Goal: Task Accomplishment & Management: Use online tool/utility

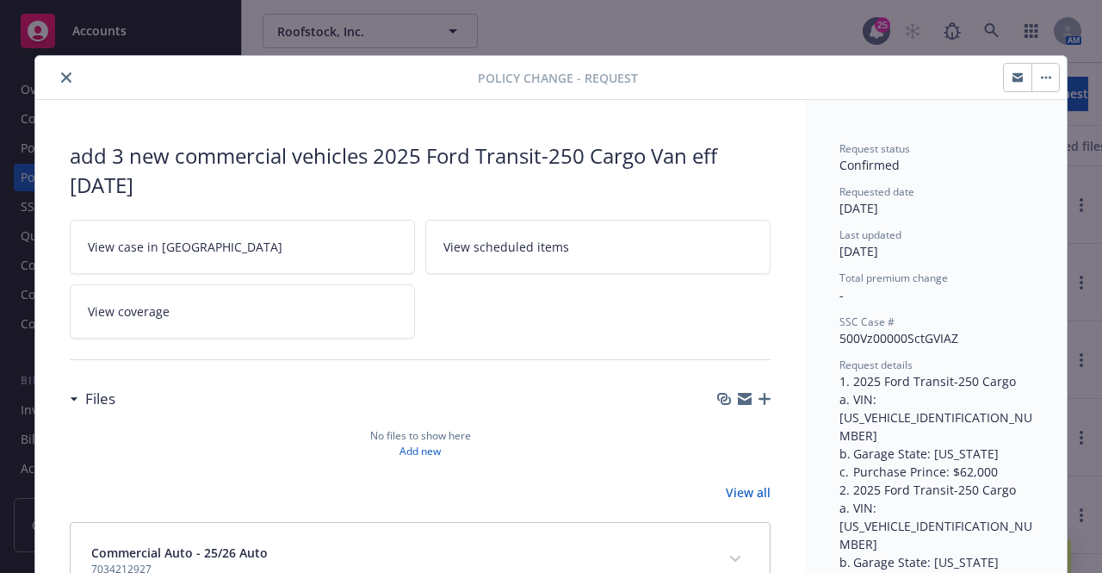
click at [61, 75] on icon "close" at bounding box center [66, 77] width 10 height 10
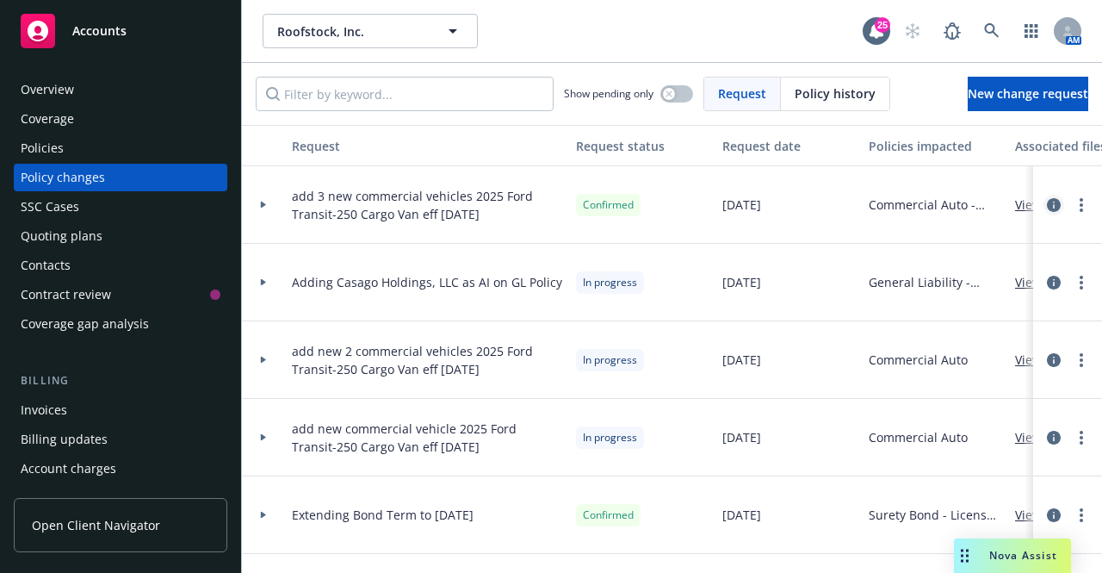
click at [1047, 203] on icon "circleInformation" at bounding box center [1054, 205] width 14 height 14
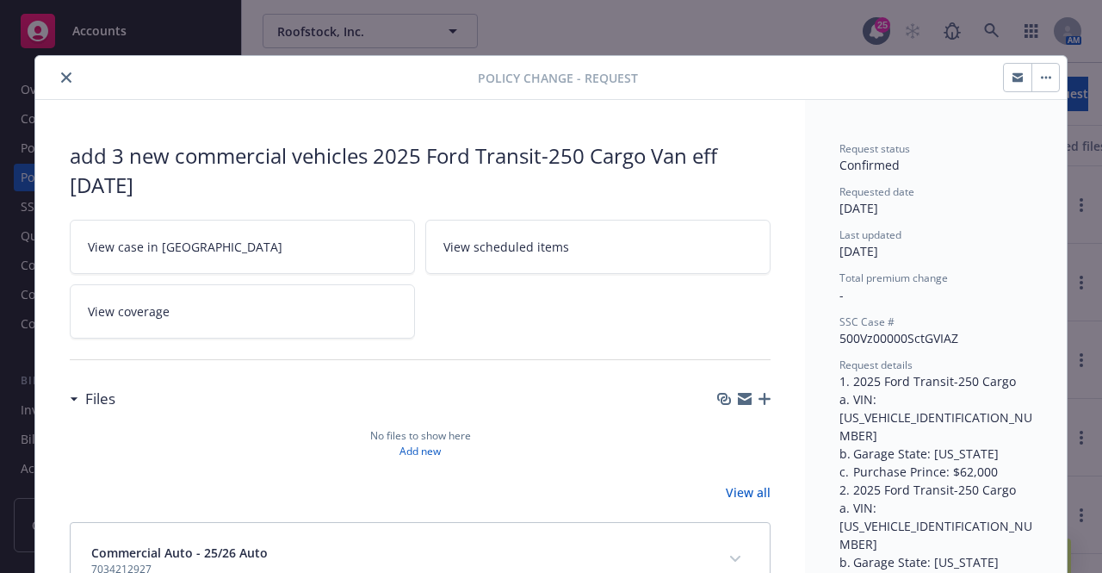
click at [61, 77] on icon "close" at bounding box center [66, 77] width 10 height 10
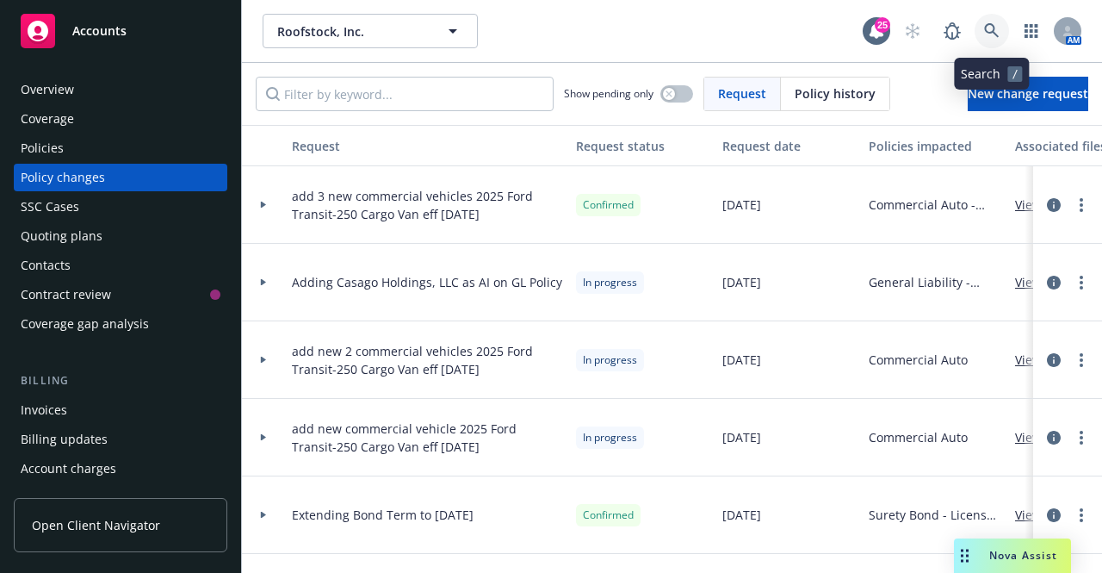
click at [998, 24] on icon at bounding box center [991, 30] width 15 height 15
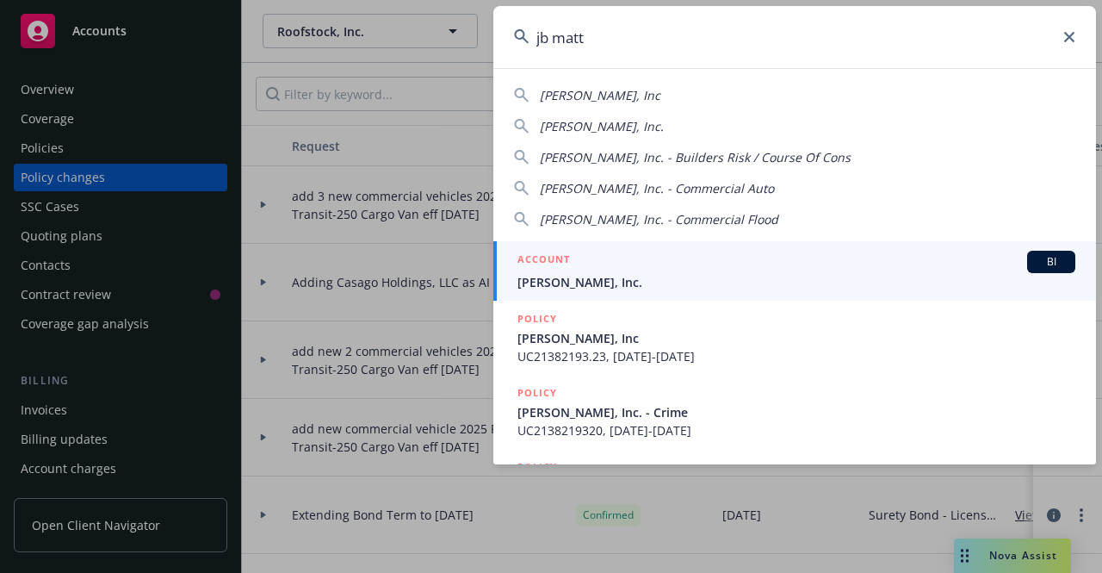
type input "jb matt"
click at [611, 272] on div "ACCOUNT BI" at bounding box center [796, 262] width 558 height 22
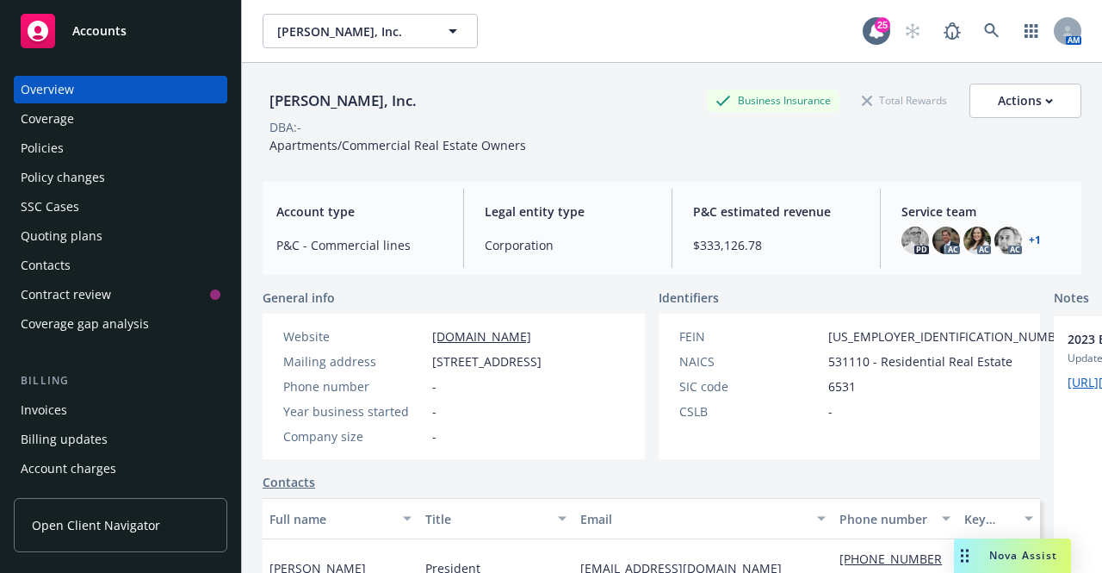
click at [114, 241] on div "Quoting plans" at bounding box center [121, 236] width 200 height 28
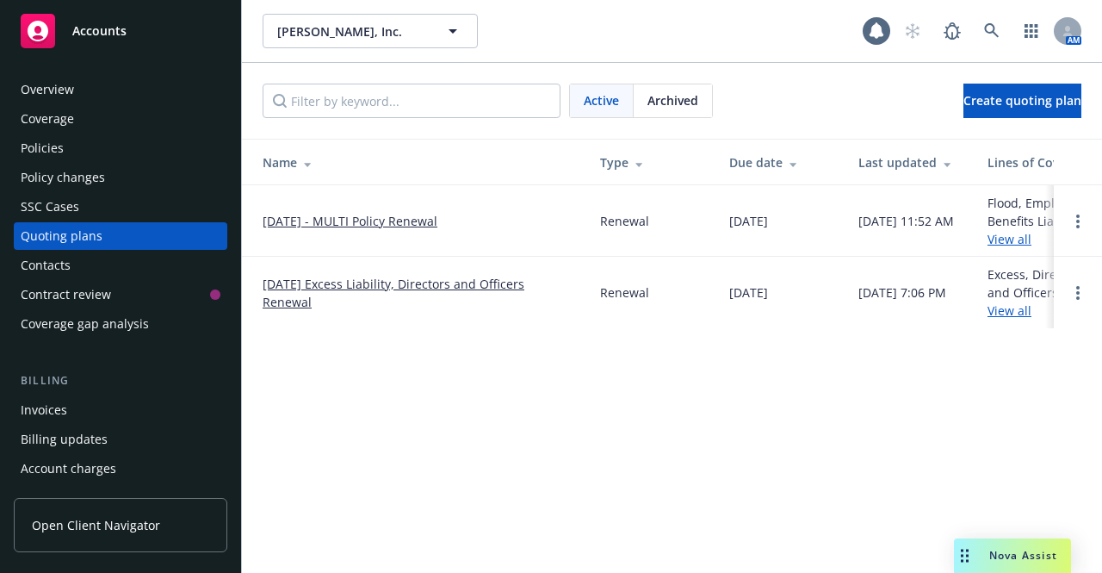
click at [352, 218] on link "[DATE] - MULTI Policy Renewal" at bounding box center [350, 221] width 175 height 18
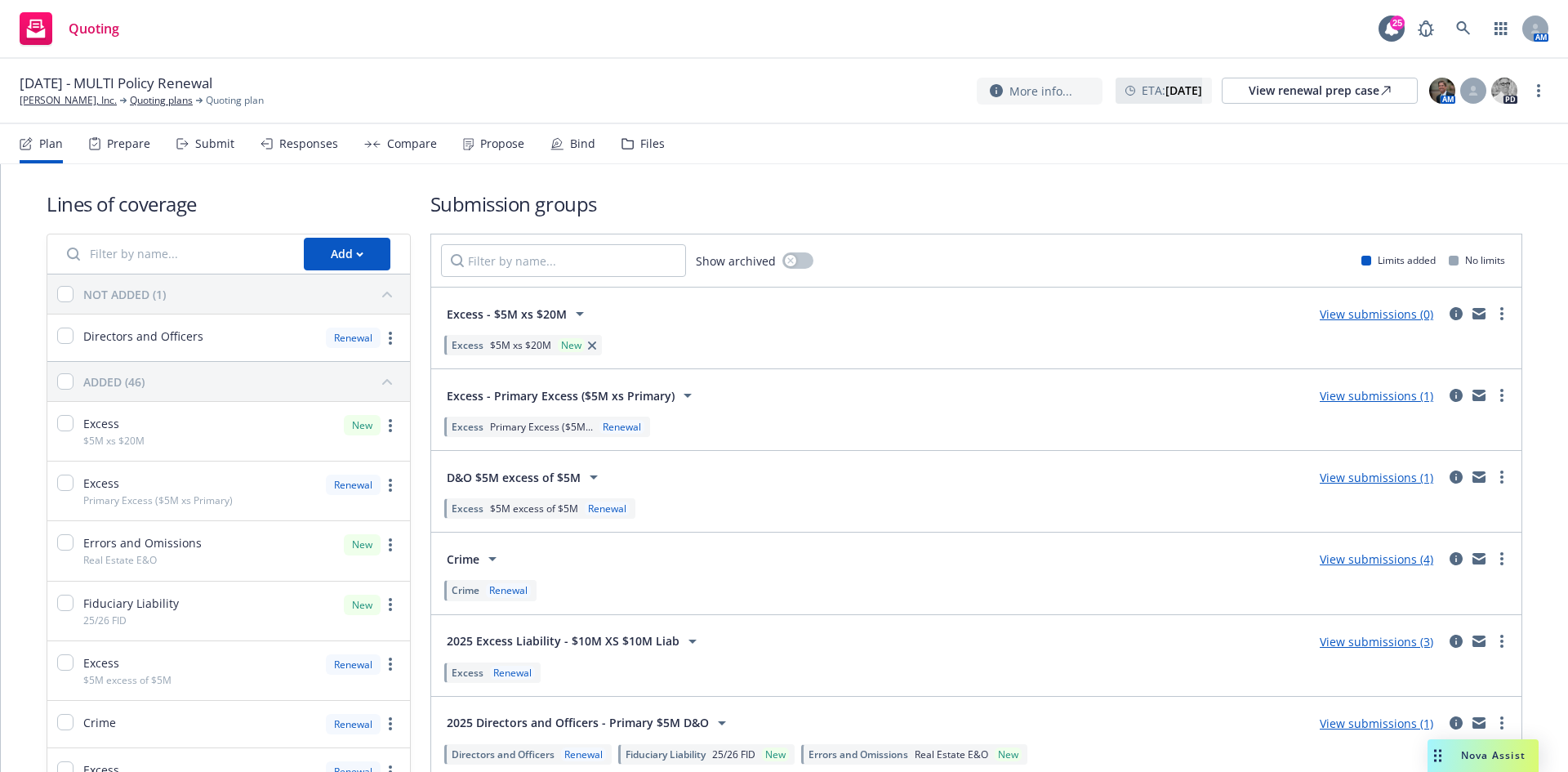
click at [1042, 317] on link "View submissions (0)" at bounding box center [1376, 314] width 114 height 15
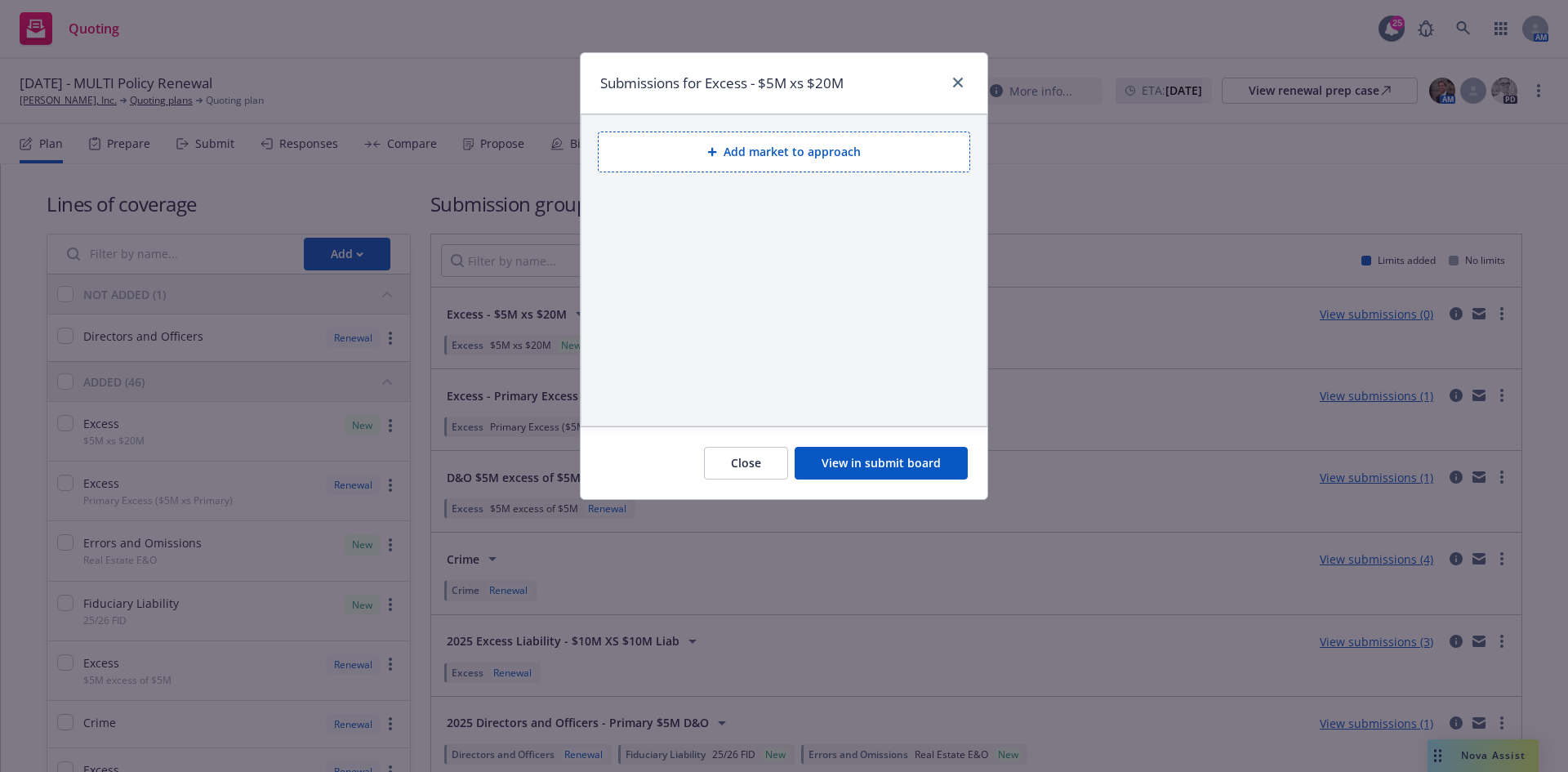
click at [798, 169] on button "Add market to approach" at bounding box center [784, 152] width 373 height 41
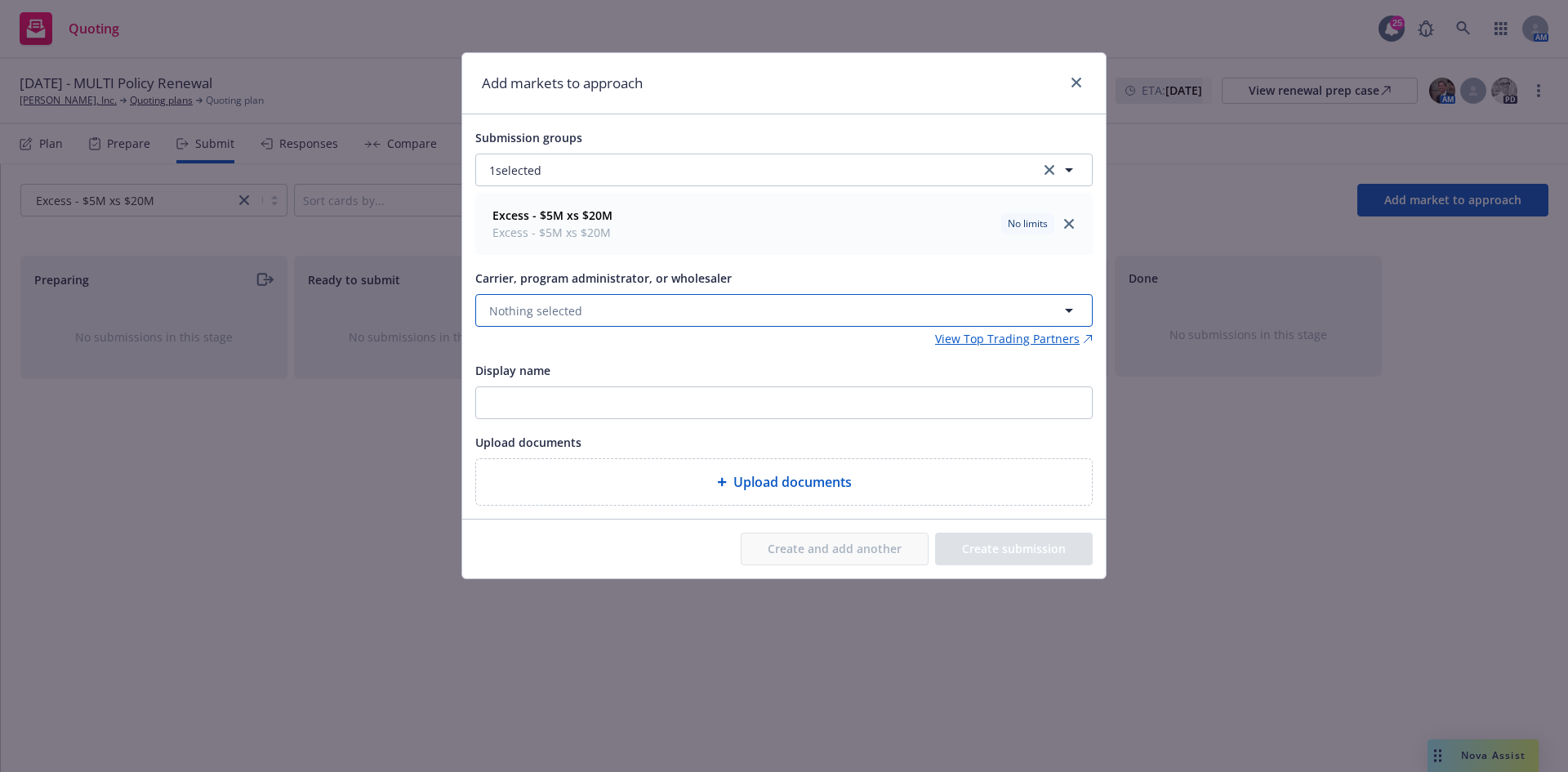
click at [661, 303] on button "Nothing selected" at bounding box center [784, 310] width 618 height 32
type input "n"
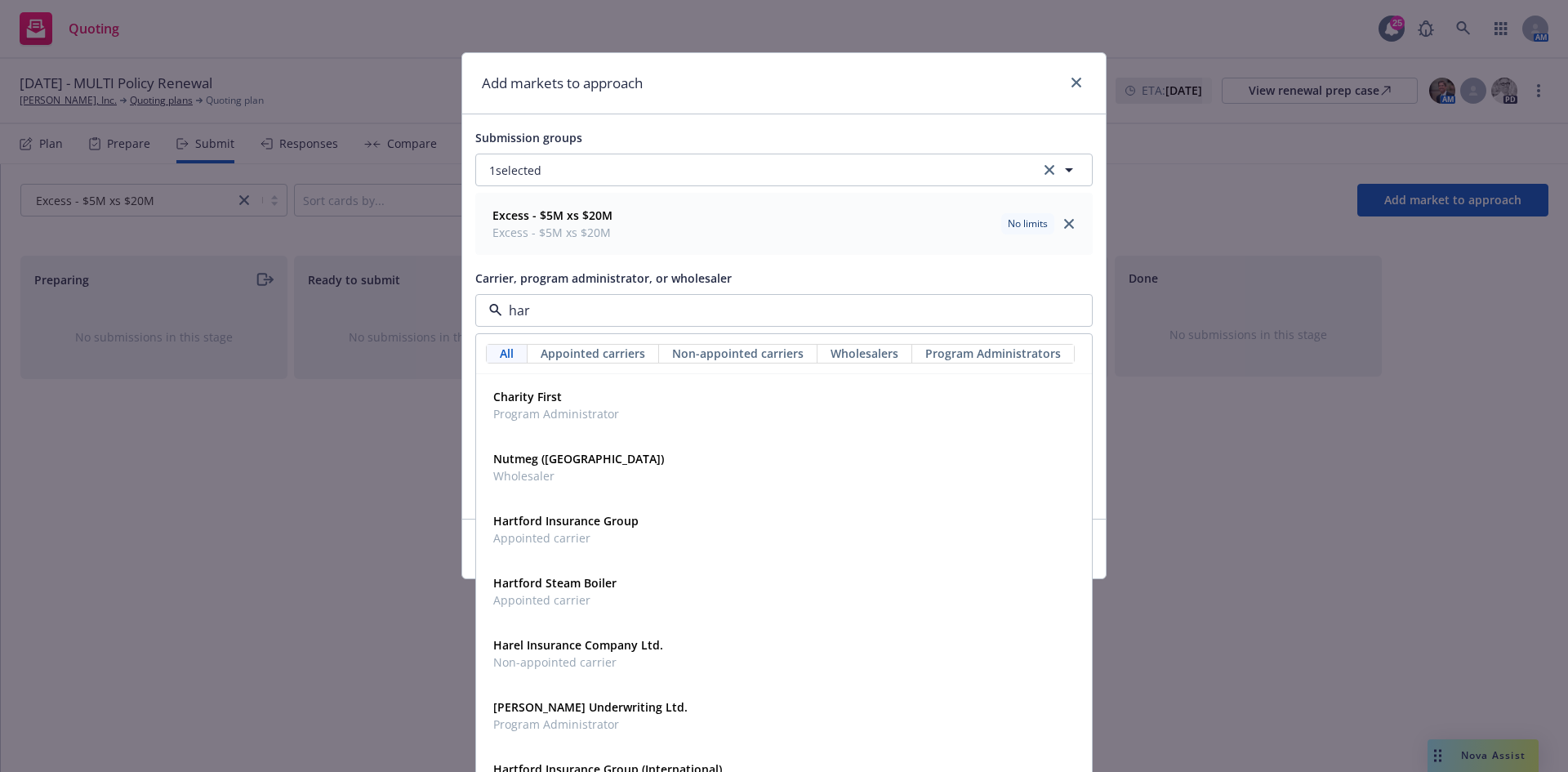
type input "[PERSON_NAME]"
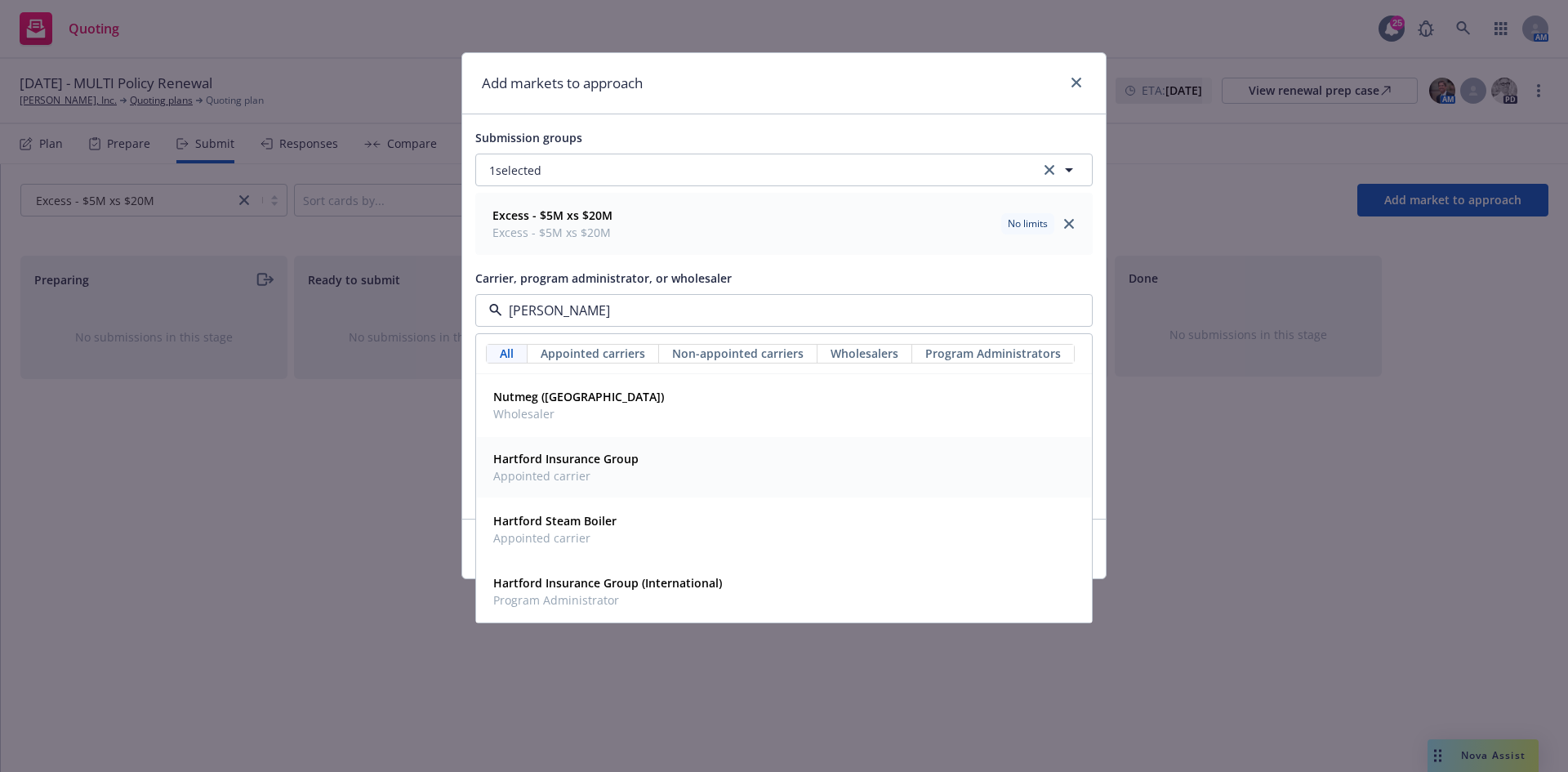
click at [617, 351] on span "Appointed carrier" at bounding box center [565, 475] width 145 height 17
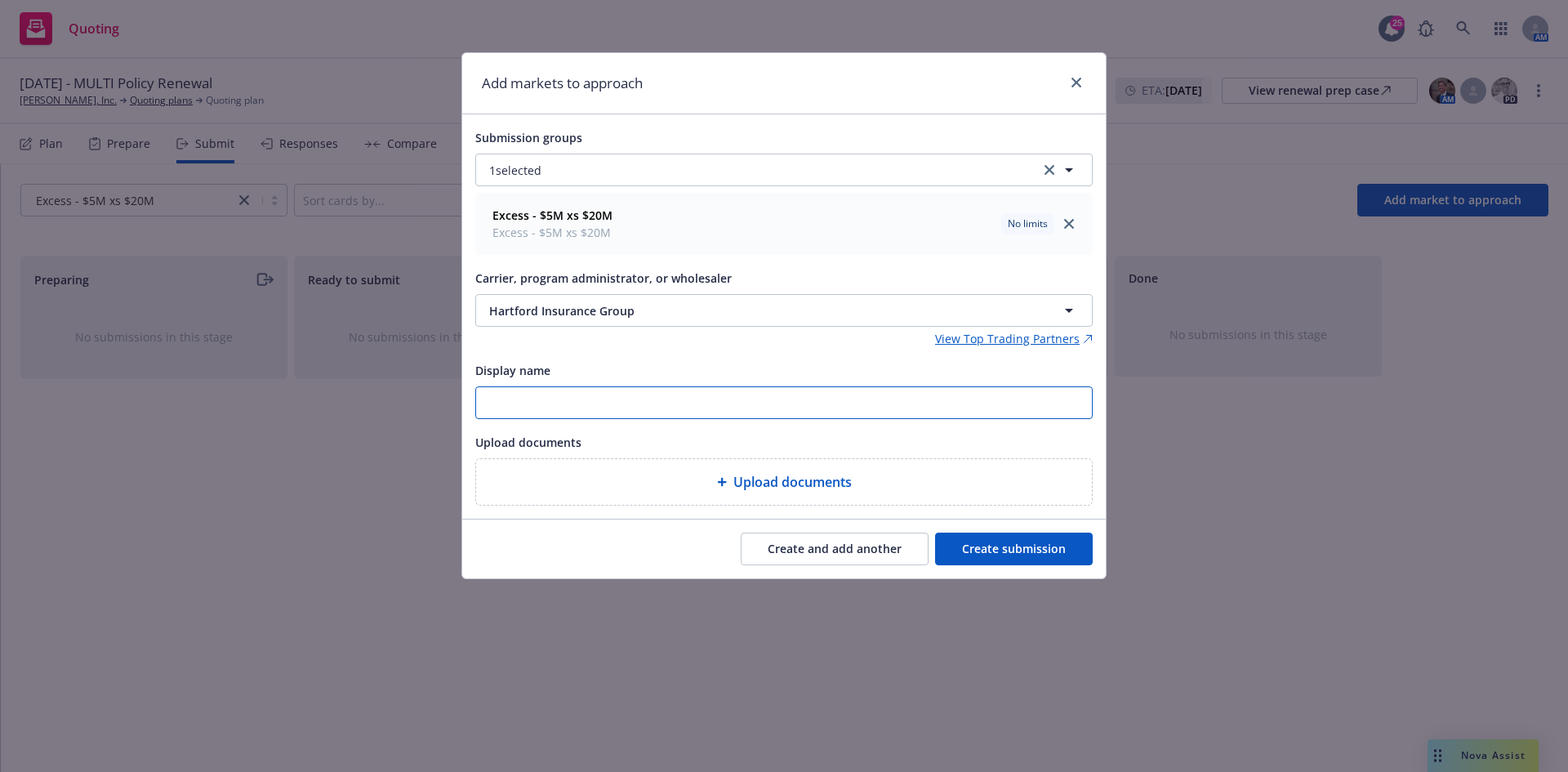
click at [619, 351] on input "Display name" at bounding box center [784, 402] width 616 height 31
type input "$5M xs $20M Excess Liability"
click at [994, 351] on button "Create submission" at bounding box center [1014, 548] width 157 height 32
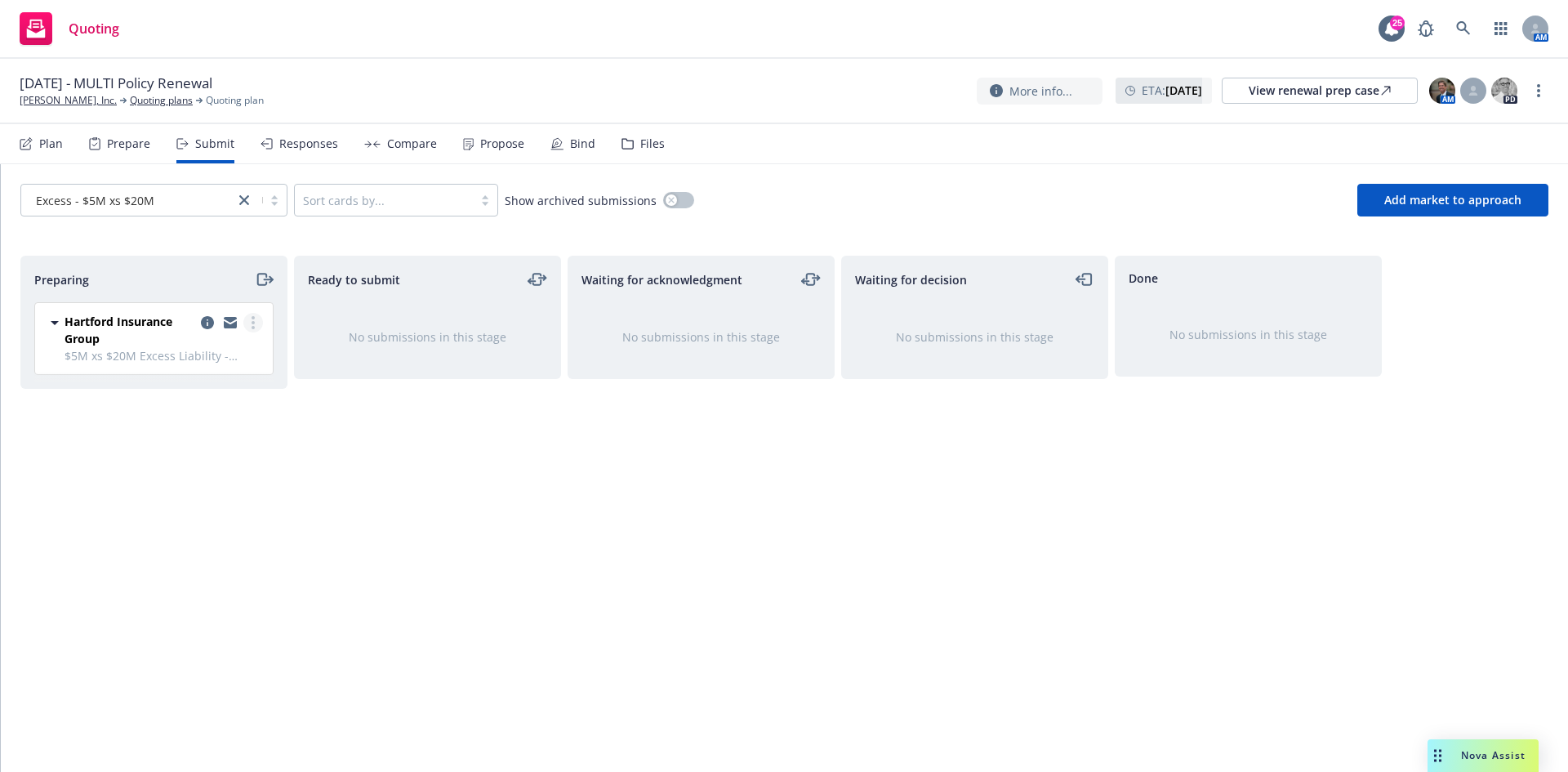
click at [250, 321] on link "more" at bounding box center [253, 322] width 20 height 20
click at [170, 351] on span "Add accepted decision" at bounding box center [180, 453] width 163 height 15
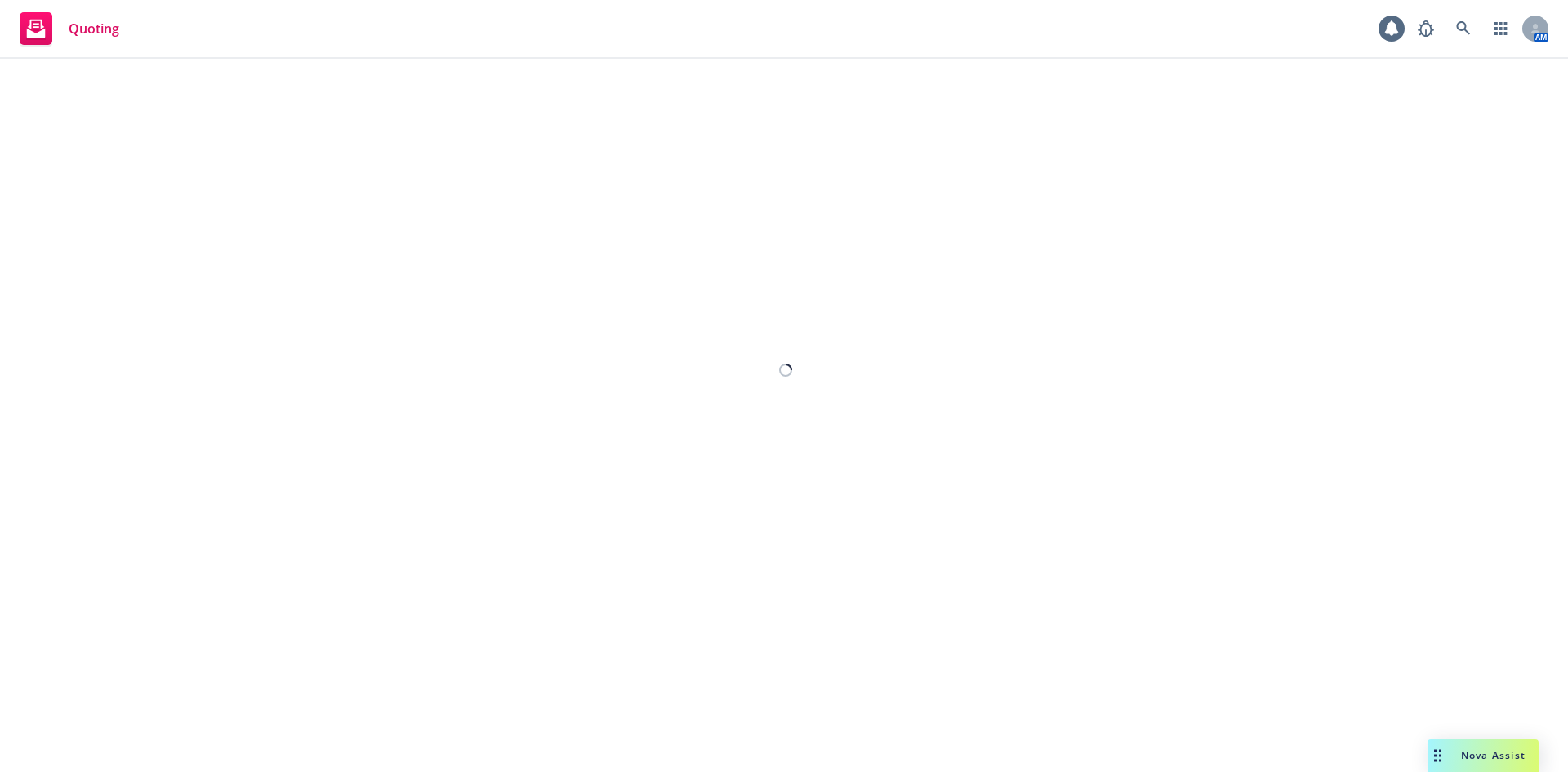
select select "12"
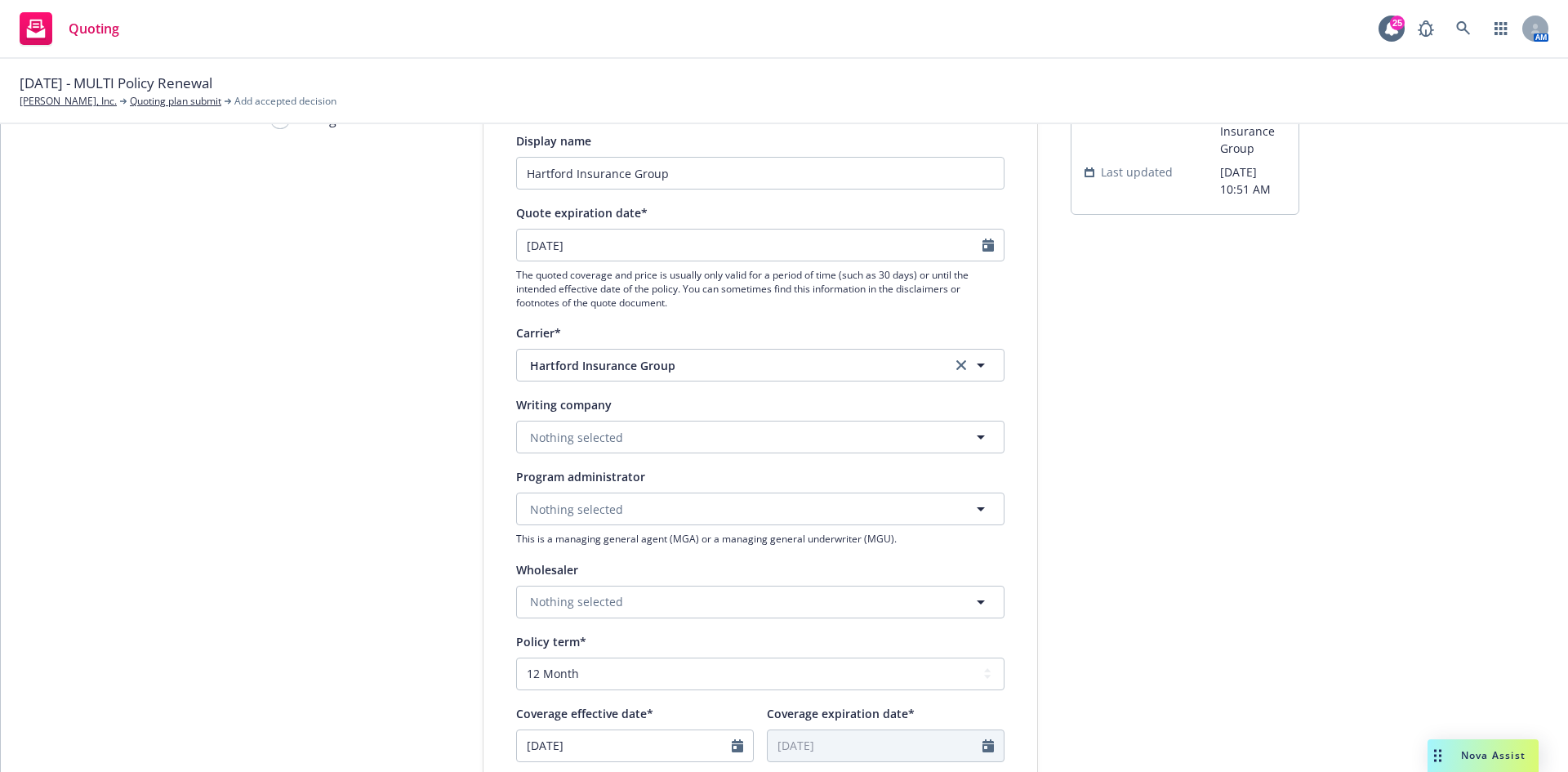
scroll to position [163, 0]
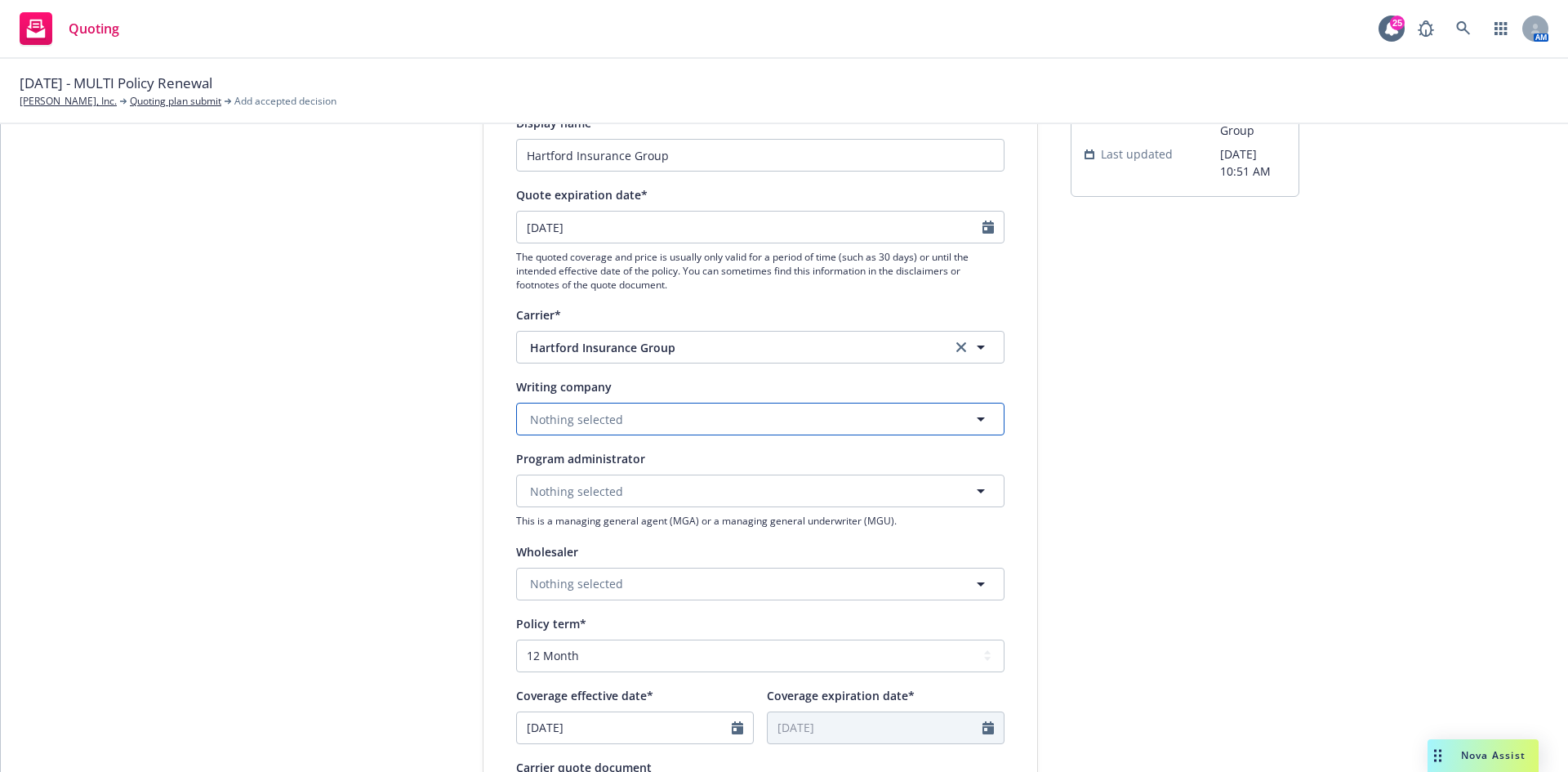
click at [589, 351] on button "Nothing selected" at bounding box center [760, 418] width 489 height 32
type input "nav"
click at [705, 351] on button "Nothing selected" at bounding box center [760, 490] width 489 height 32
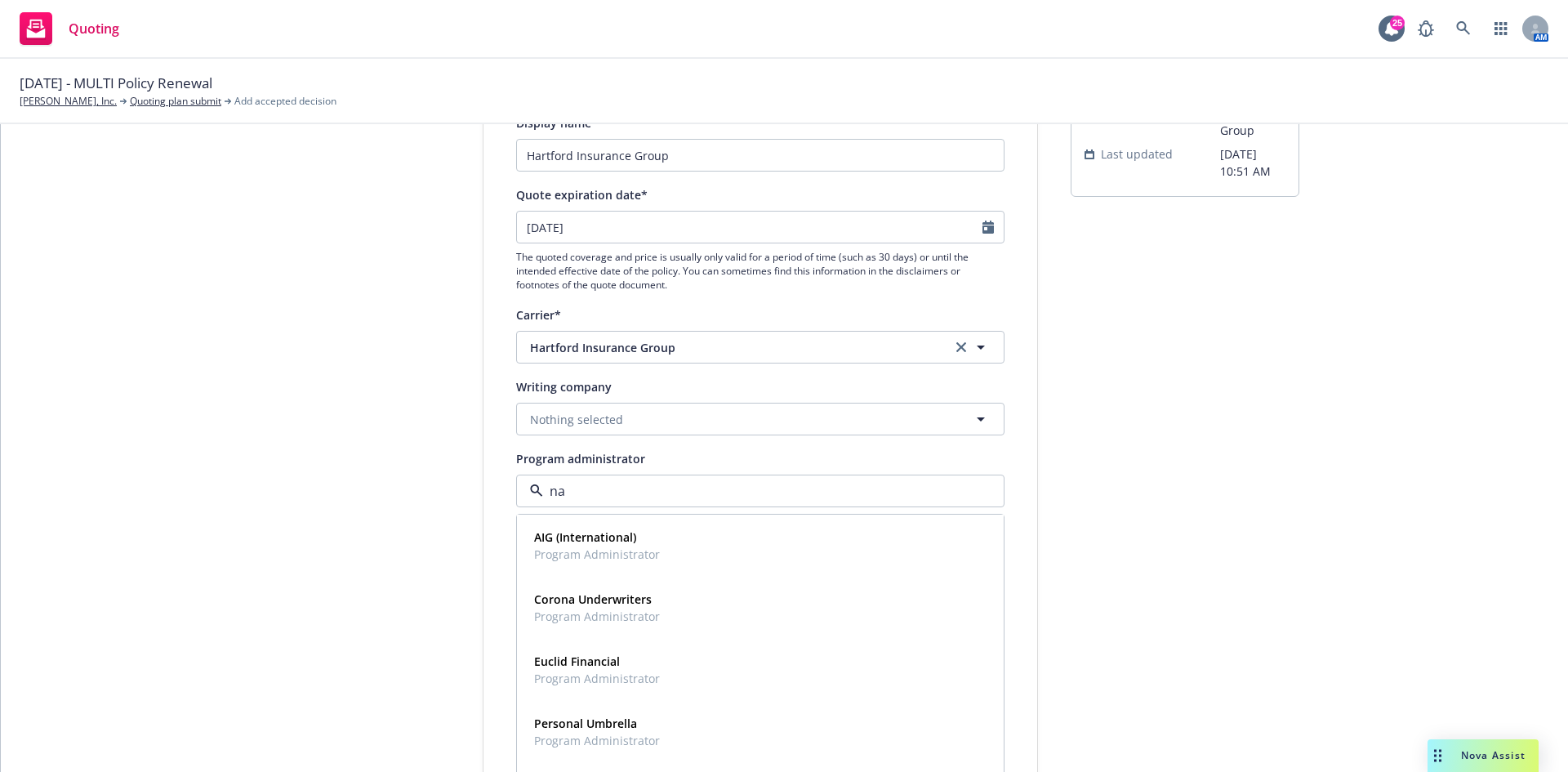
type input "n"
click at [619, 351] on button "Nothing selected" at bounding box center [760, 418] width 489 height 32
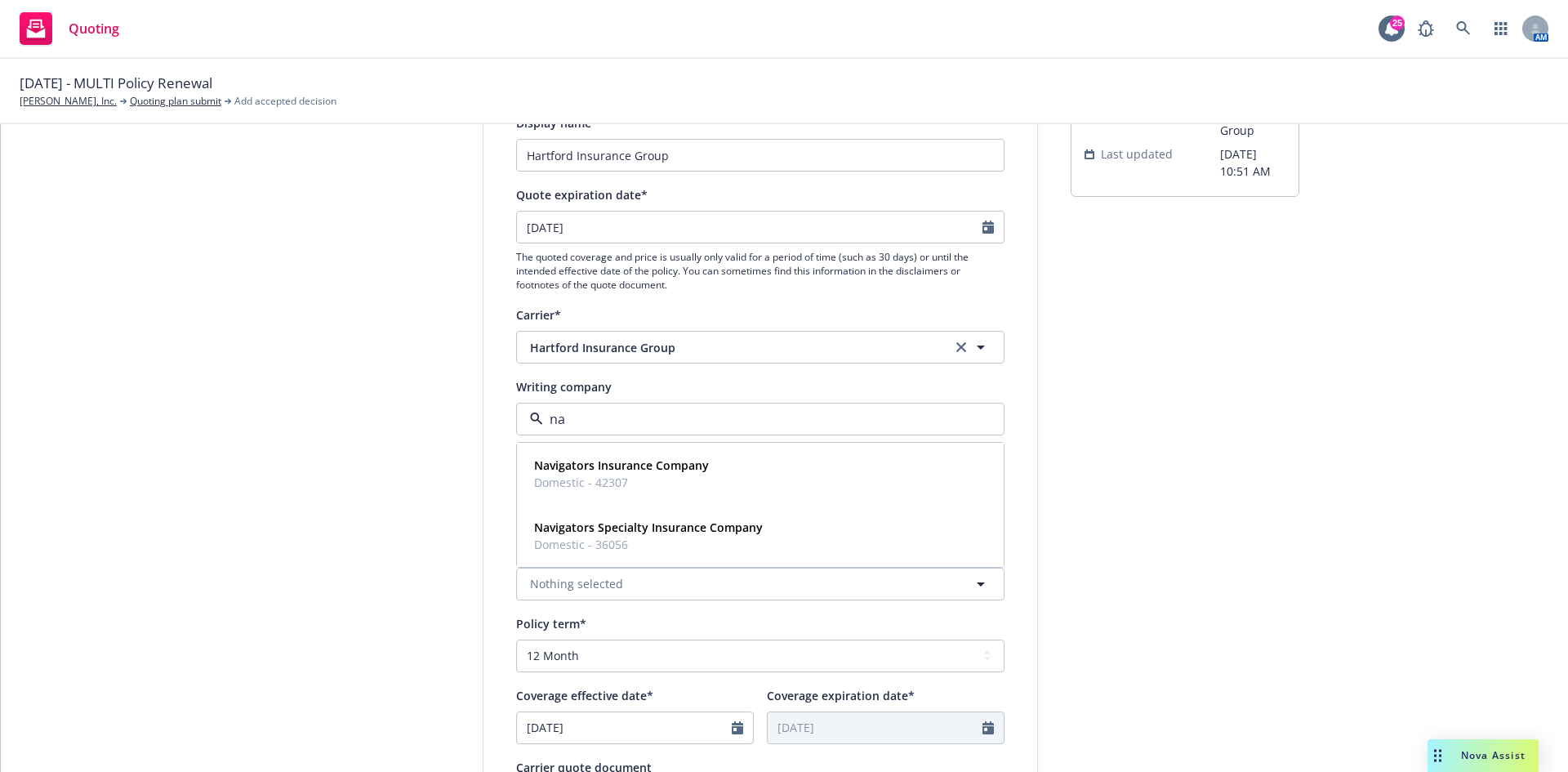
type input "nav"
click at [625, 351] on span "Domestic - 42307" at bounding box center [621, 482] width 175 height 17
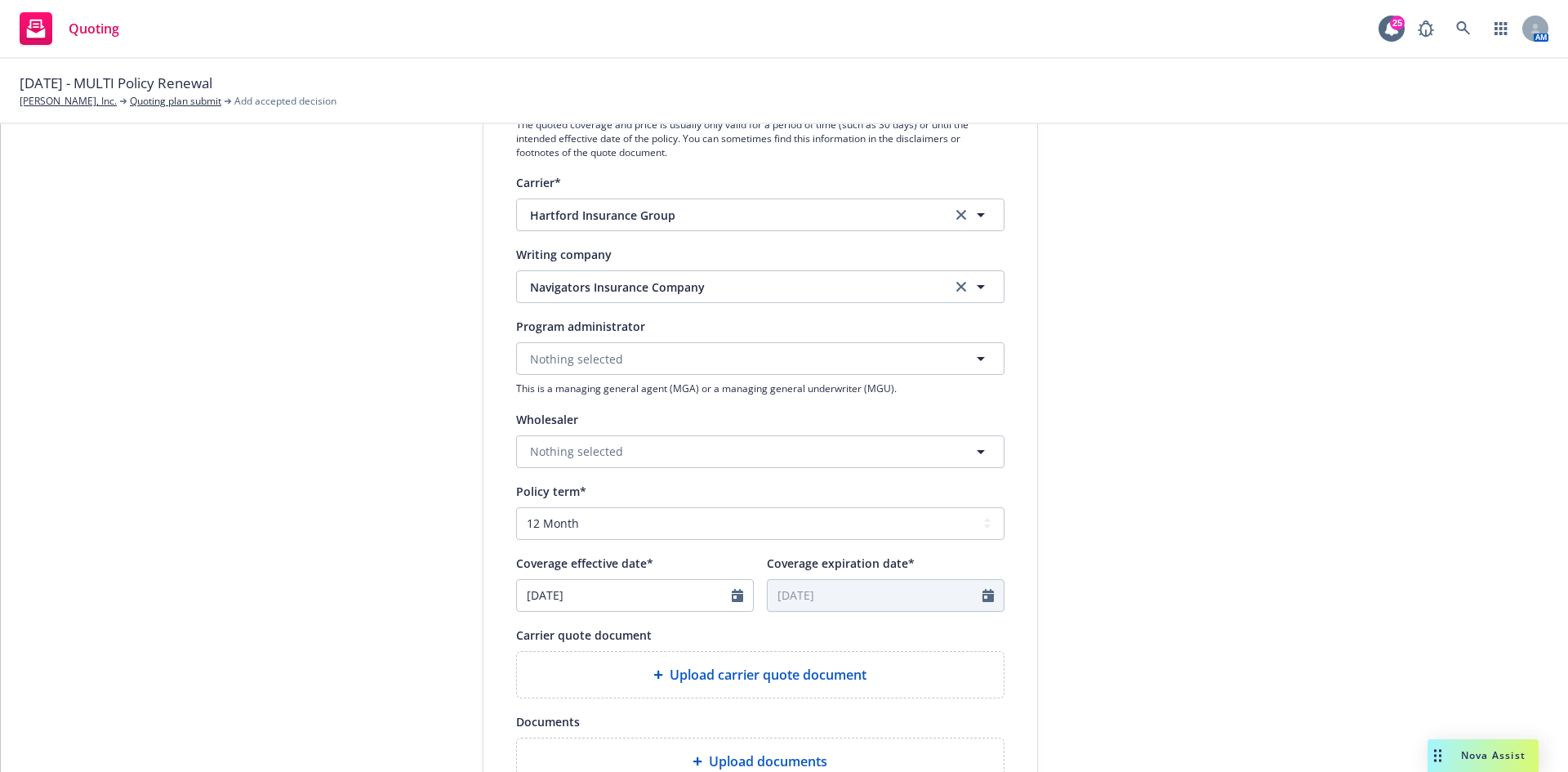
scroll to position [326, 0]
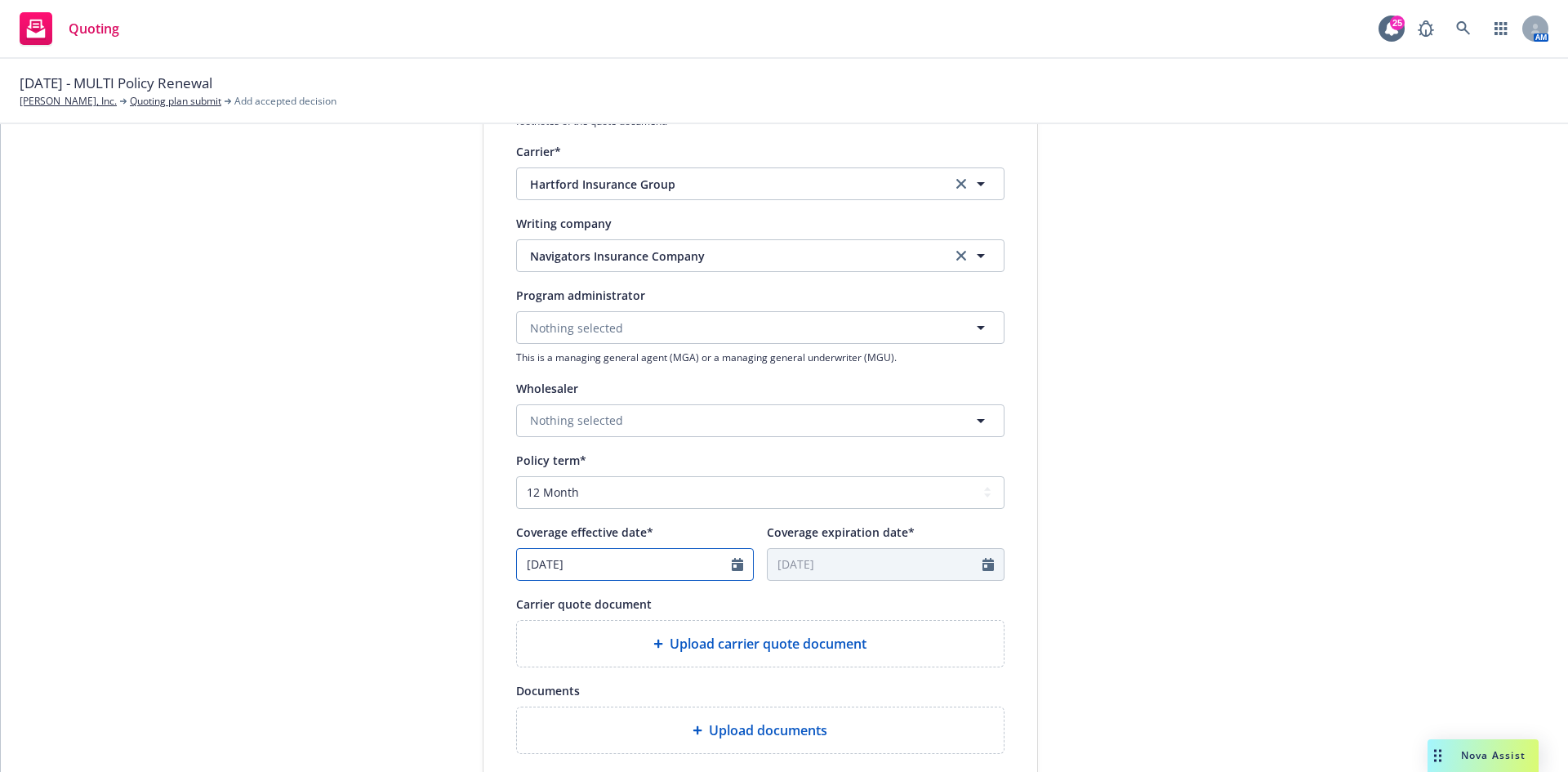
click at [733, 351] on icon "Calendar" at bounding box center [737, 564] width 11 height 13
select select "9"
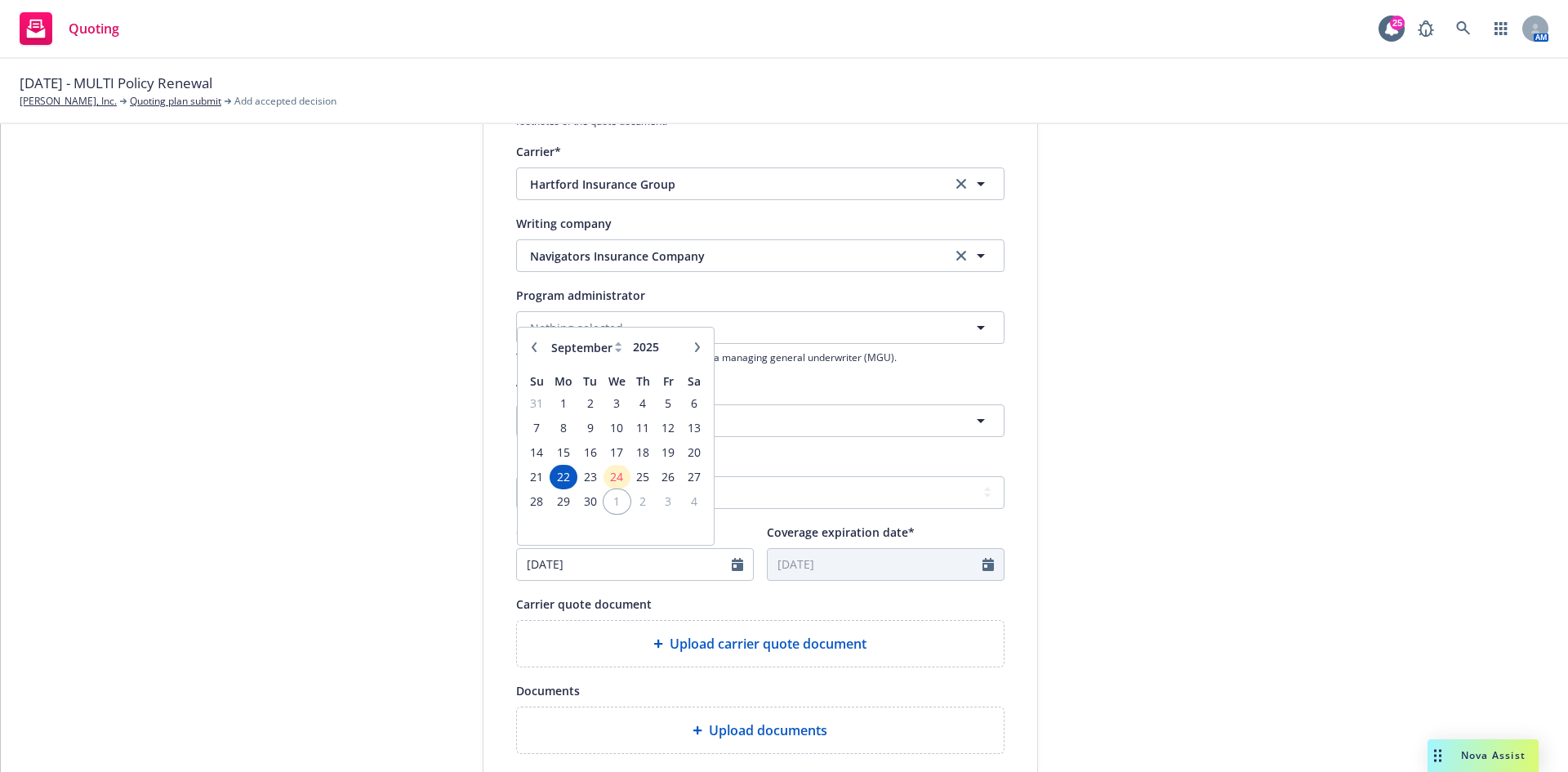
click at [605, 351] on span "1" at bounding box center [617, 501] width 24 height 21
type input "[DATE]"
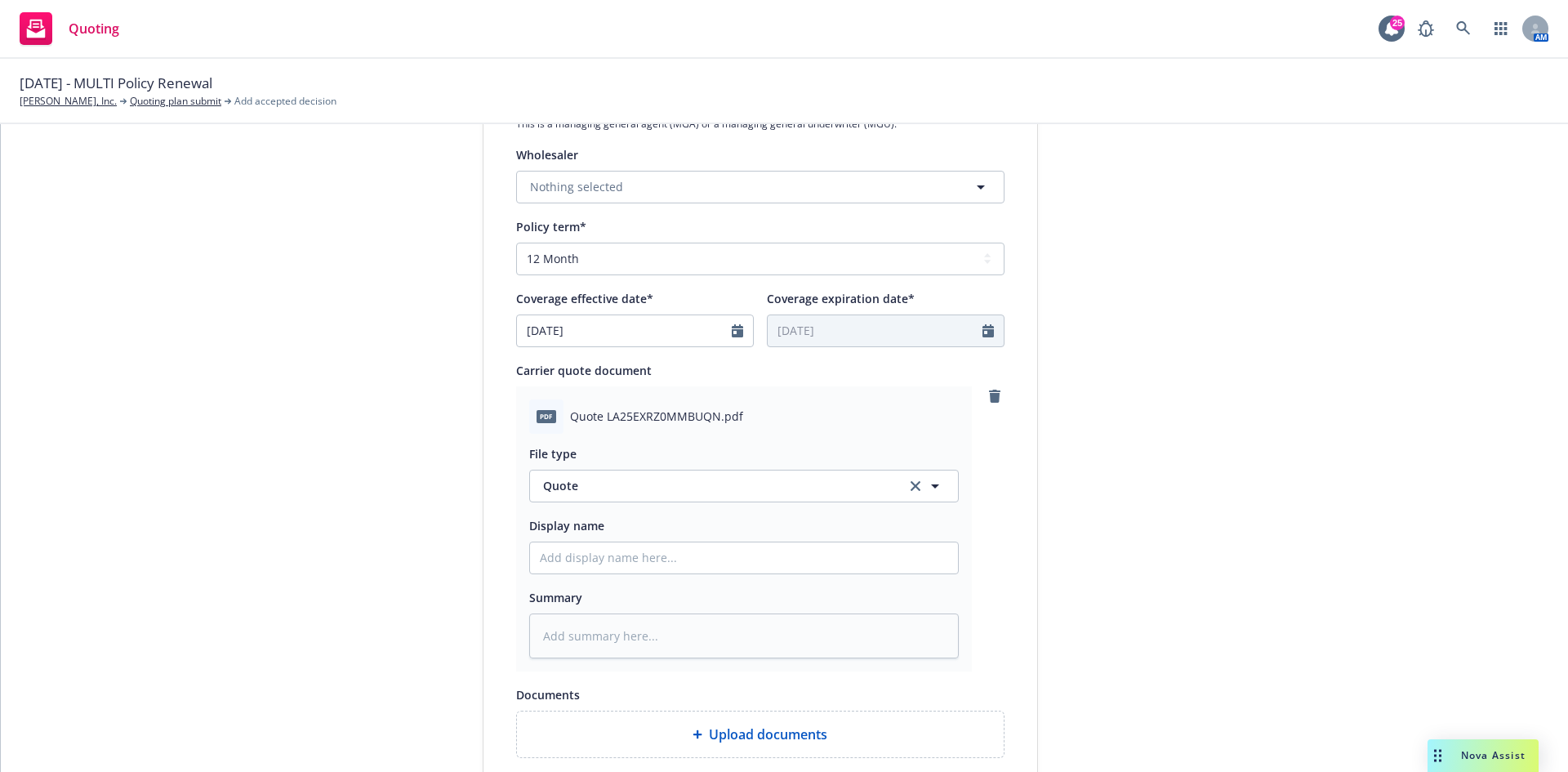
scroll to position [653, 0]
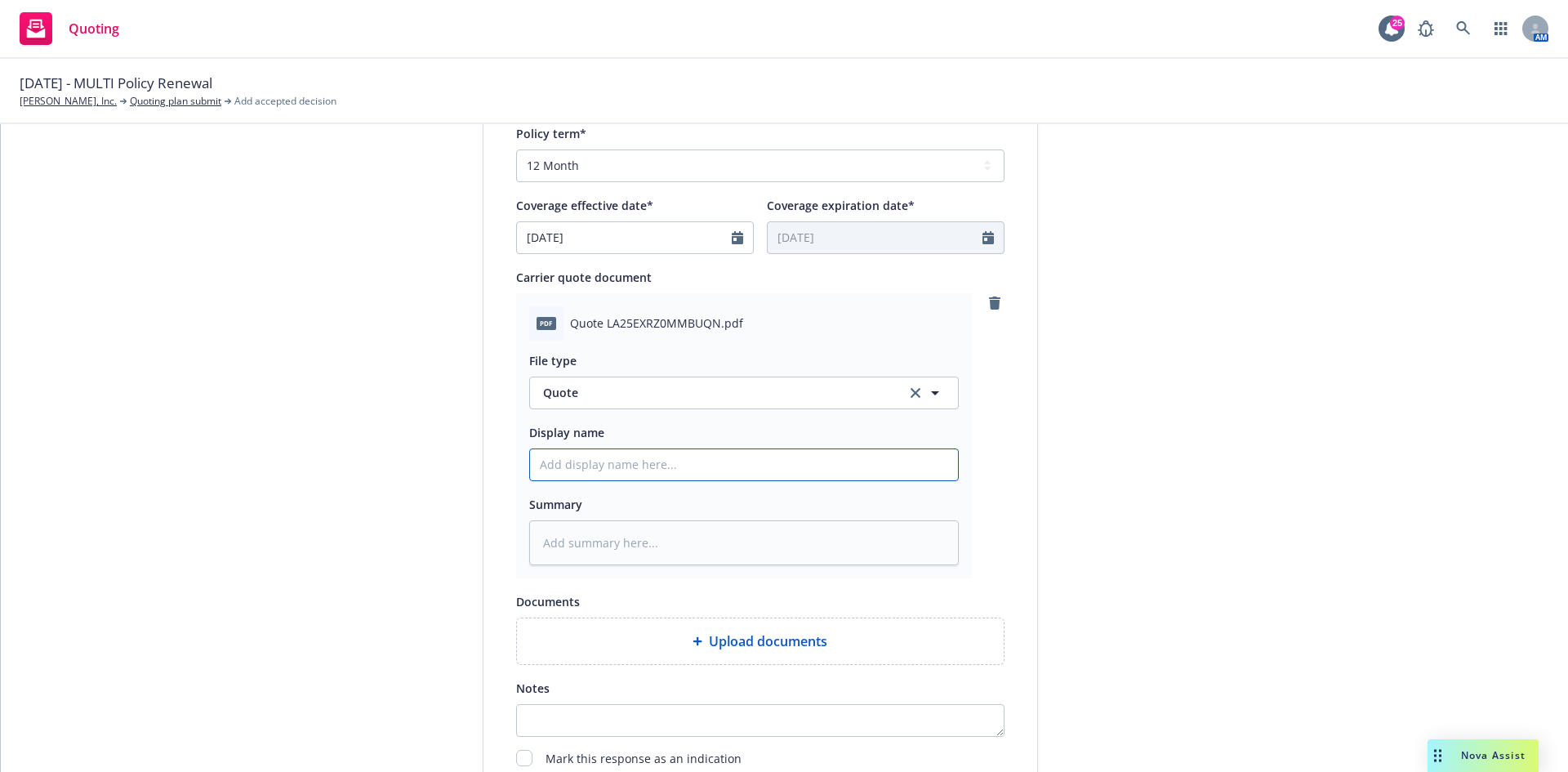
click at [648, 351] on input "Display name" at bounding box center [744, 465] width 428 height 31
type textarea "x"
type input "2"
type textarea "x"
type input "25"
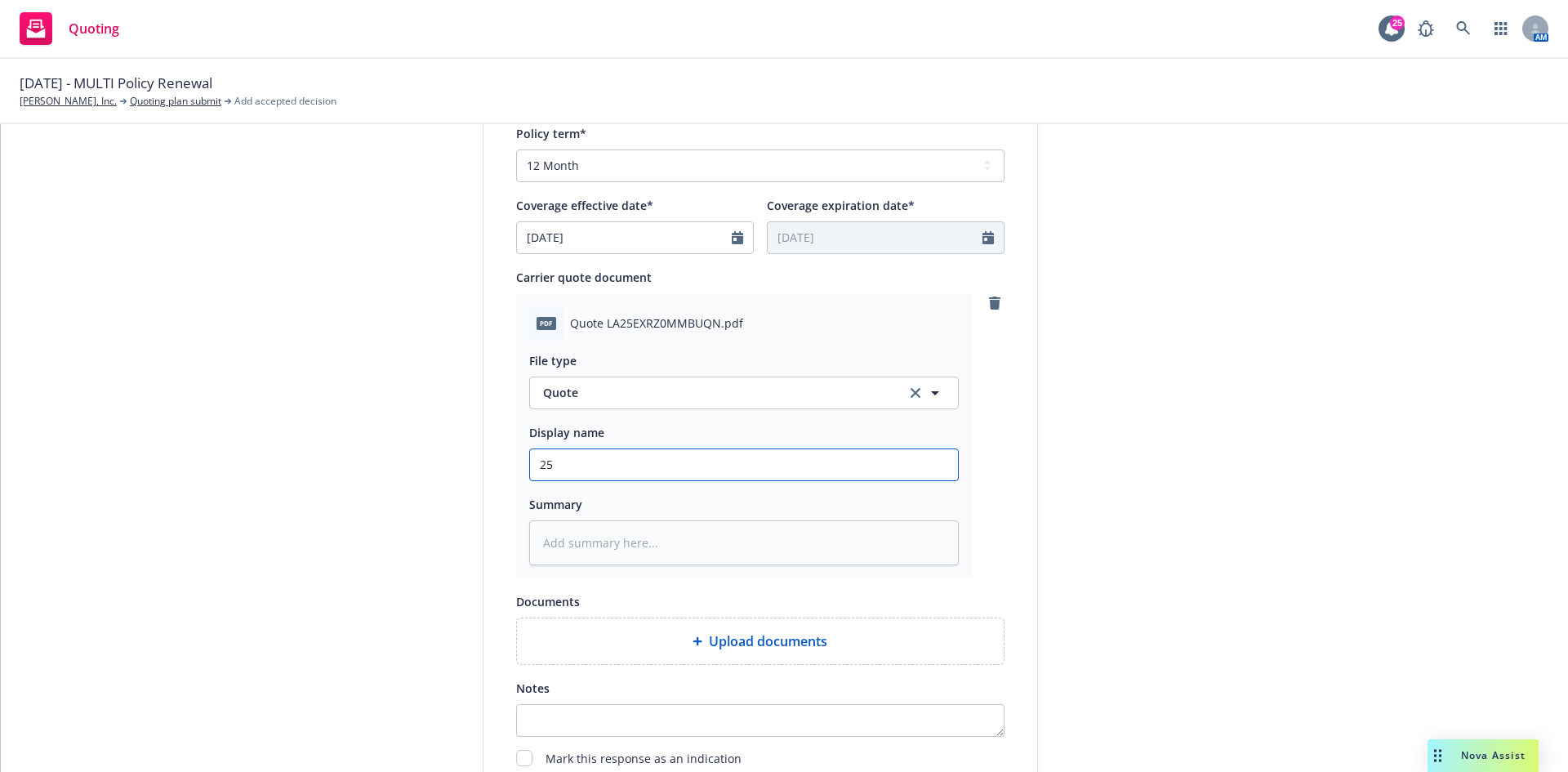
type textarea "x"
type input "25/"
type textarea "x"
type input "25/2"
type textarea "x"
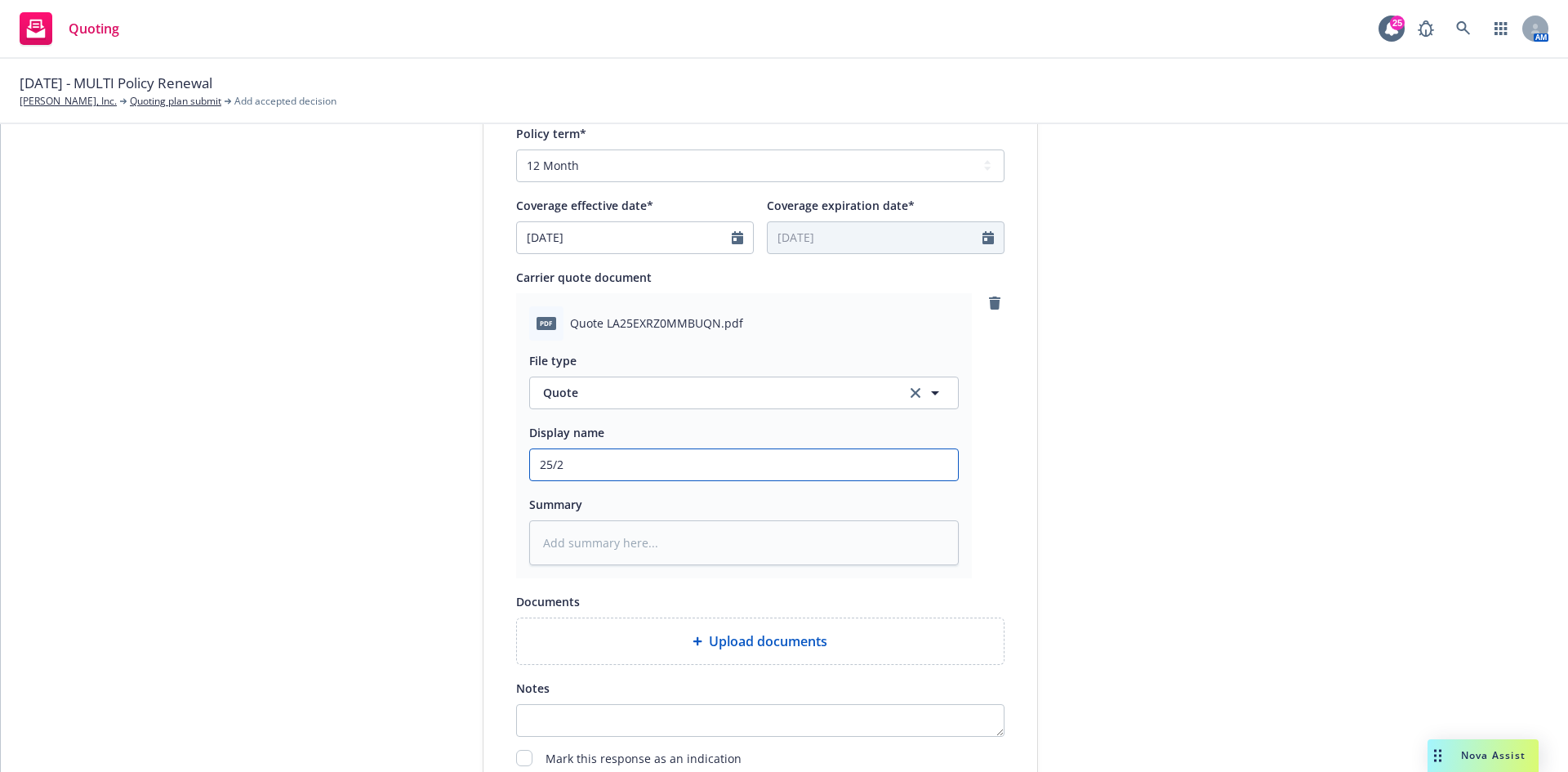
type input "25/26"
type textarea "x"
type input "25/26"
type textarea "x"
type input "25/26 H"
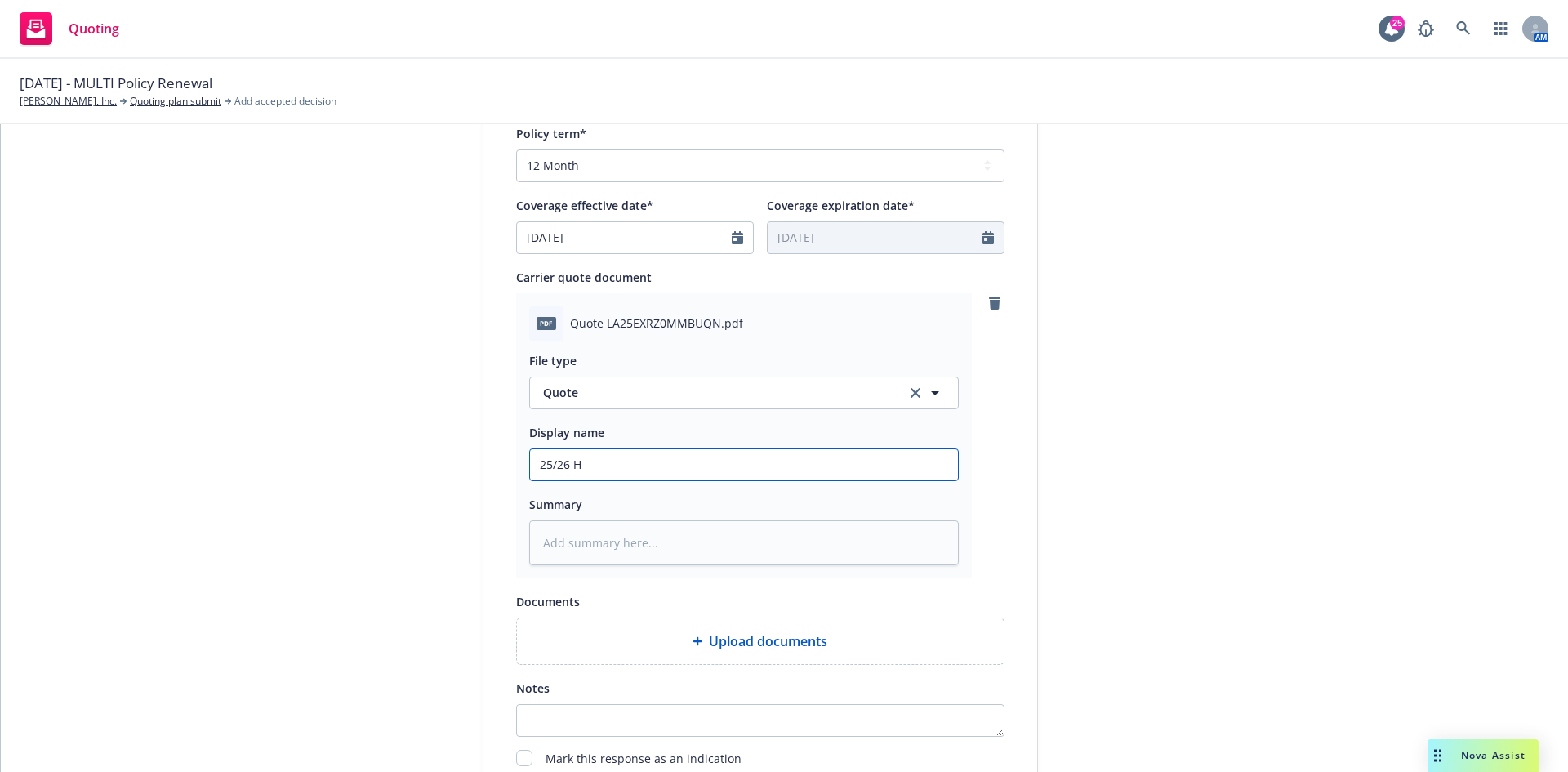
type textarea "x"
type input "25/26 Ha"
type textarea "x"
type input "25/26 Har"
type textarea "x"
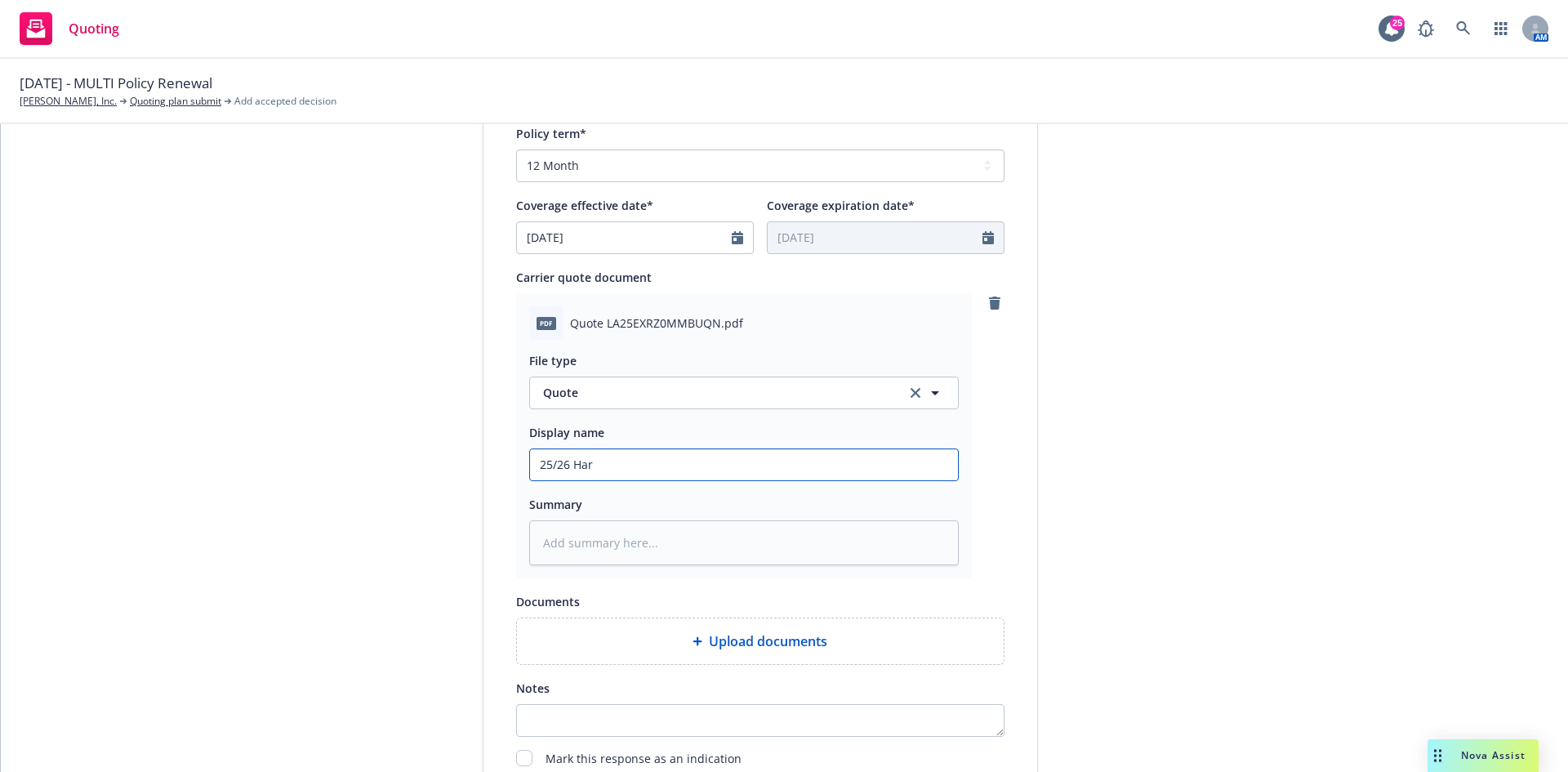
type input "25/26 [PERSON_NAME]"
type textarea "x"
type input "25/26 Hartf"
type textarea "x"
type input "25/26 Hartfo"
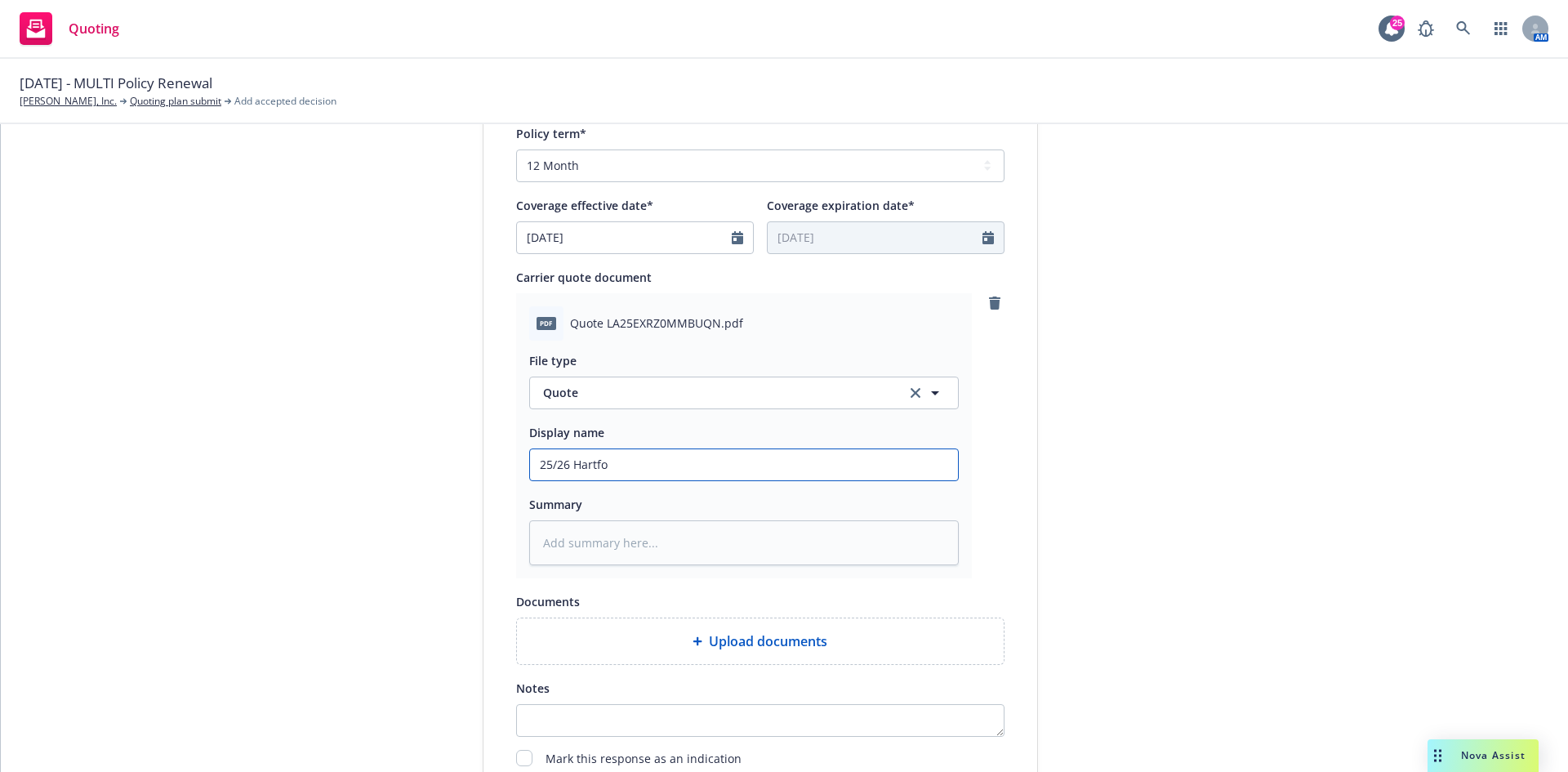
type textarea "x"
type input "25/26 Hartfor"
type textarea "x"
type input "25/26 [GEOGRAPHIC_DATA]"
type textarea "x"
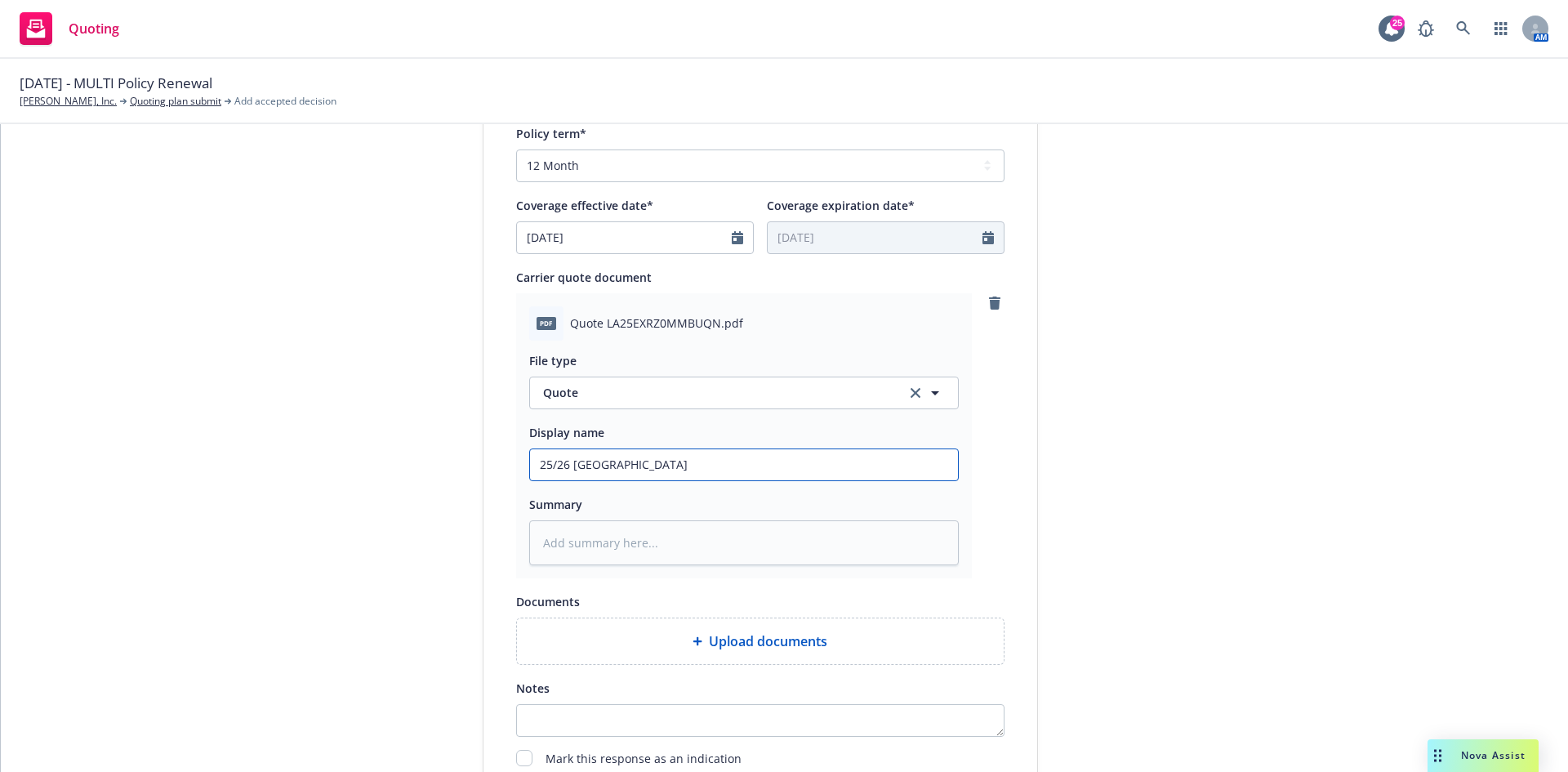
type input "25/26 [GEOGRAPHIC_DATA]/"
type textarea "x"
type input "25/26 [GEOGRAPHIC_DATA]/N"
type textarea "x"
type input "25/26 [GEOGRAPHIC_DATA]/Na"
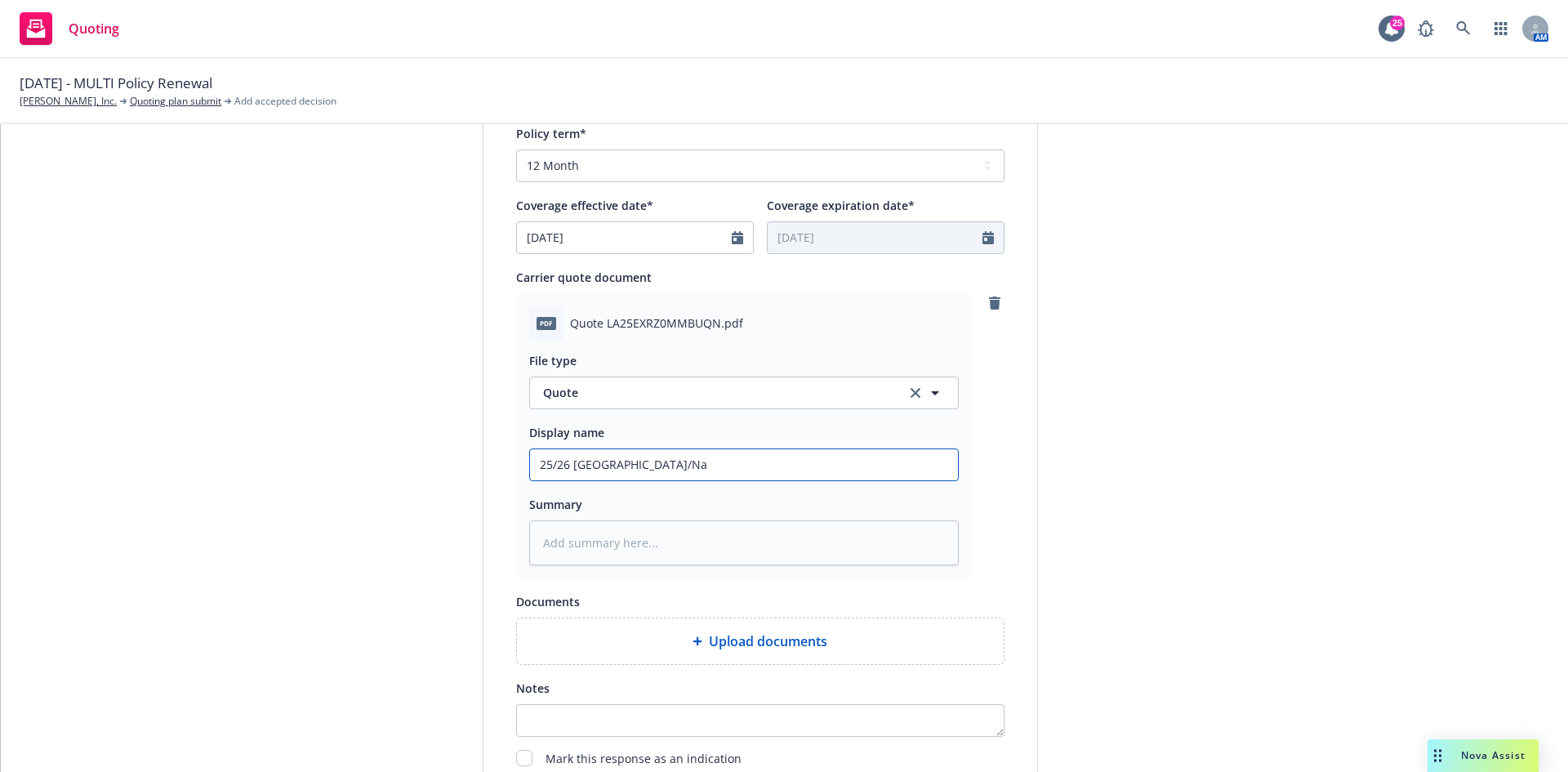
type textarea "x"
type input "25/26 [GEOGRAPHIC_DATA]/Nav"
type textarea "x"
type input "25/26 [GEOGRAPHIC_DATA]/Navi"
type textarea "x"
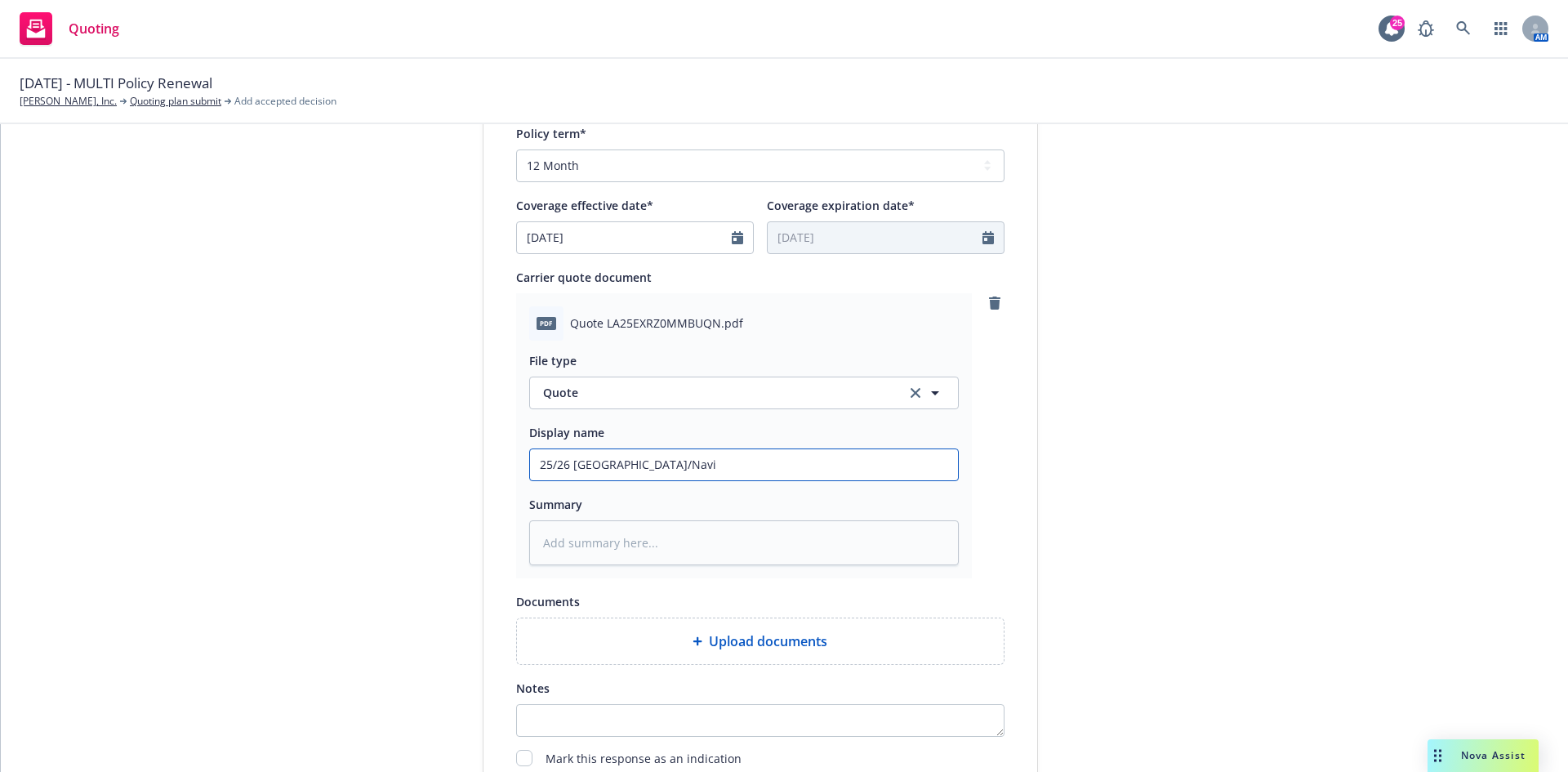
type input "25/26 [GEOGRAPHIC_DATA]/Navig"
type textarea "x"
type input "25/26 [GEOGRAPHIC_DATA]/[GEOGRAPHIC_DATA]"
type textarea "x"
type input "25/26 [GEOGRAPHIC_DATA]/[GEOGRAPHIC_DATA]"
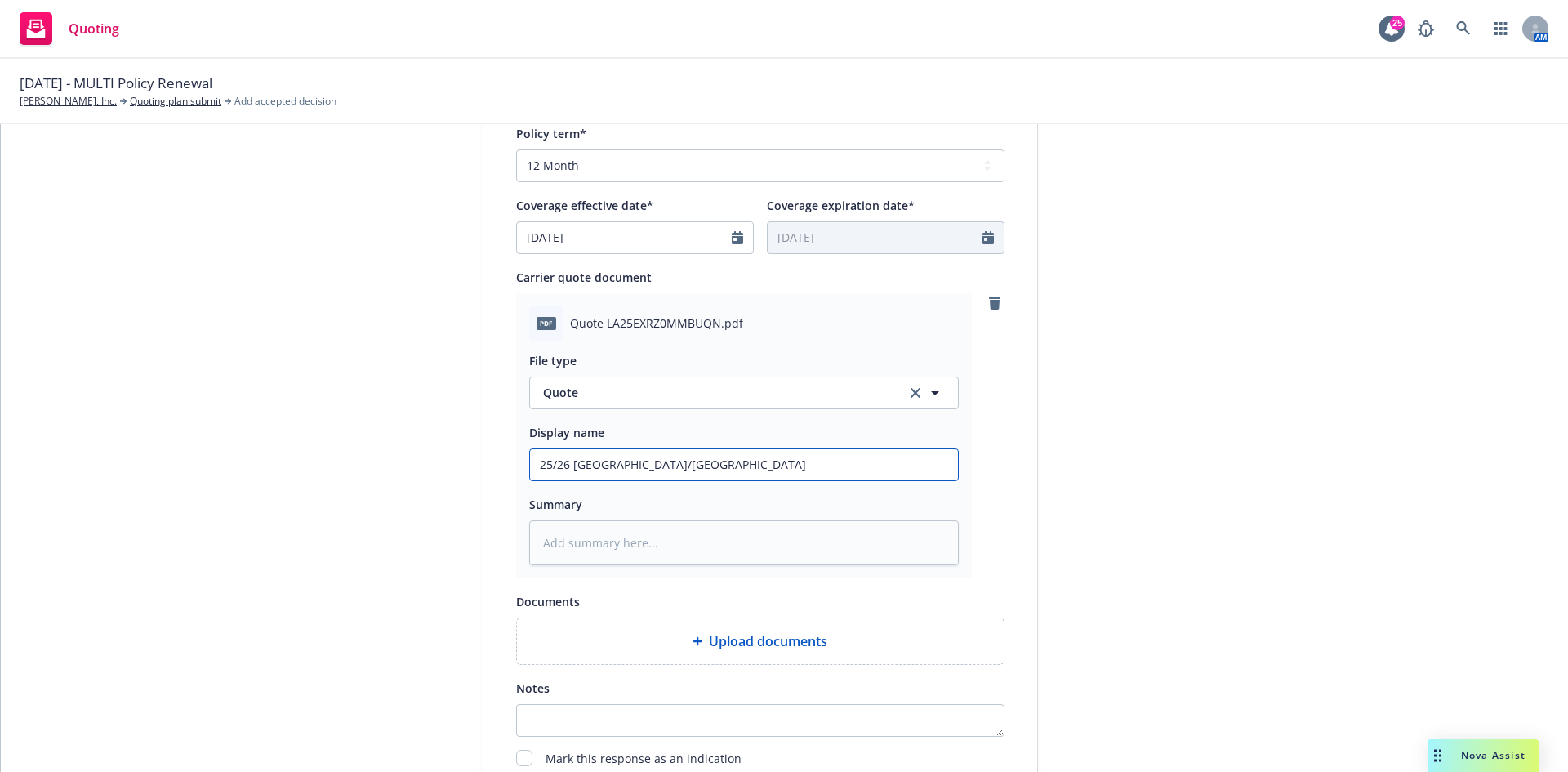
type textarea "x"
type input "25/26 [GEOGRAPHIC_DATA]/[GEOGRAPHIC_DATA]"
type textarea "x"
type input "25/26 [GEOGRAPHIC_DATA]/Navigator"
type textarea "x"
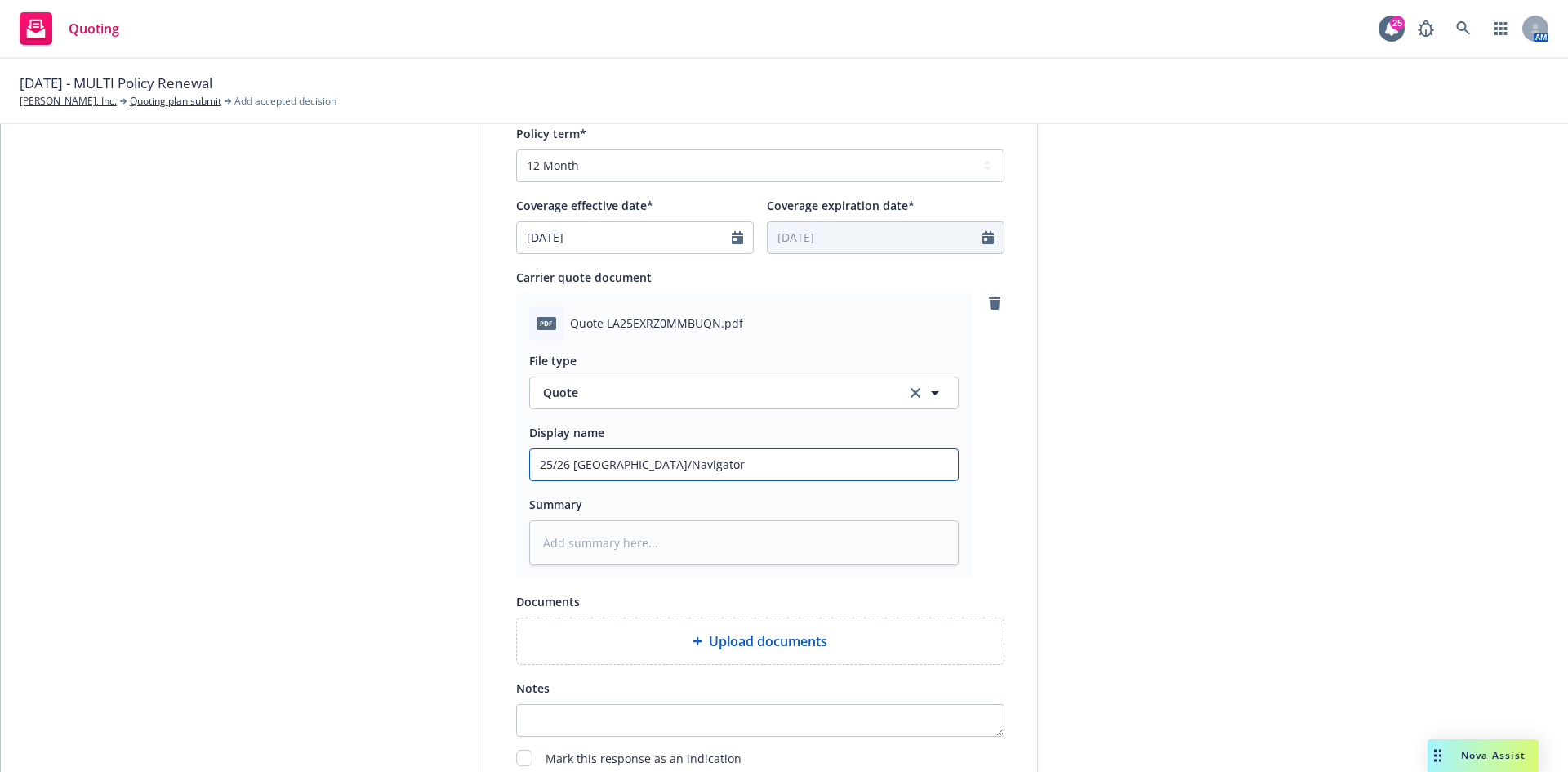
type input "25/26 [GEOGRAPHIC_DATA]/Navigators"
type textarea "x"
type input "25/26 [GEOGRAPHIC_DATA]/Navigators"
type textarea "x"
type input "25/26 [GEOGRAPHIC_DATA]/Navigators $"
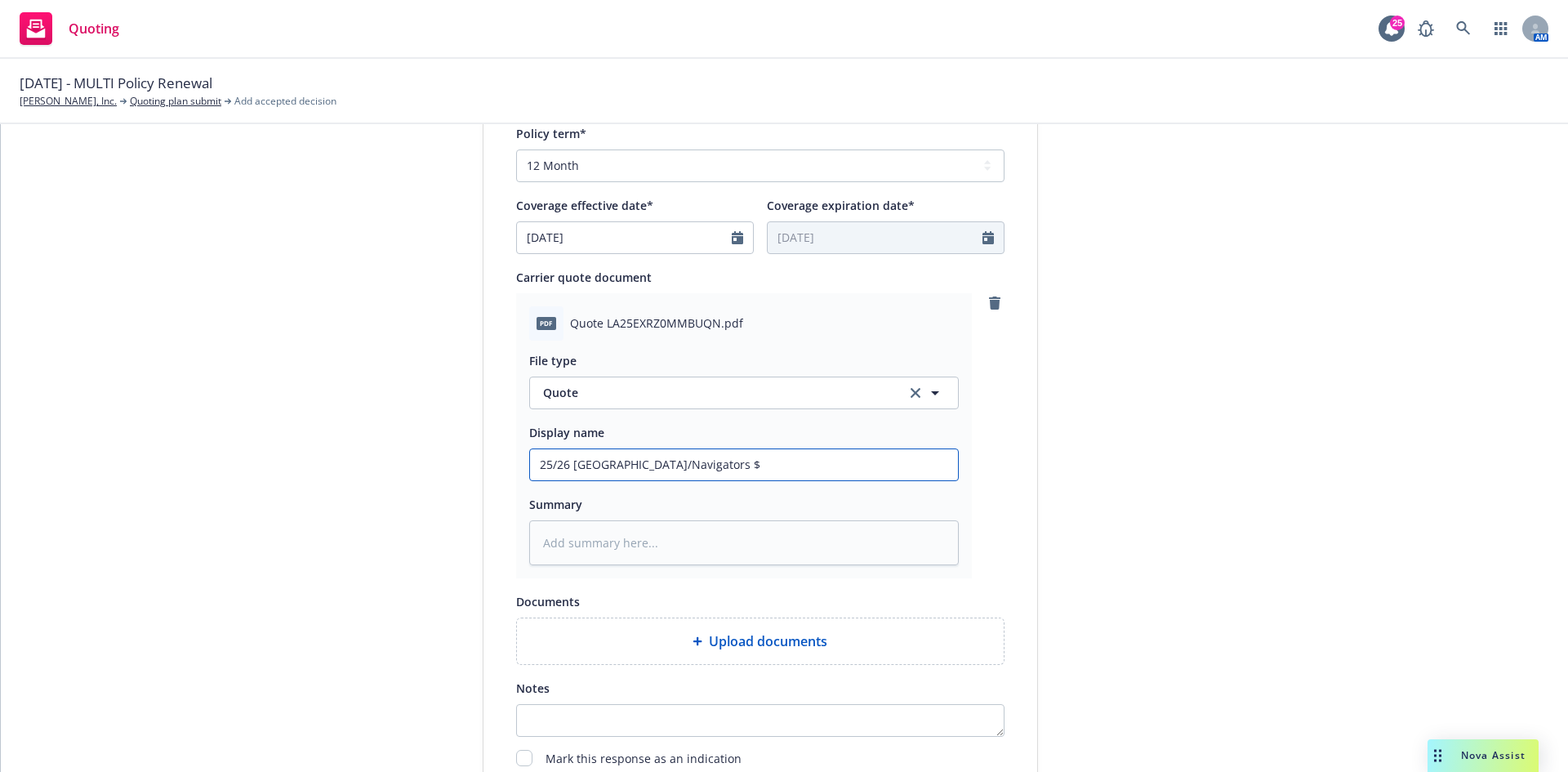
type textarea "x"
type input "25/26 [GEOGRAPHIC_DATA]/Navigators $5"
type textarea "x"
type input "25/26 [GEOGRAPHIC_DATA]/Navigators $5m"
type textarea "x"
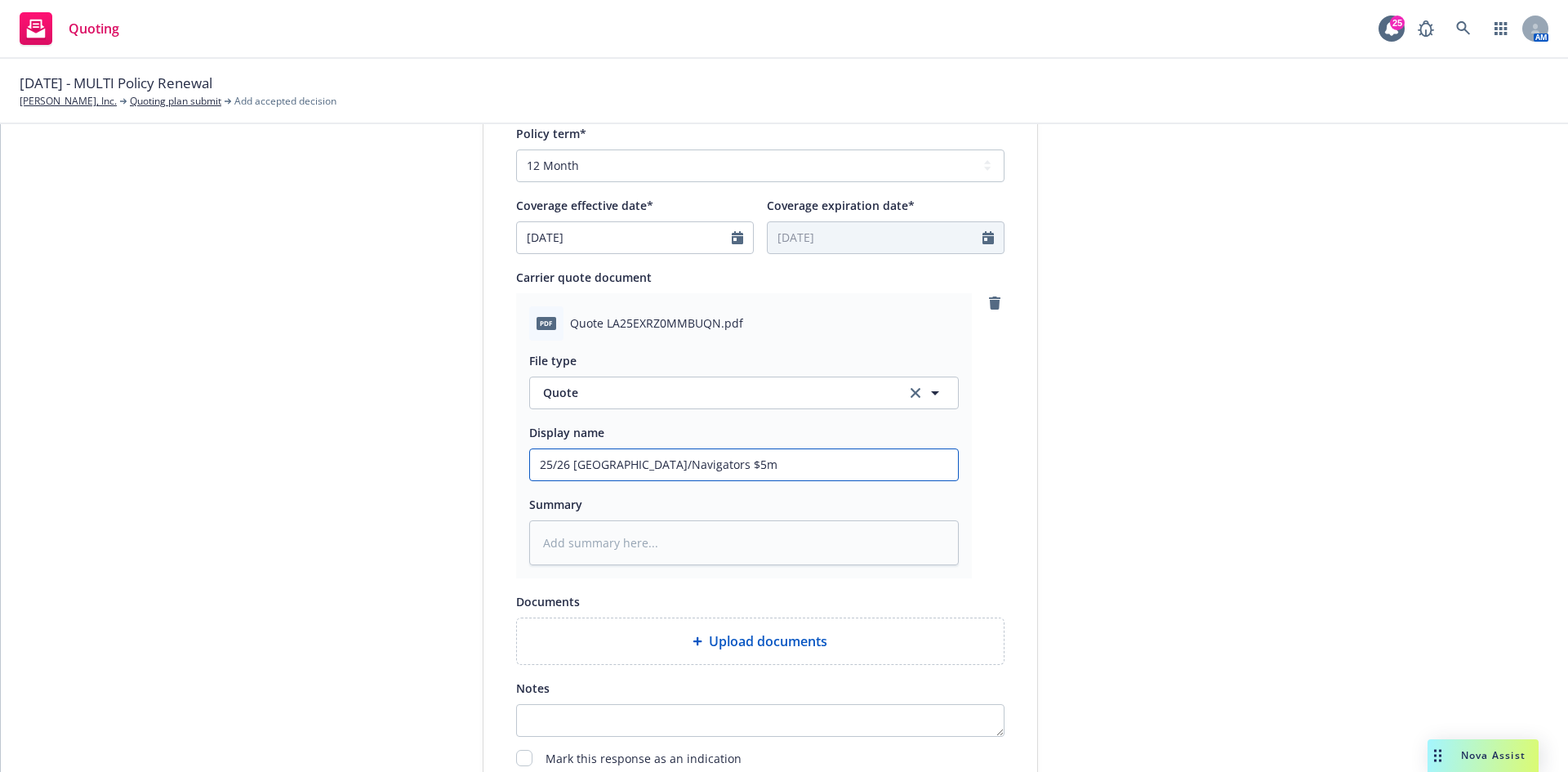
type input "25/26 [GEOGRAPHIC_DATA]/Navigators $5m"
type textarea "x"
type input "25/26 [GEOGRAPHIC_DATA]/Navigators $5m x"
type textarea "x"
type input "25/26 [GEOGRAPHIC_DATA]/Navigators $5m xs"
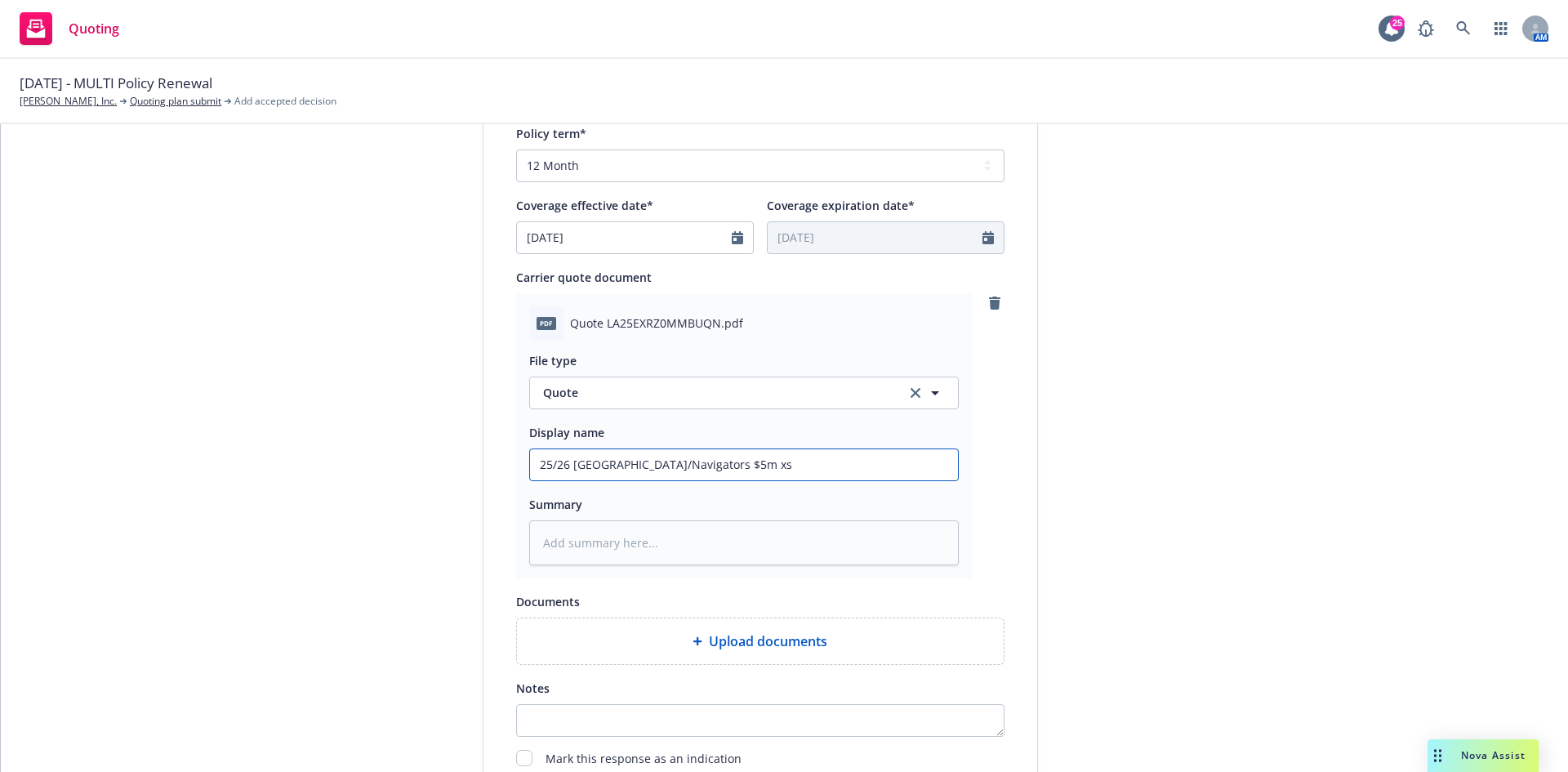
type textarea "x"
type input "25/26 [GEOGRAPHIC_DATA]/Navigators $5m xs"
type textarea "x"
type input "25/26 [GEOGRAPHIC_DATA]/Navigators $5m xs $"
type textarea "x"
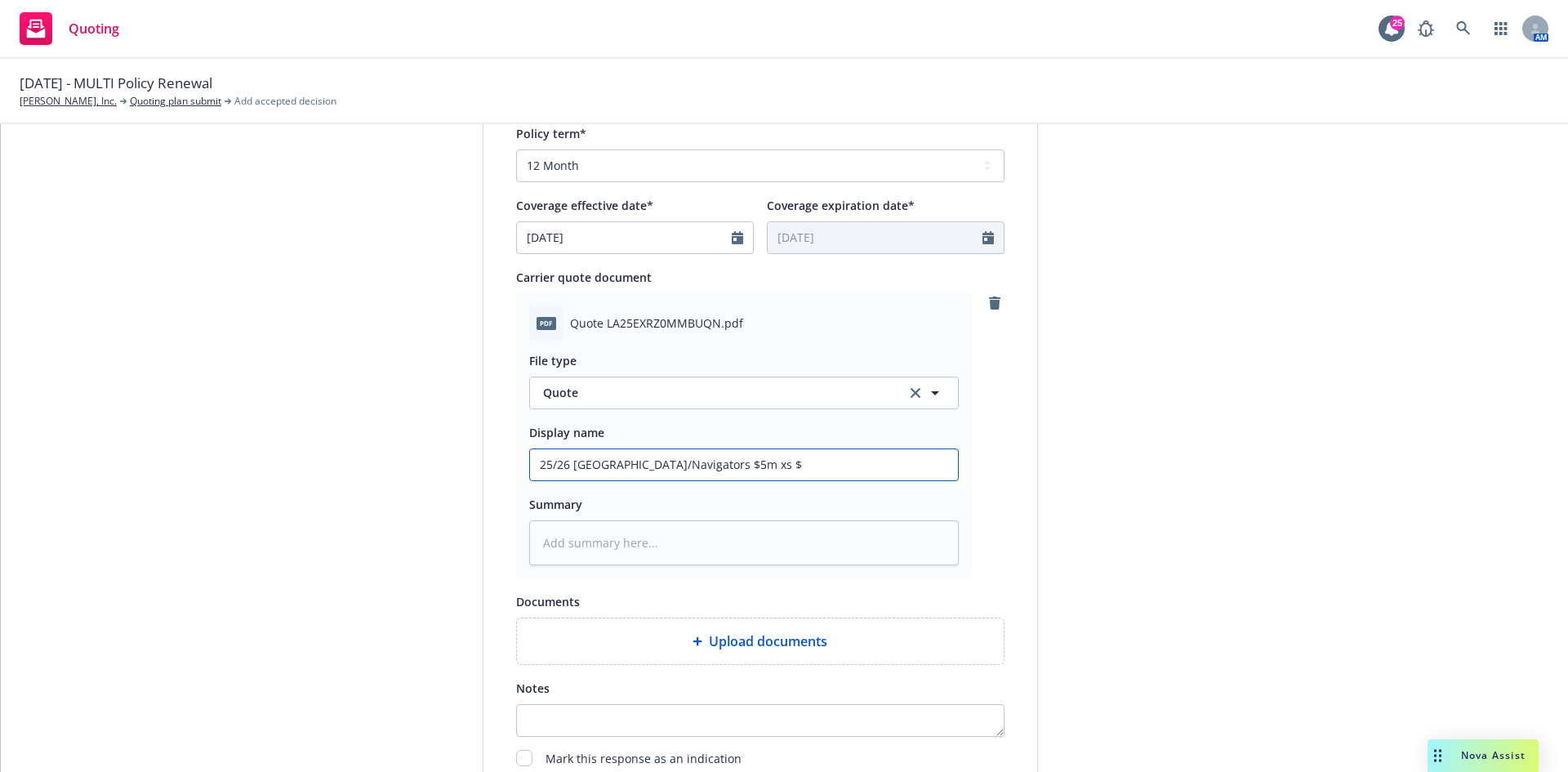
type input "25/26 [GEOGRAPHIC_DATA]/Navigators $5m xs $2"
type textarea "x"
type input "25/26 [GEOGRAPHIC_DATA]/Navigators $5m xs $20"
type textarea "x"
type input "25/26 [GEOGRAPHIC_DATA]/Navigators $5m xs $20M"
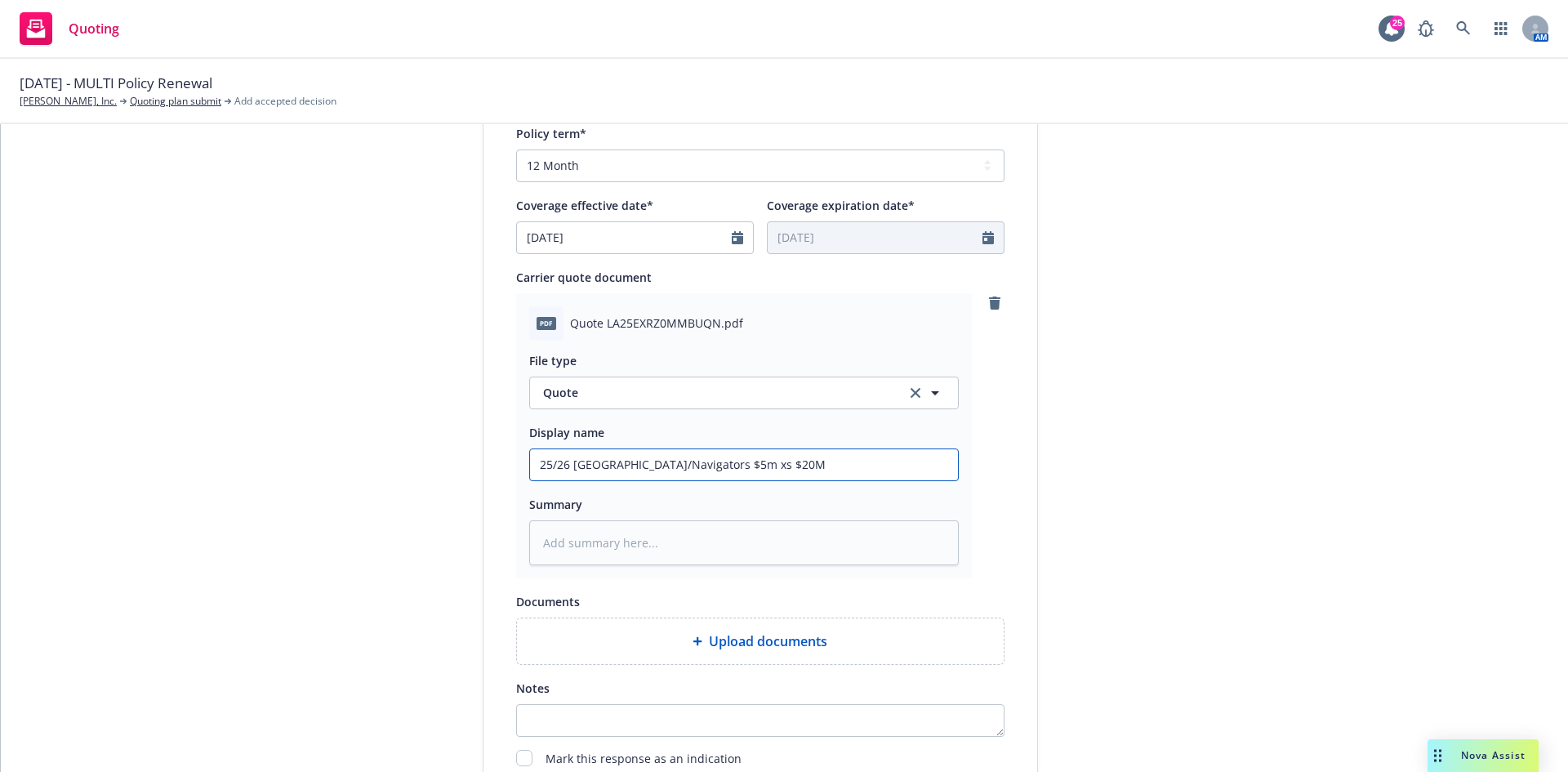
type textarea "x"
type input "25/26 [GEOGRAPHIC_DATA]/Navigators $5m xs $20M"
click at [698, 351] on input "25/26 [GEOGRAPHIC_DATA]/Navigators $5m xs $20M" at bounding box center [744, 465] width 428 height 31
type textarea "x"
type input "25/26 [GEOGRAPHIC_DATA]/Navigators $5 xs $20M"
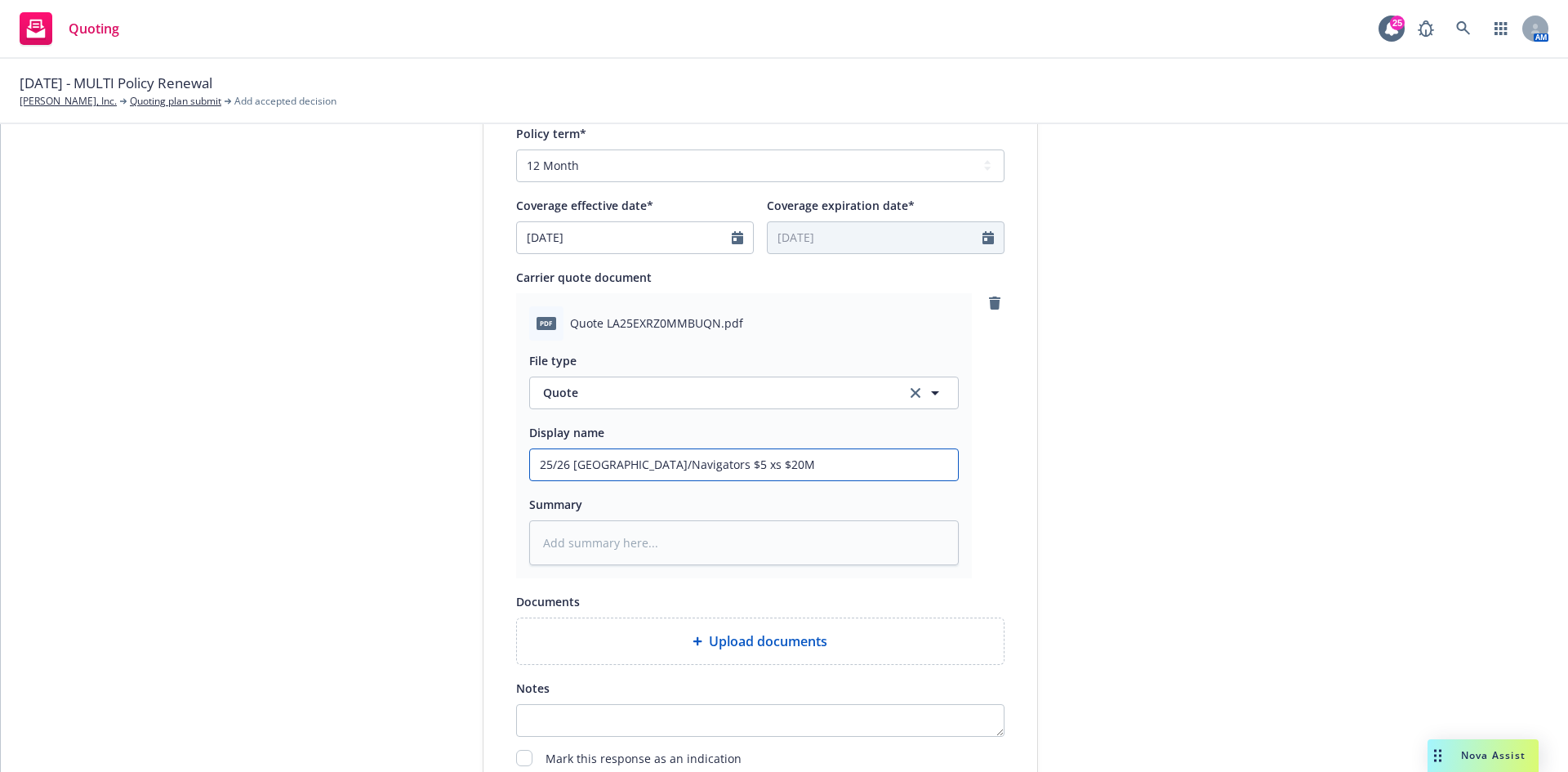
type textarea "x"
type input "25/26 [GEOGRAPHIC_DATA]/Navigators $5M xs $20M"
click at [776, 351] on input "25/26 [GEOGRAPHIC_DATA]/Navigators $5M xs $20M" at bounding box center [744, 465] width 428 height 31
type textarea "x"
type input "25/26 [GEOGRAPHIC_DATA]/Navigators $5M xs $20M E"
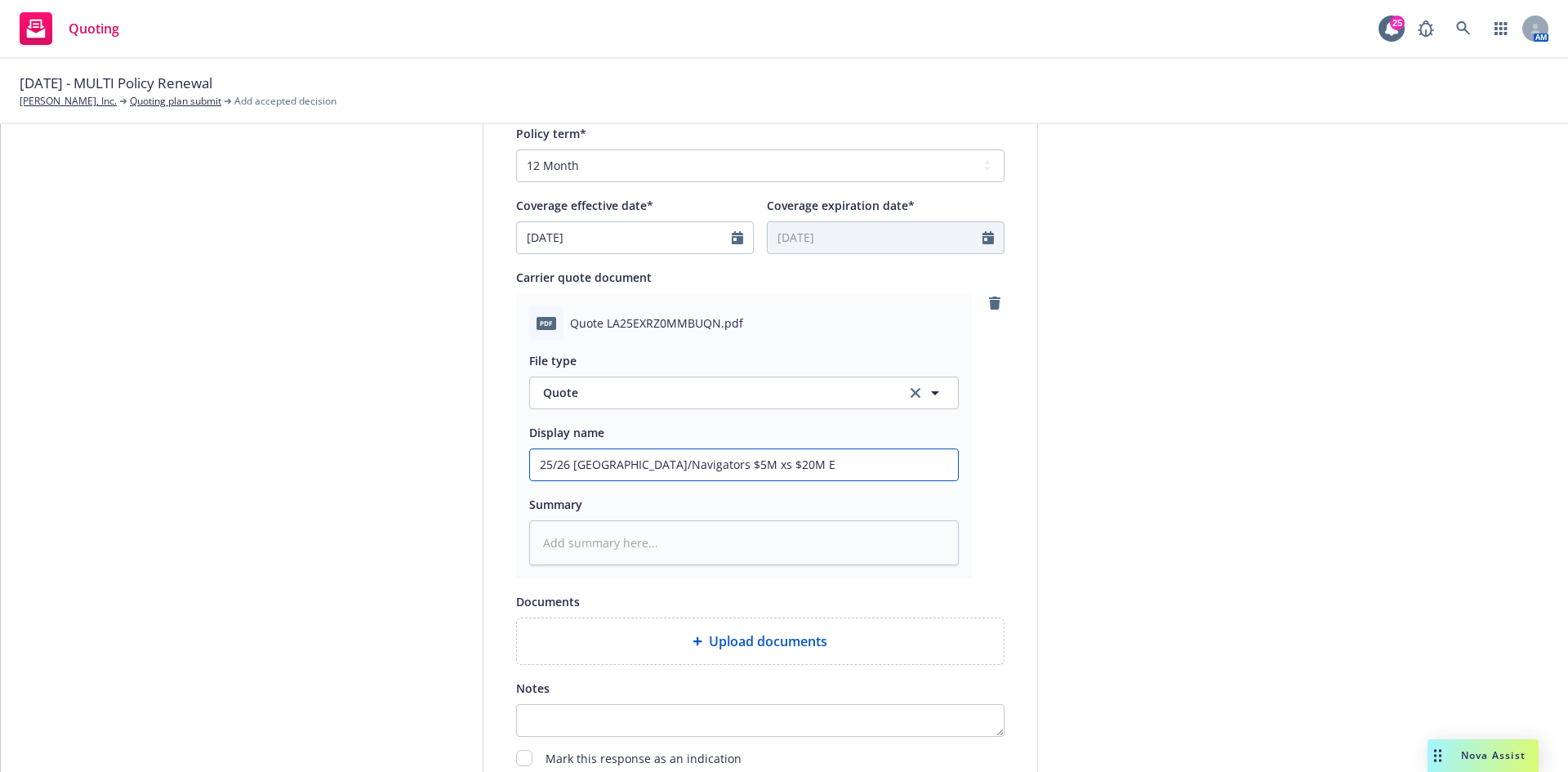
type textarea "x"
type input "25/26 [GEOGRAPHIC_DATA]/Navigators $5M xs $20M Ex"
type textarea "x"
type input "25/26 [GEOGRAPHIC_DATA]/Navigators $5M xs $20M Exc"
type textarea "x"
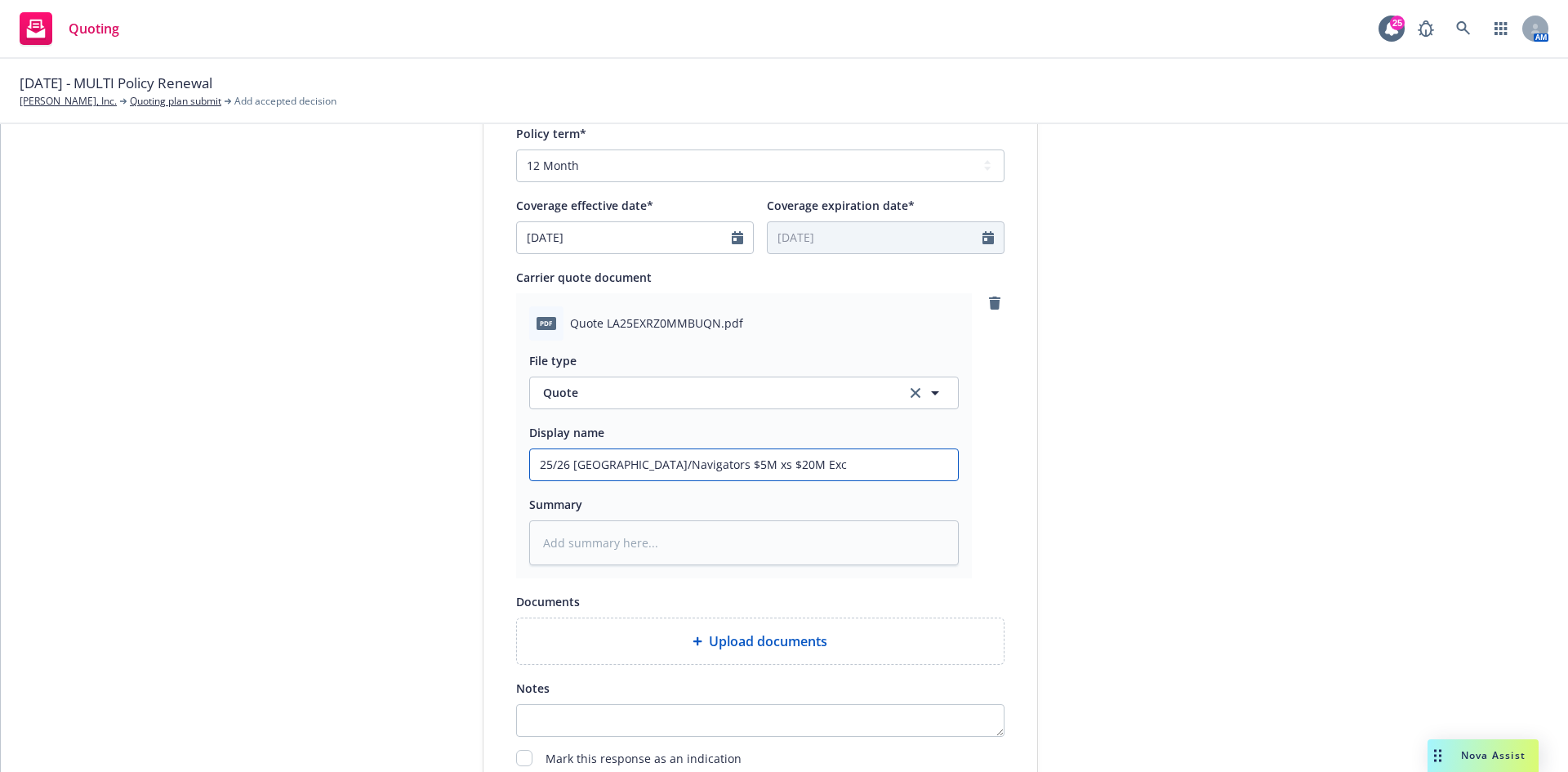
type input "25/26 [GEOGRAPHIC_DATA]/Navigators $5M xs $20M Exce"
type textarea "x"
type input "25/26 [GEOGRAPHIC_DATA]/Navigators $5M xs $20M Exces"
type textarea "x"
type input "25/26 [GEOGRAPHIC_DATA]/Navigators $5M xs $20M Excess"
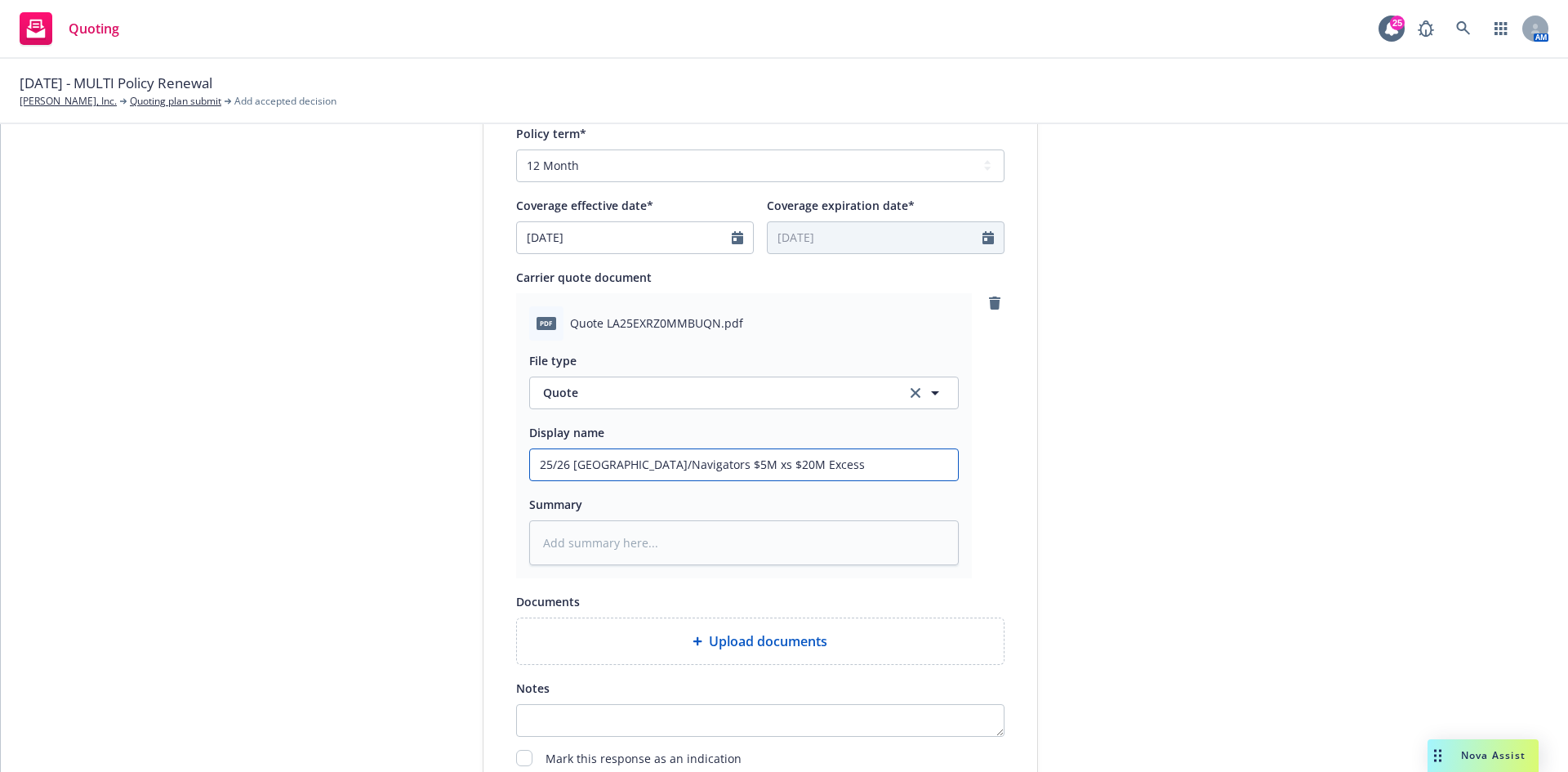
type textarea "x"
type input "25/26 [GEOGRAPHIC_DATA]/Navigators $5M xs $20M Excess"
type textarea "x"
type input "25/26 [GEOGRAPHIC_DATA]/Navigators $5M xs $20M Excess L"
type textarea "x"
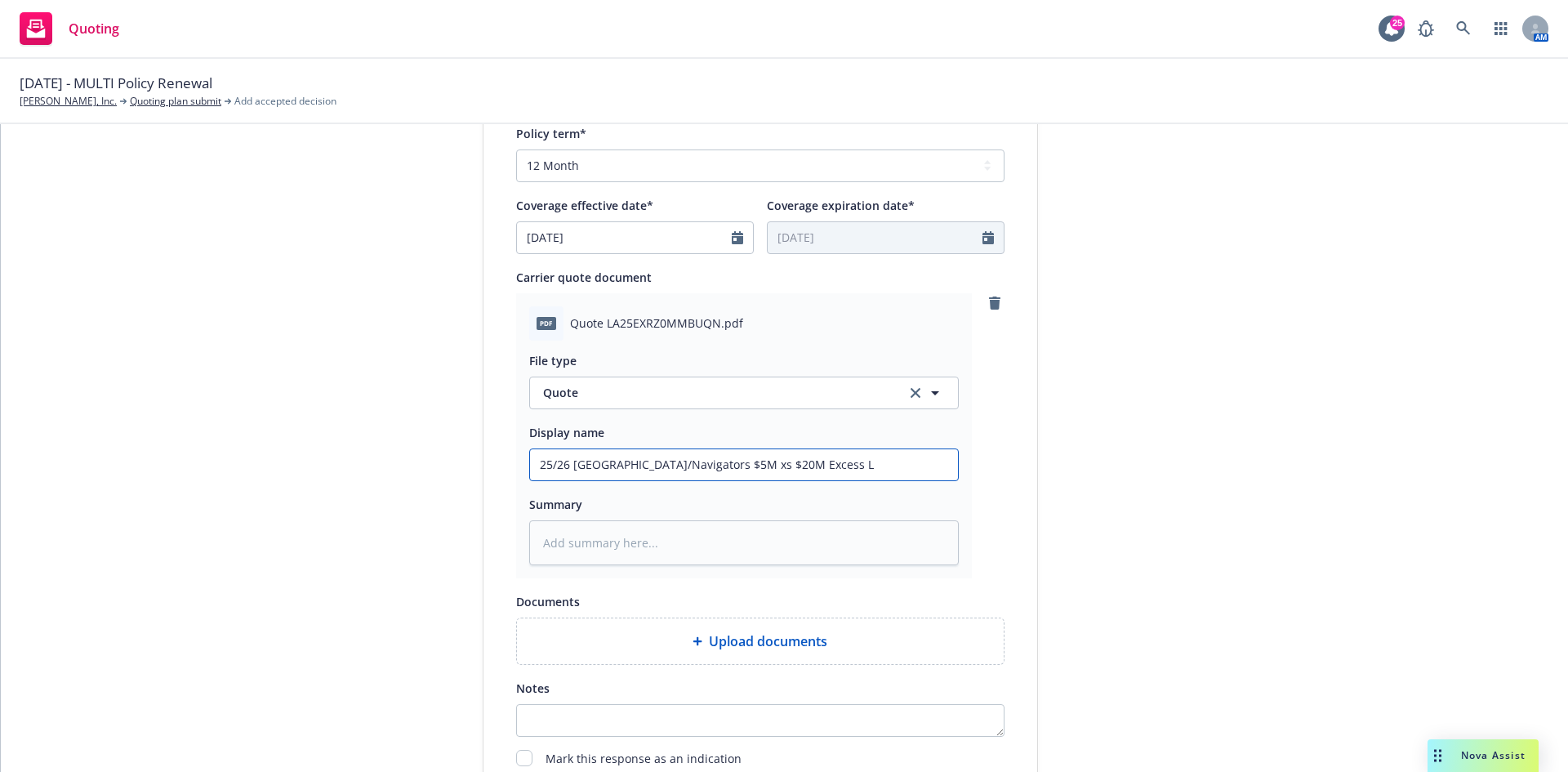
type input "25/26 [GEOGRAPHIC_DATA]/Navigators $5M xs $20M Excess Li"
type textarea "x"
type input "25/26 [GEOGRAPHIC_DATA]/Navigators $5M xs $20M Excess Lia"
type textarea "x"
type input "25/26 [GEOGRAPHIC_DATA]/Navigators $5M xs $20M Excess Liab"
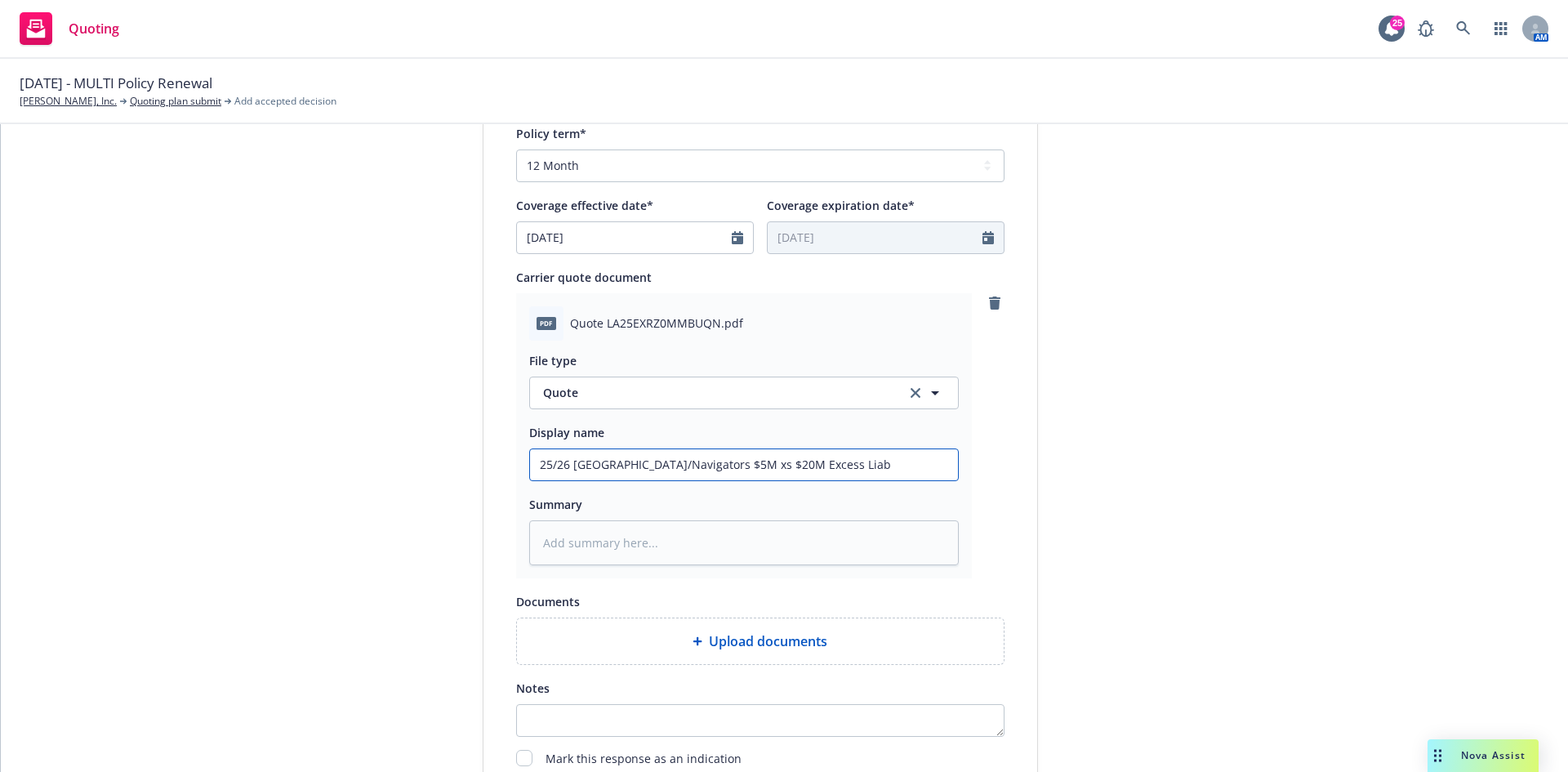
type textarea "x"
type input "25/26 [GEOGRAPHIC_DATA]/Navigators $5M xs $20M Excess Liabi"
type textarea "x"
type input "25/26 [GEOGRAPHIC_DATA]/Navigators $5M xs $20M Excess Liabil"
type textarea "x"
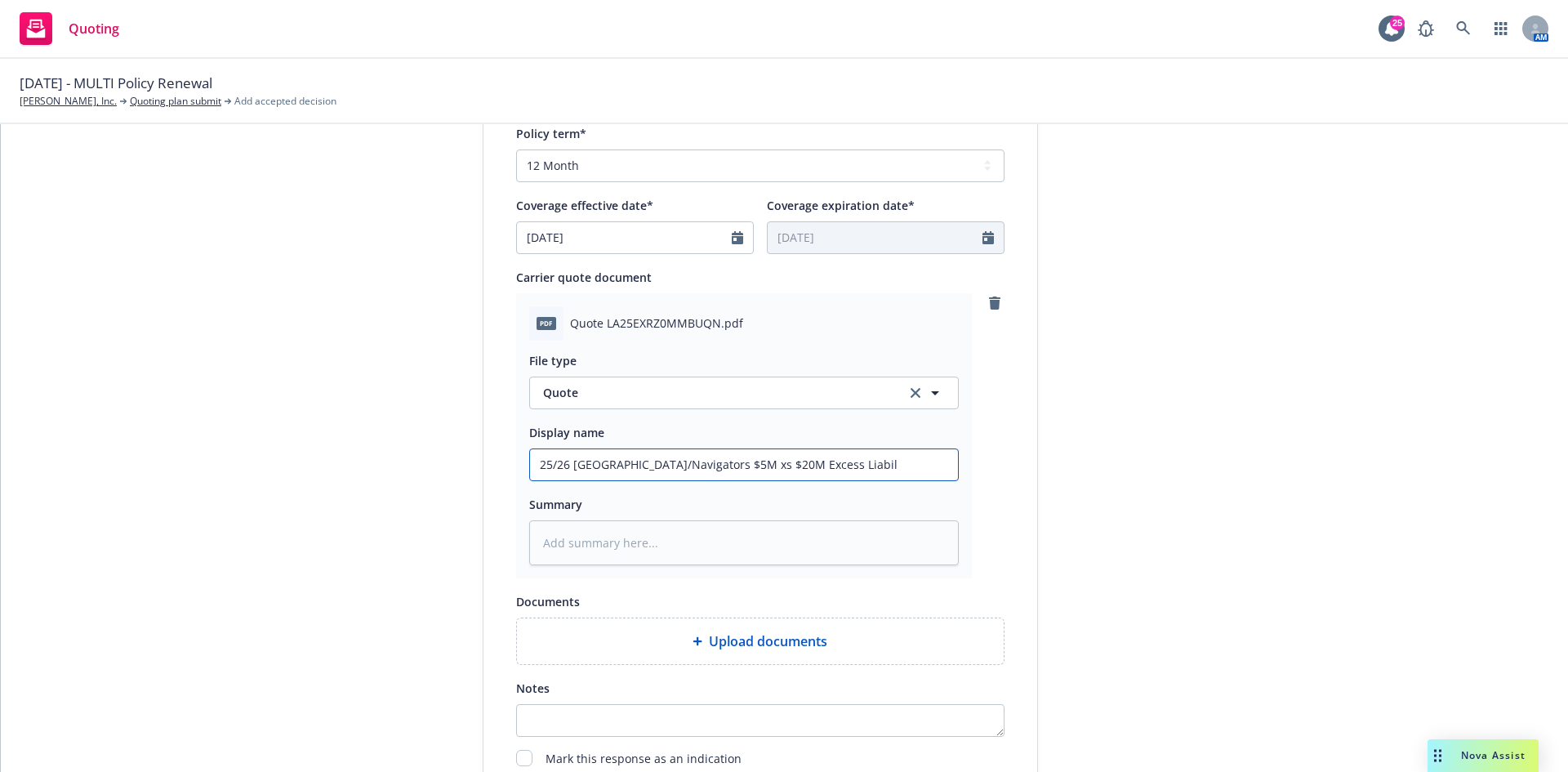
type input "25/26 [GEOGRAPHIC_DATA]/Navigators $5M xs $20M Excess Liabili"
type textarea "x"
type input "25/26 [GEOGRAPHIC_DATA]/Navigators $5M xs $20M Excess Liabilit"
type textarea "x"
type input "25/26 [GEOGRAPHIC_DATA]/Navigators $5M xs $20M Excess Liability"
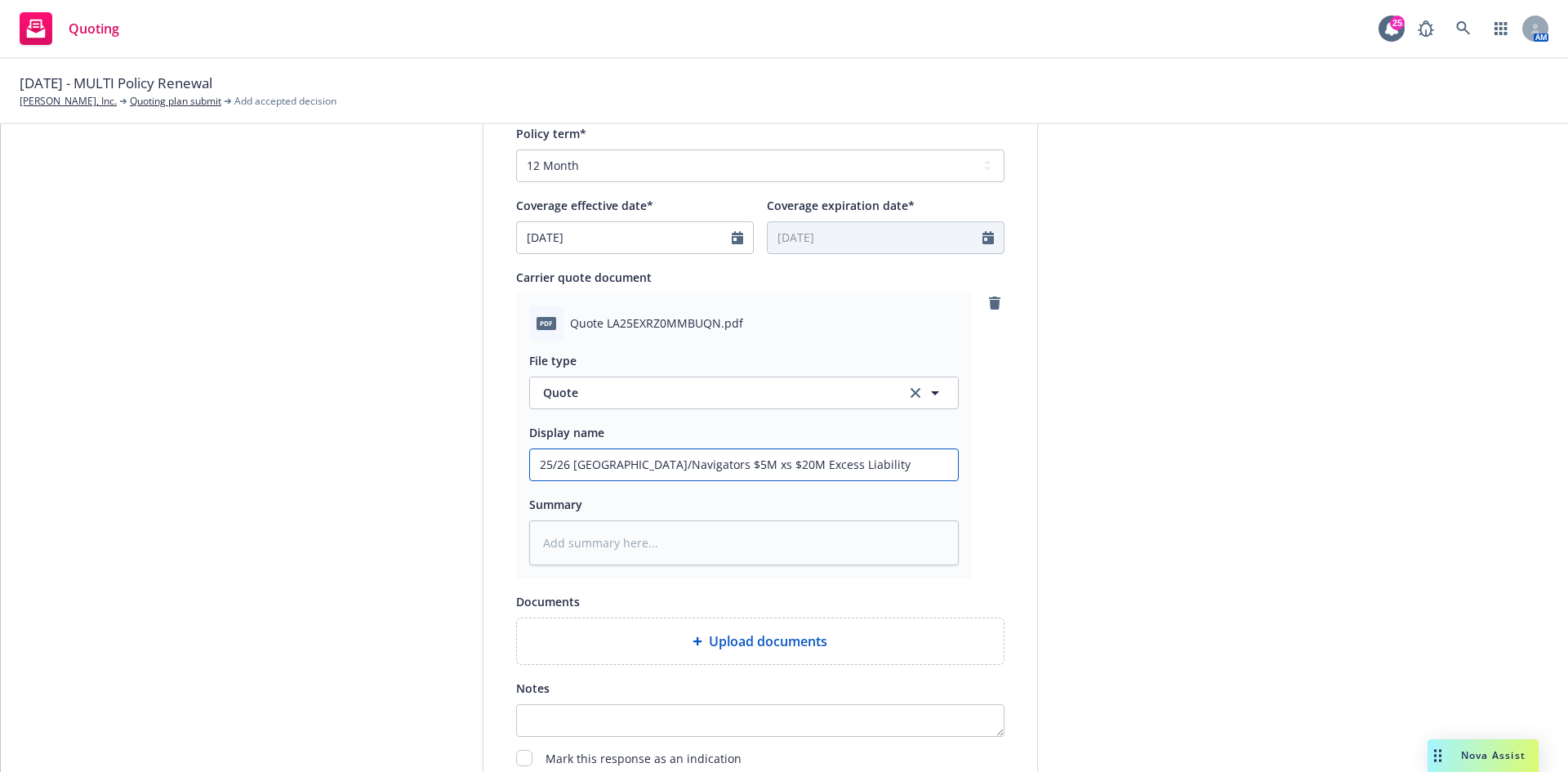
type textarea "x"
type input "25/26 [GEOGRAPHIC_DATA]/Navigators $5M xs $20M Excess Liability"
type textarea "x"
type input "25/26 [GEOGRAPHIC_DATA]/Navigators $5M xs $20M Excess Liability Q"
type textarea "x"
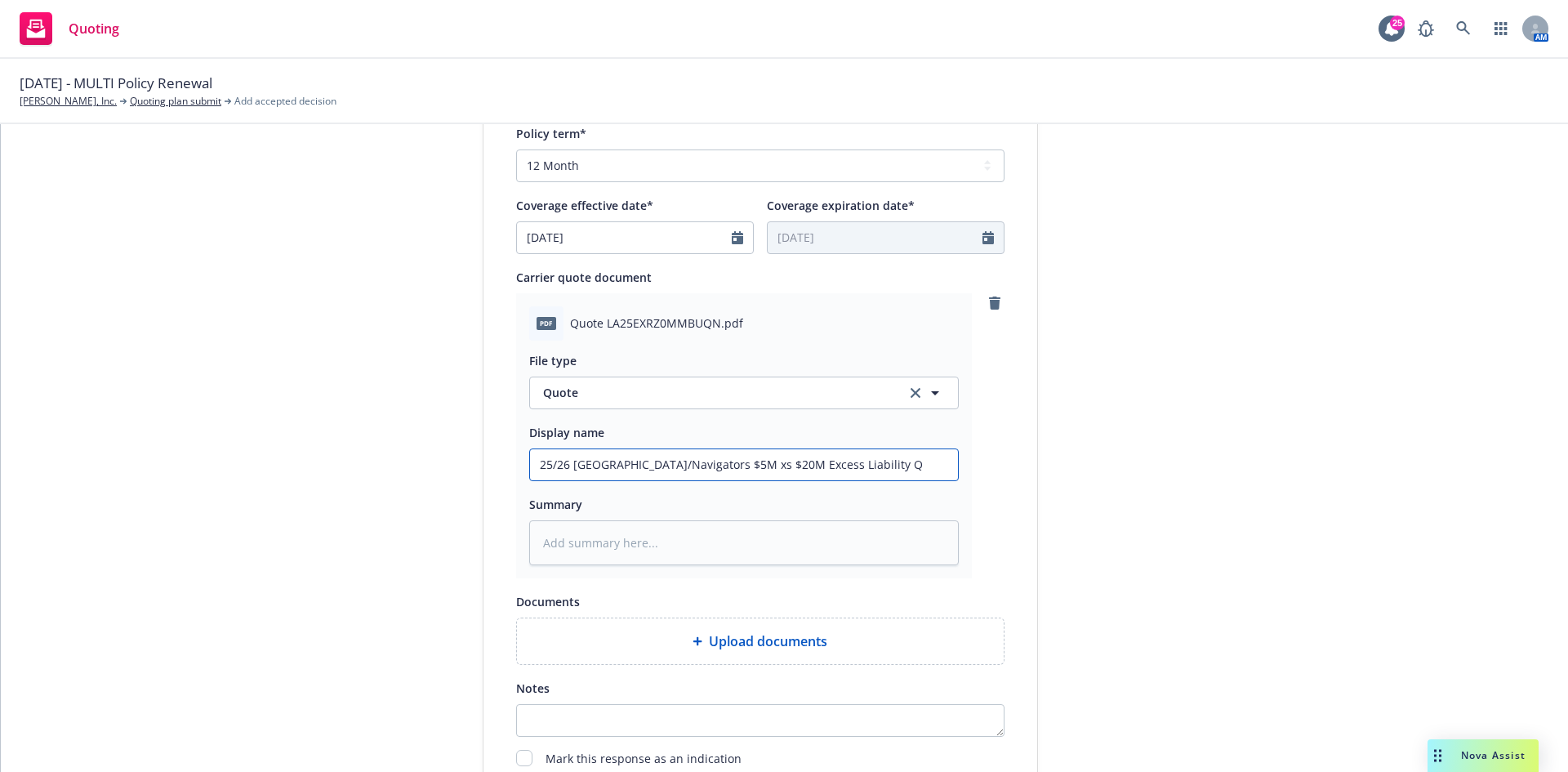
type input "25/26 [GEOGRAPHIC_DATA]/Navigators $5M xs $20M Excess Liability Qu"
type textarea "x"
type input "25/26 [GEOGRAPHIC_DATA]/Navigators $5M xs $20M Excess Liability Quo"
type textarea "x"
type input "25/26 [GEOGRAPHIC_DATA]/Navigators $5M xs $20M Excess Liability Quot"
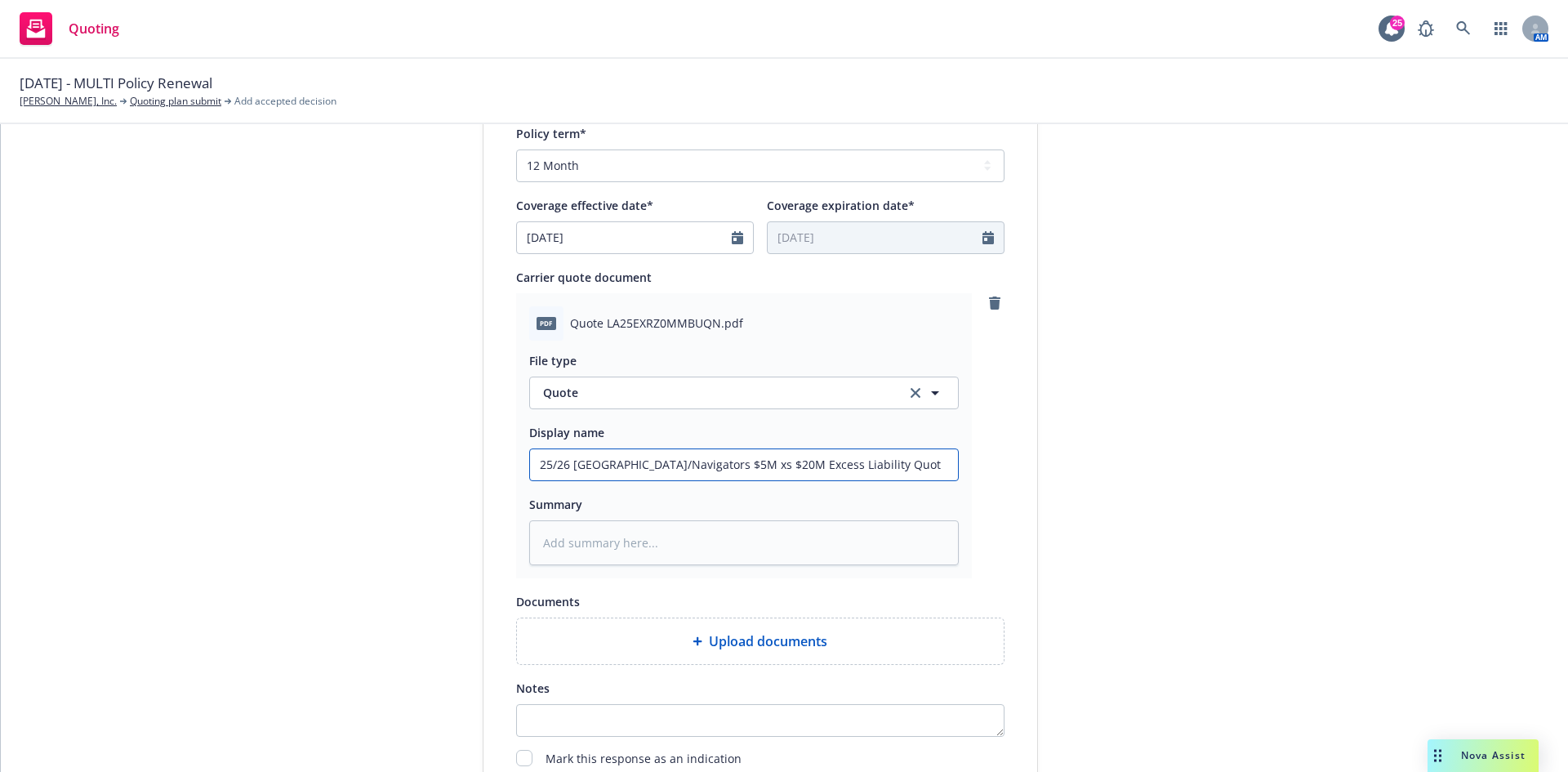
type textarea "x"
type input "25/26 [GEOGRAPHIC_DATA]/Navigators $5M xs $20M Excess Liability Quote"
type textarea "x"
drag, startPoint x: 887, startPoint y: 461, endPoint x: 520, endPoint y: 465, distance: 367.0
click at [520, 351] on div "pdf Quote LA25EXRZ0MMBUQN.pdf File type Quote Quote Display name 25/26 Hartford…" at bounding box center [744, 435] width 455 height 285
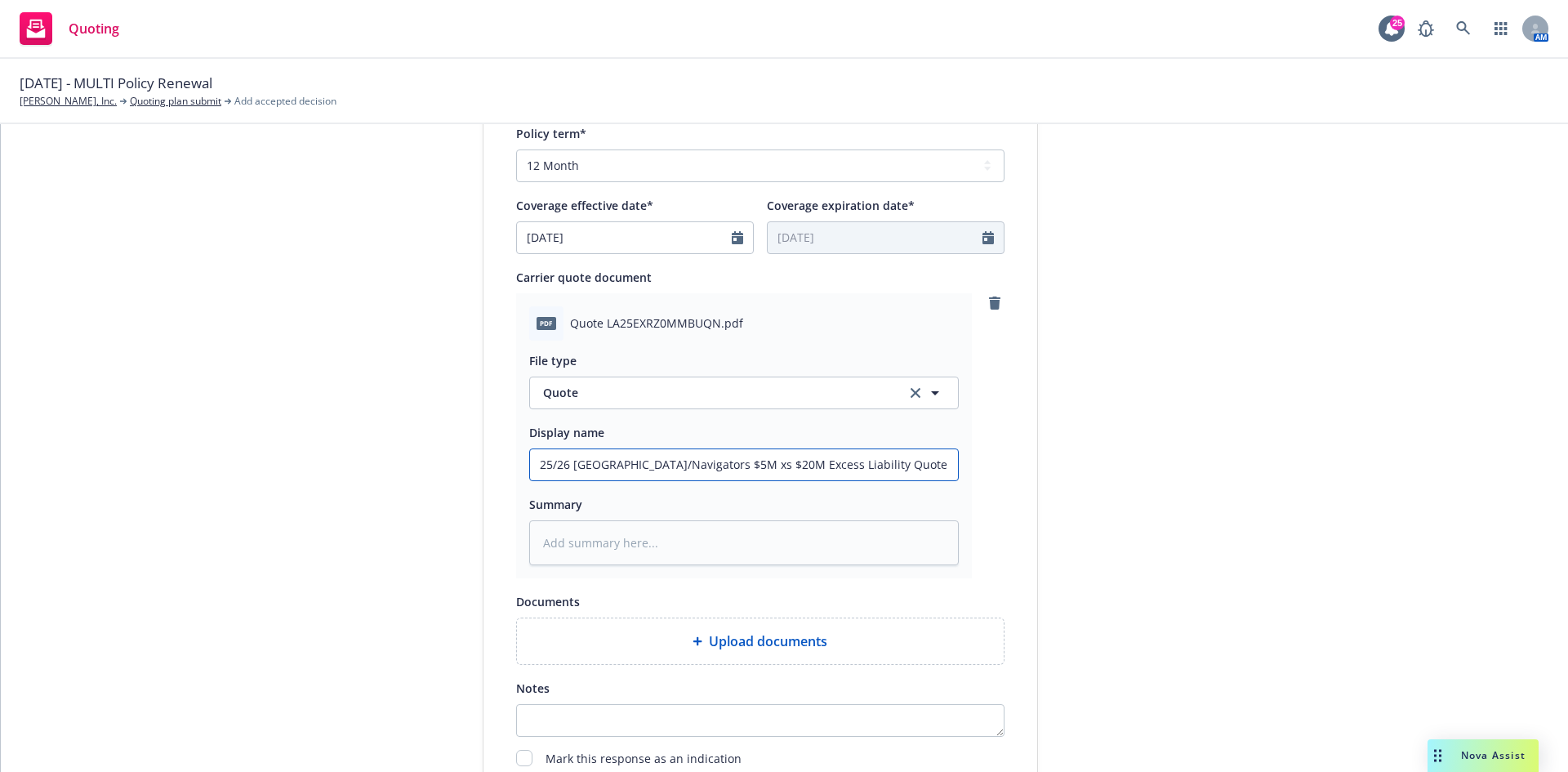
type input "25/26 [GEOGRAPHIC_DATA]/Navigators $5M xs $20M Excess Liability Quote"
click at [583, 351] on textarea at bounding box center [744, 542] width 430 height 45
paste textarea "25/26 [GEOGRAPHIC_DATA]/Navigators $5M xs $20M Excess Liability Quote"
type textarea "x"
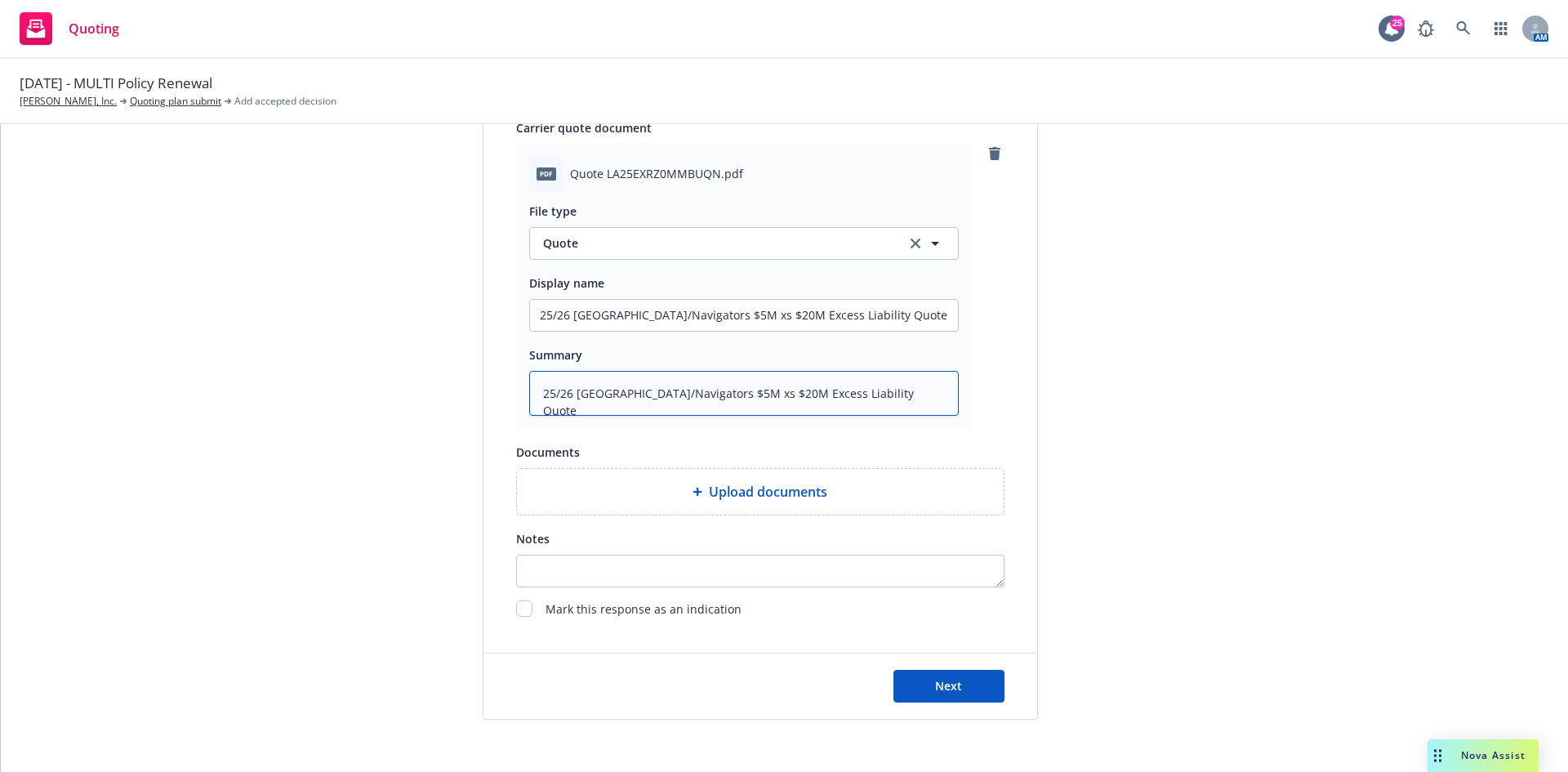
scroll to position [816, 0]
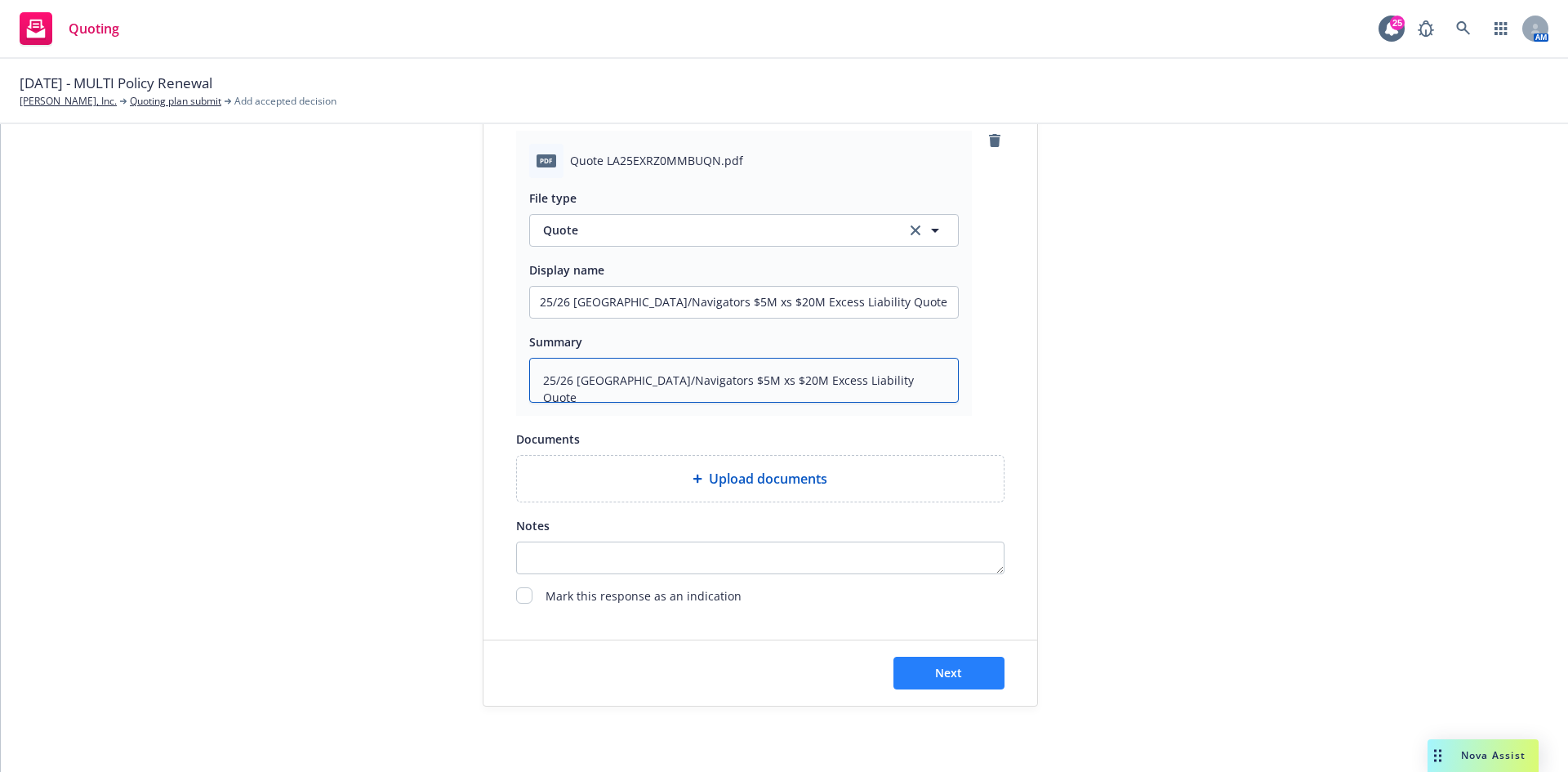
type textarea "25/26 [GEOGRAPHIC_DATA]/Navigators $5M xs $20M Excess Liability Quote"
click at [950, 351] on span "Next" at bounding box center [949, 672] width 27 height 15
type textarea "x"
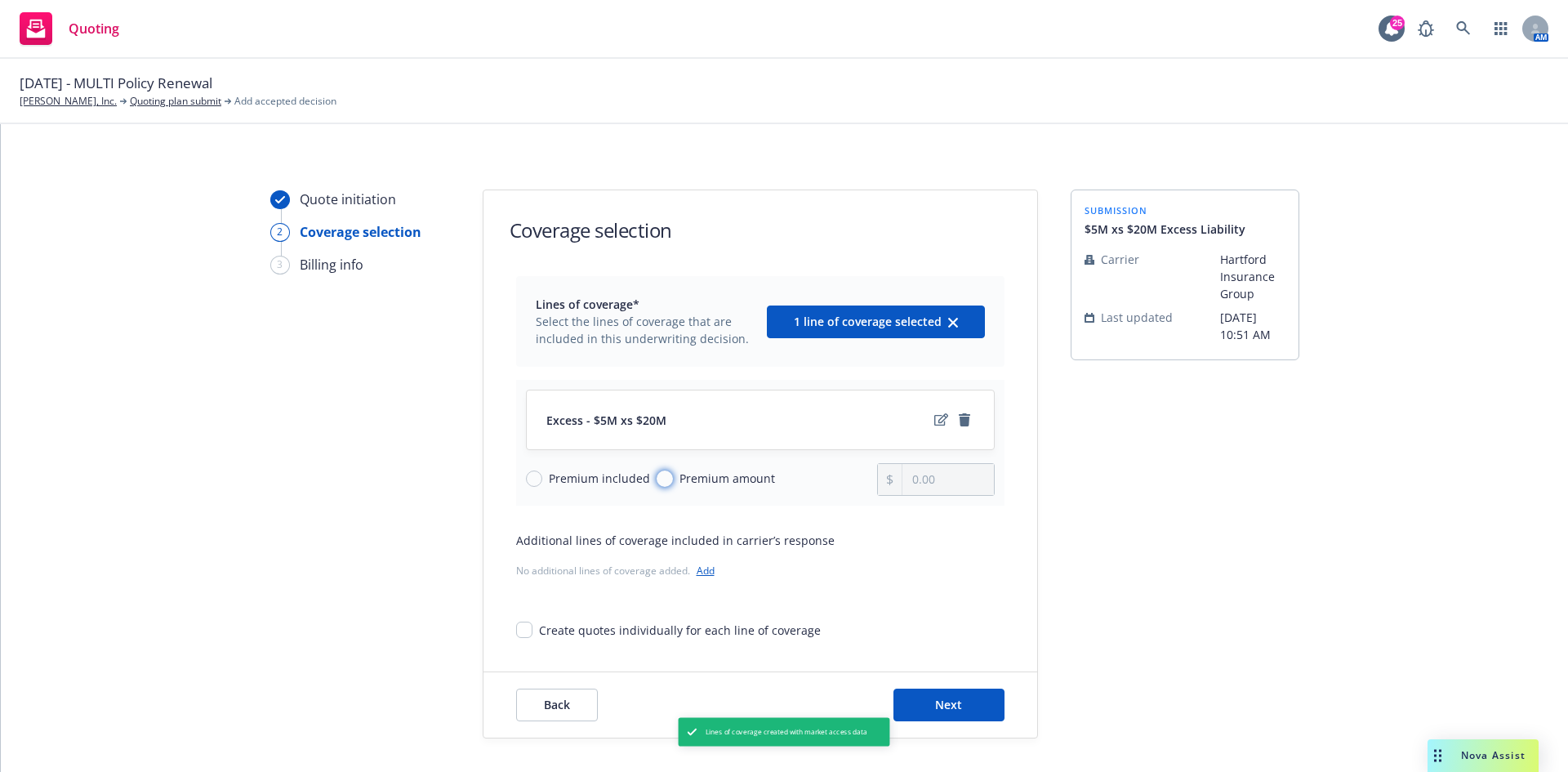
click at [661, 351] on input "Premium amount" at bounding box center [664, 478] width 16 height 16
radio input "true"
click at [941, 351] on input "0.00" at bounding box center [948, 479] width 91 height 31
drag, startPoint x: 925, startPoint y: 483, endPoint x: 810, endPoint y: 483, distance: 115.0
click at [810, 351] on div "Premium included Premium amount 0.00" at bounding box center [760, 479] width 469 height 32
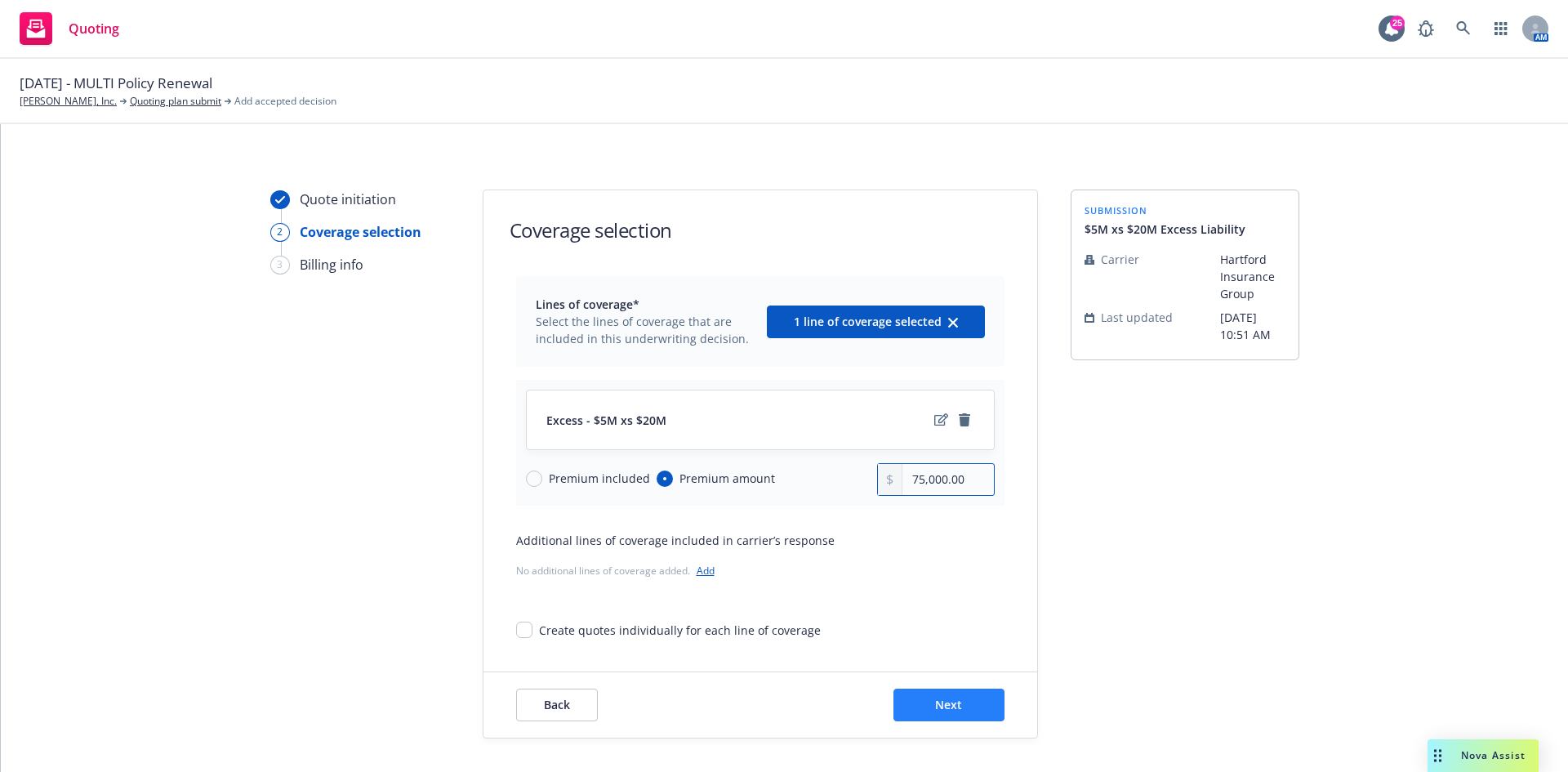
type input "75,000.00"
click at [911, 351] on button "Next" at bounding box center [949, 705] width 111 height 32
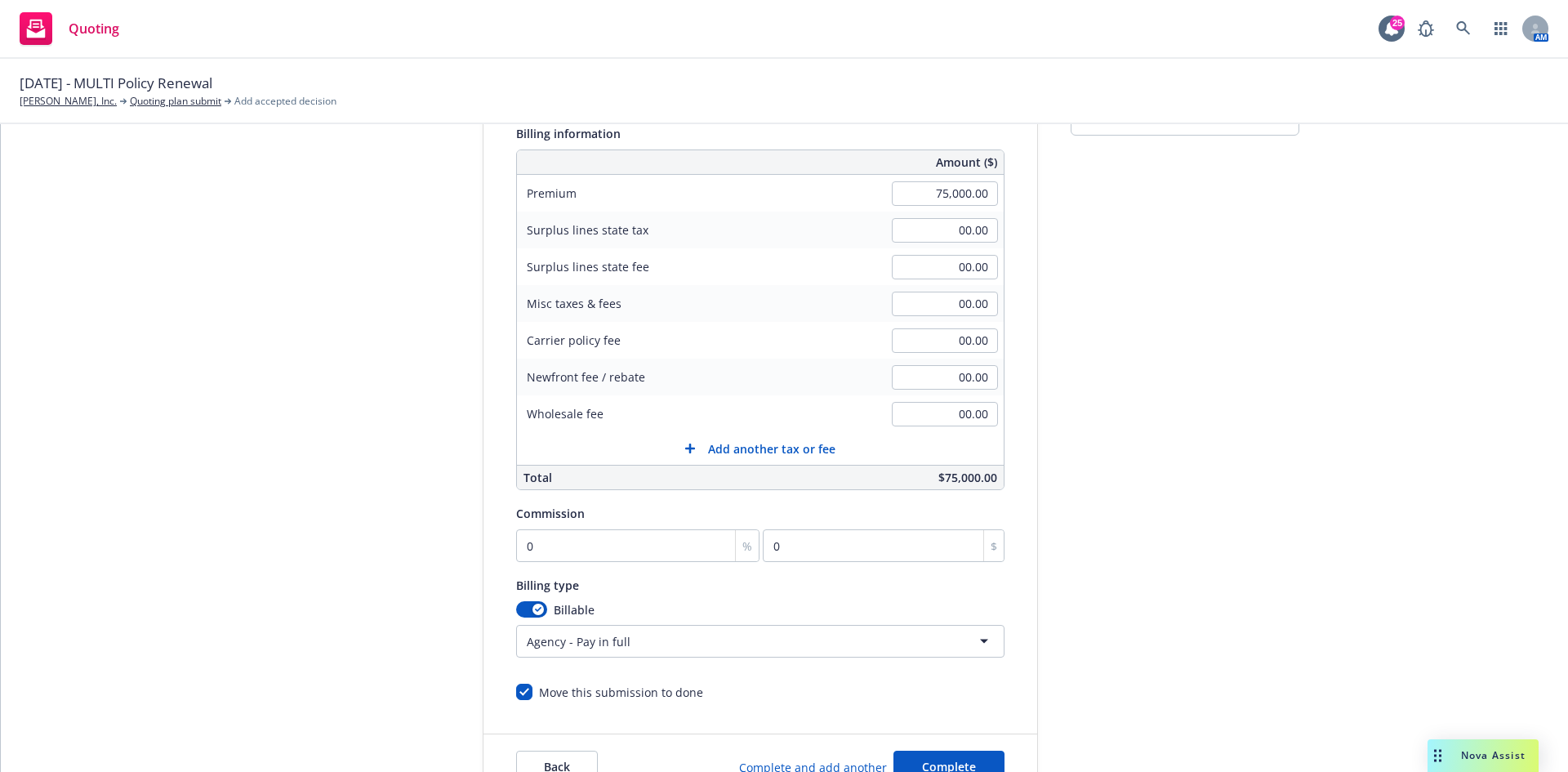
scroll to position [245, 0]
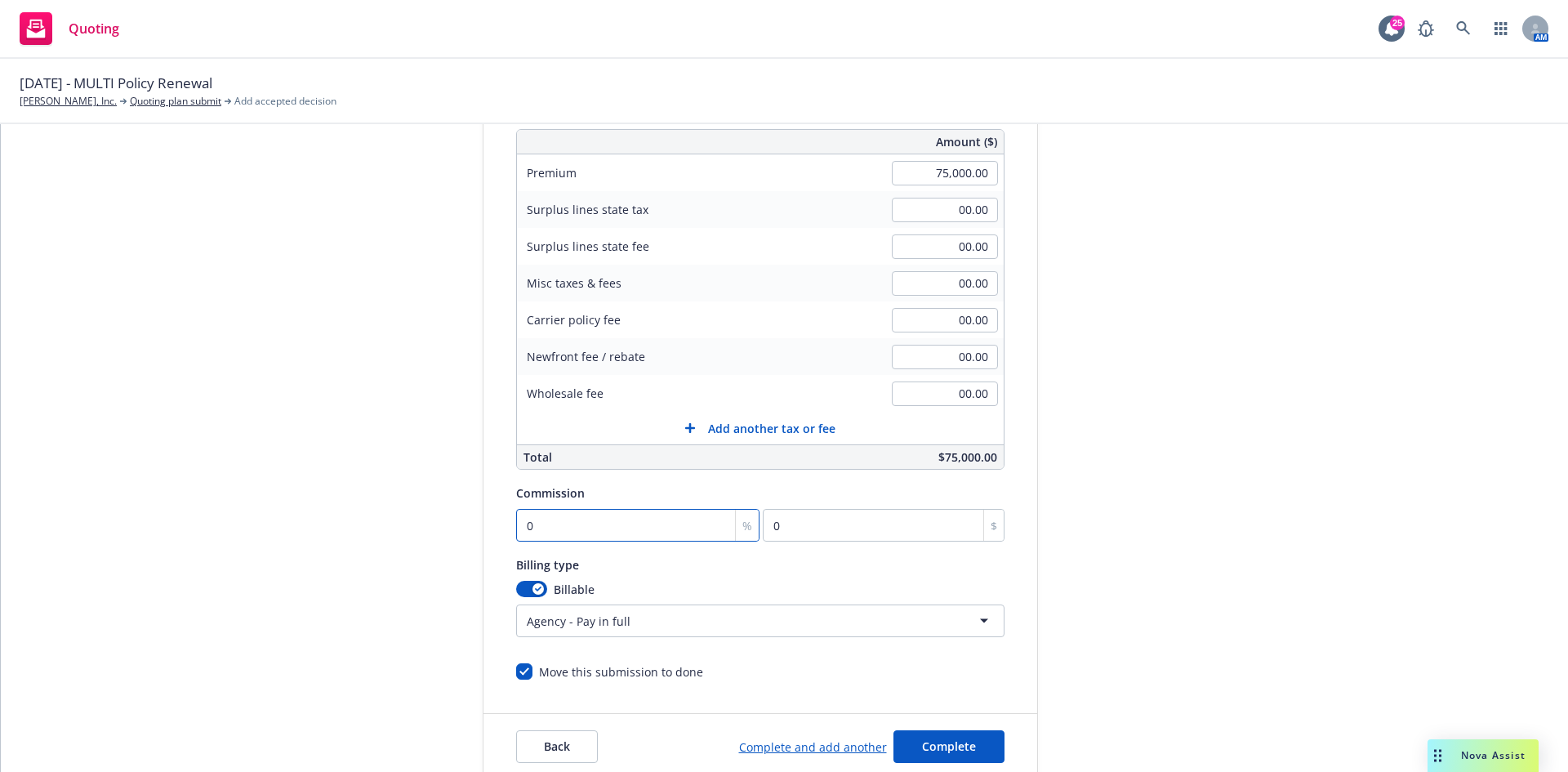
click at [589, 351] on input "0" at bounding box center [637, 524] width 244 height 32
type input "1"
type input "750"
type input "15"
type input "11250"
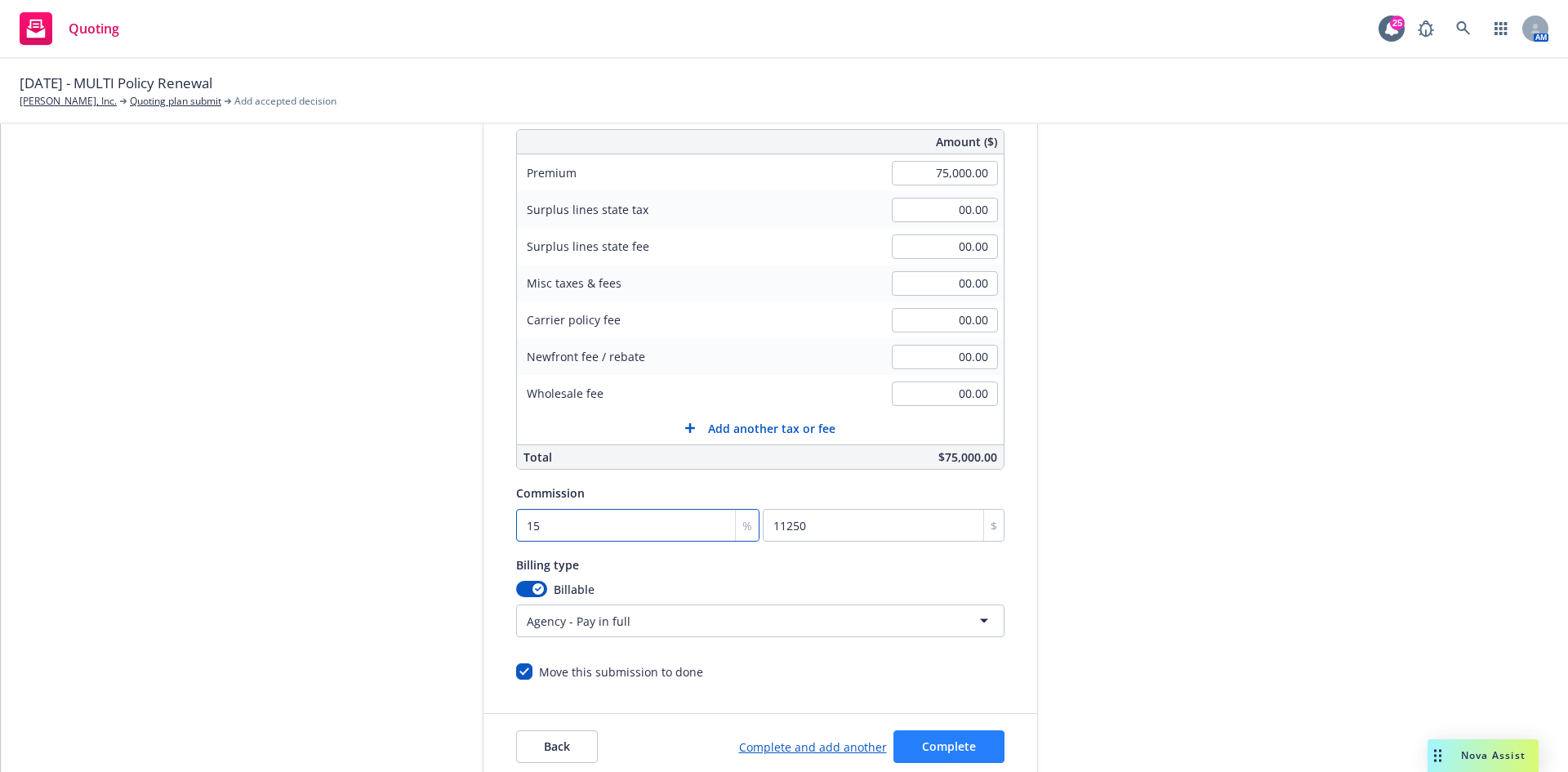
type input "15"
click at [947, 351] on button "Complete" at bounding box center [949, 746] width 111 height 32
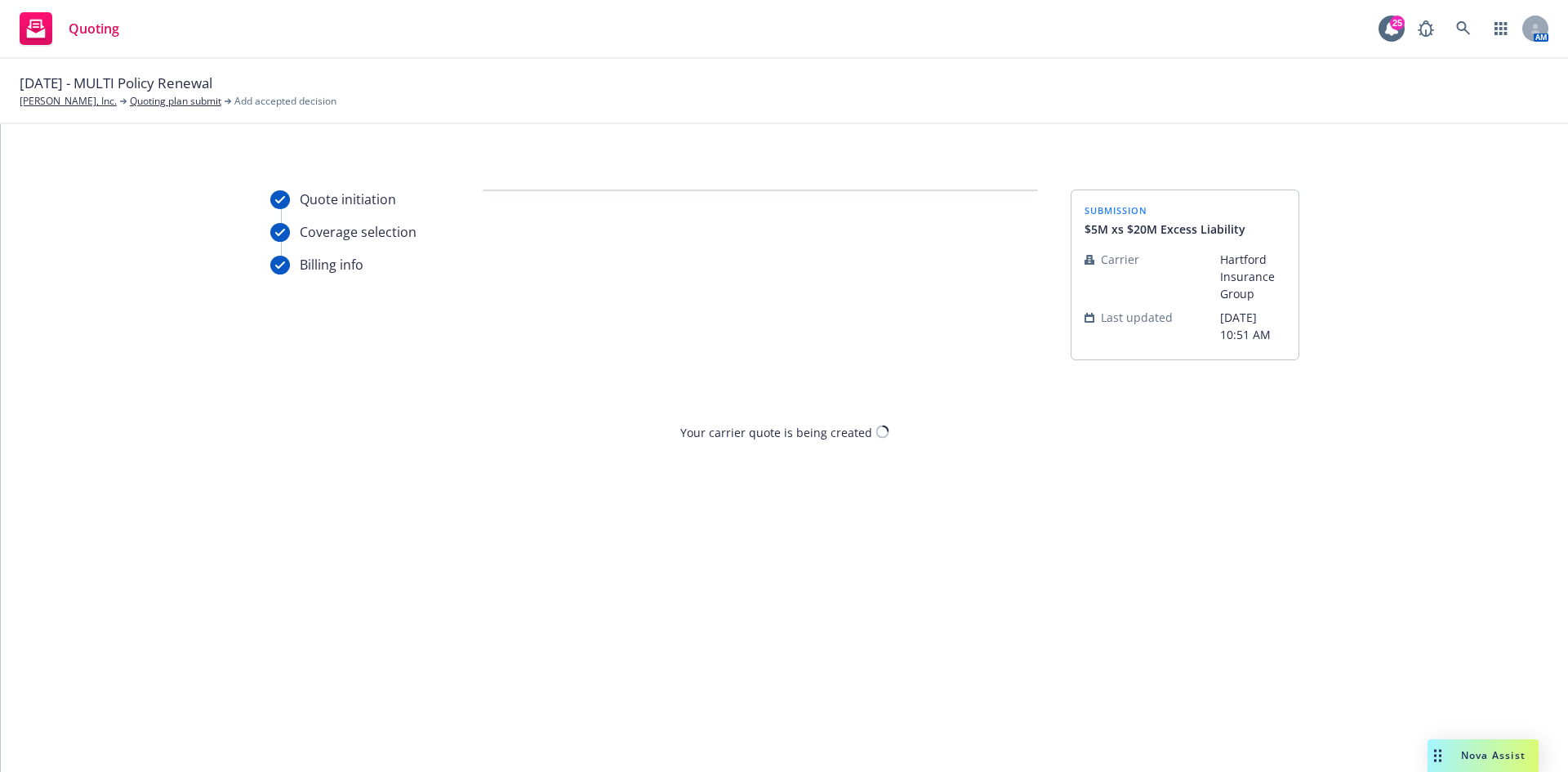
scroll to position [0, 0]
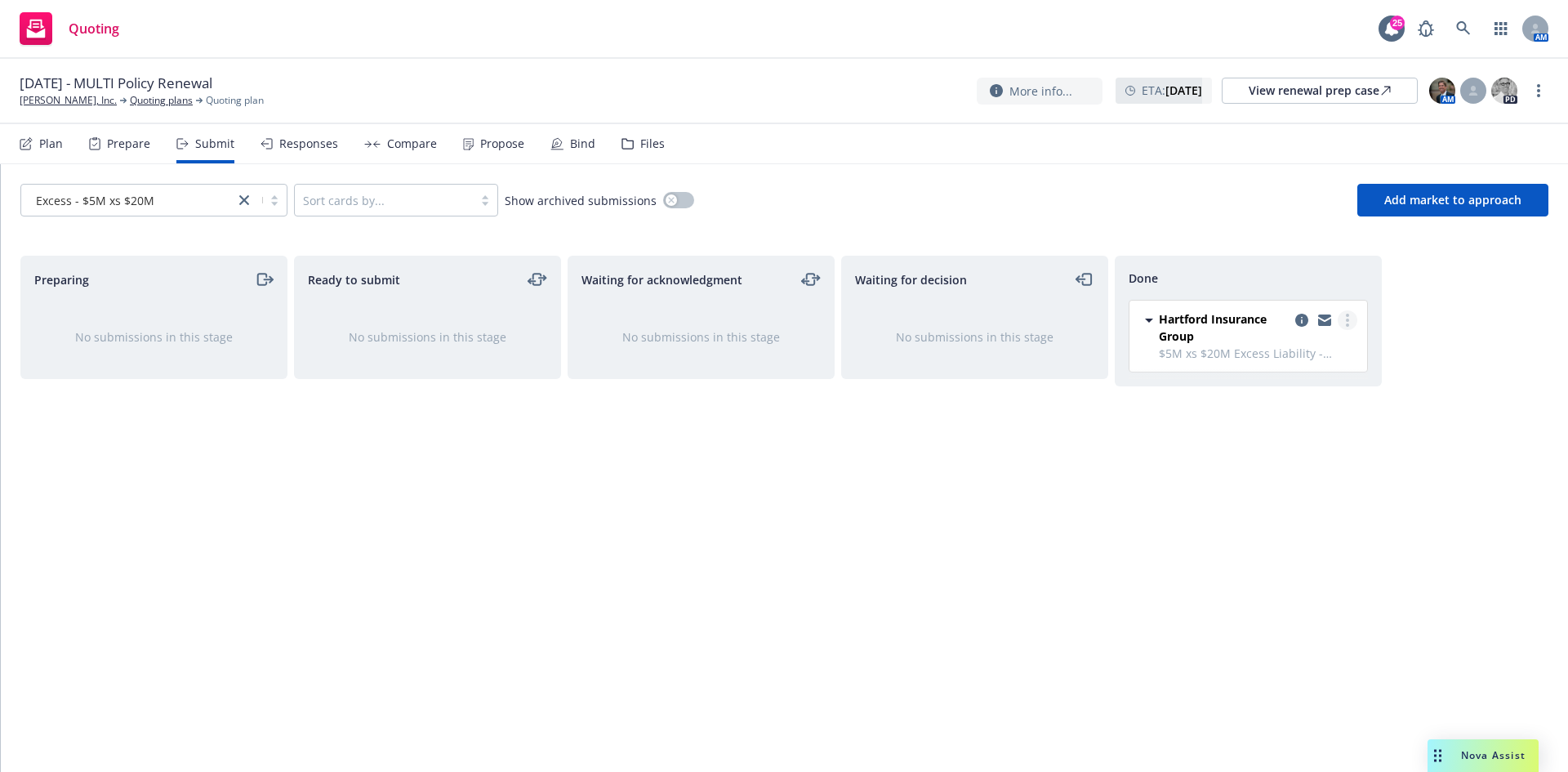
click at [1042, 322] on link "more" at bounding box center [1347, 320] width 20 height 20
drag, startPoint x: 1061, startPoint y: 501, endPoint x: 954, endPoint y: 437, distance: 124.7
click at [1042, 351] on div "Waiting for decision No submissions in this stage" at bounding box center [975, 496] width 267 height 482
click at [390, 144] on div "Compare" at bounding box center [412, 144] width 50 height 13
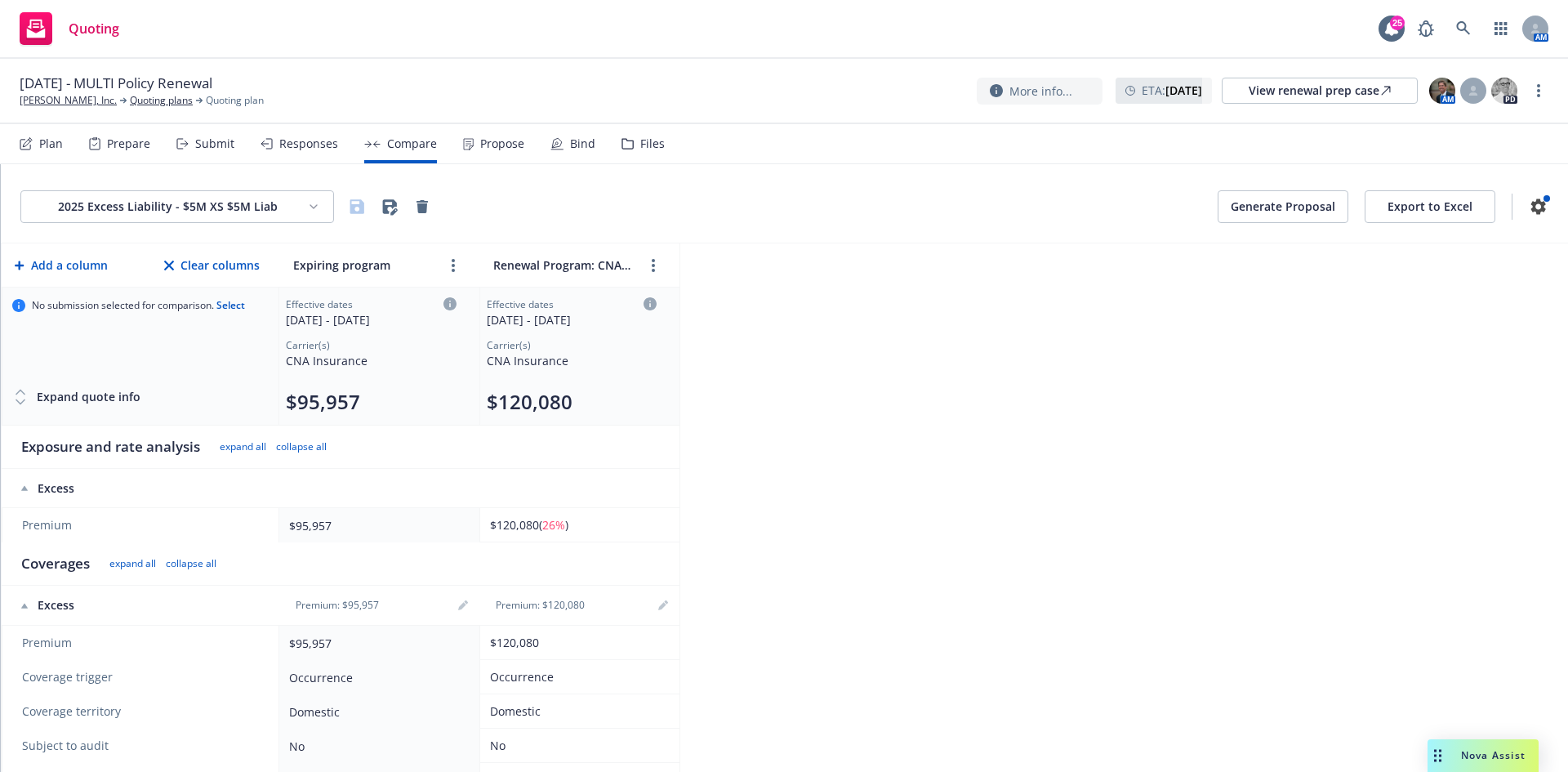
click at [247, 213] on html "Quoting 25 AM [DATE] - MULTI Policy Renewal [PERSON_NAME], Inc. Quoting plans Q…" at bounding box center [784, 386] width 1568 height 772
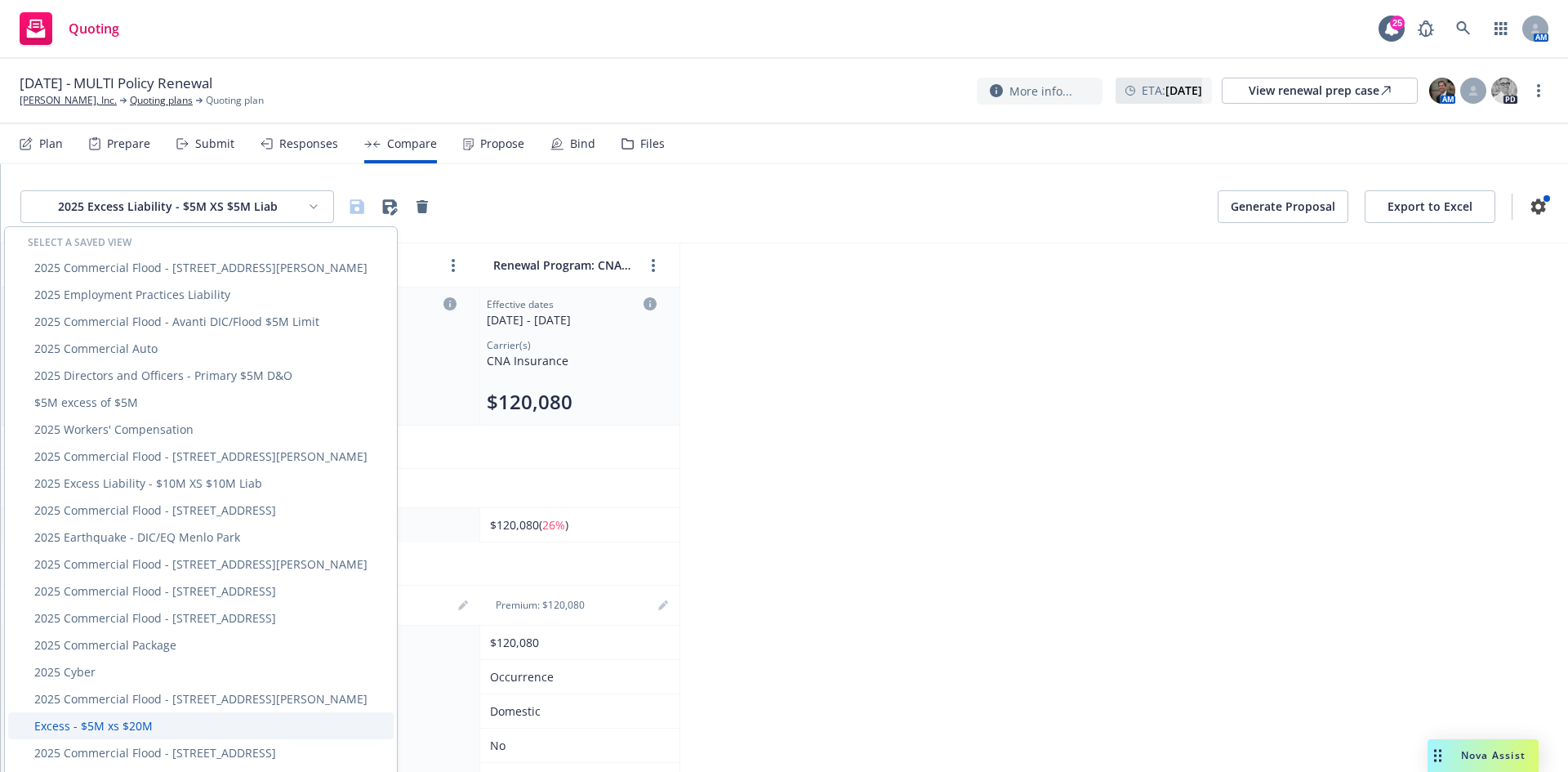
click at [149, 351] on div "Excess - $5M xs $20M" at bounding box center [201, 726] width 385 height 27
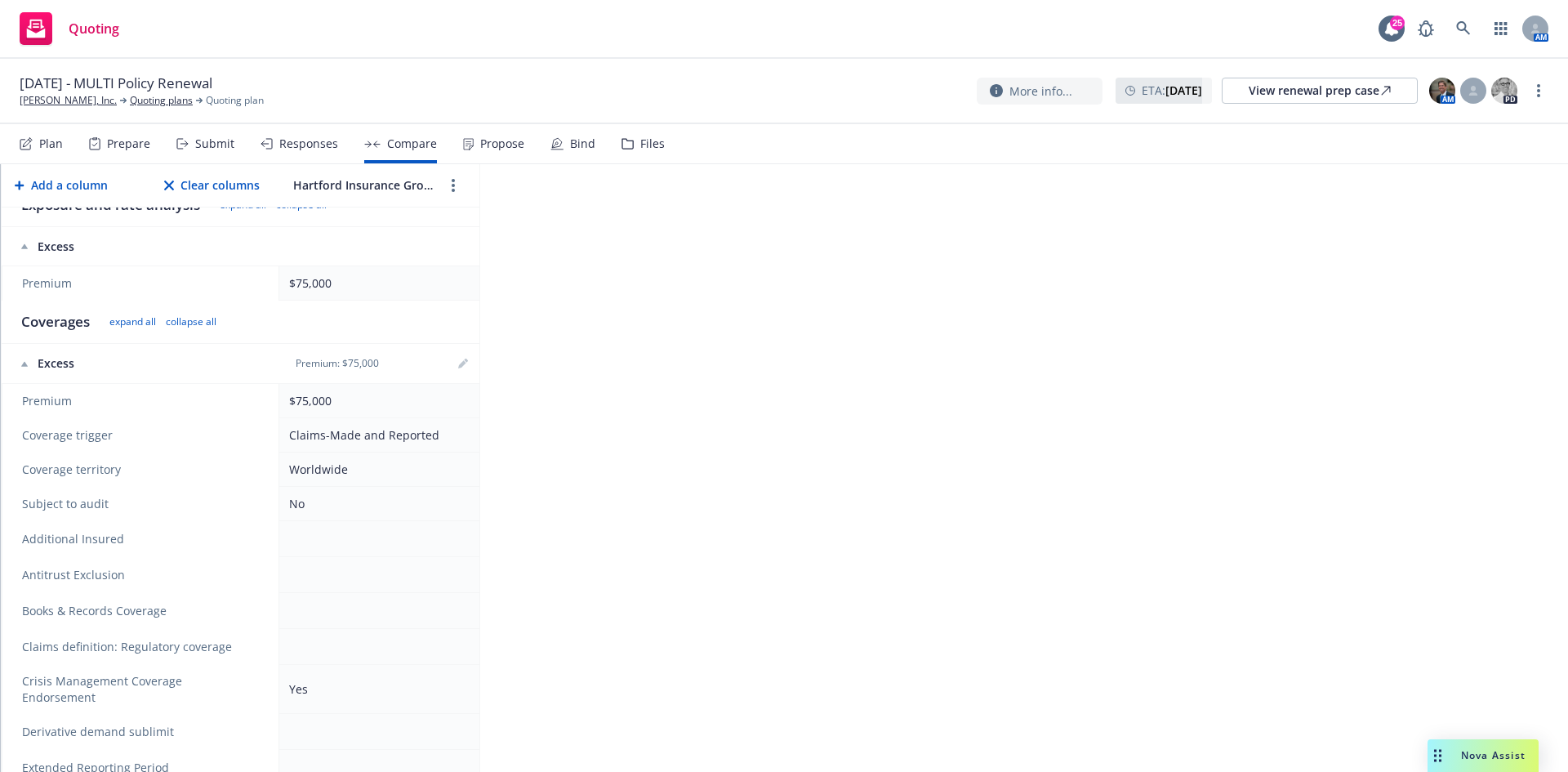
scroll to position [245, 0]
click at [464, 351] on icon "editPencil" at bounding box center [463, 360] width 9 height 9
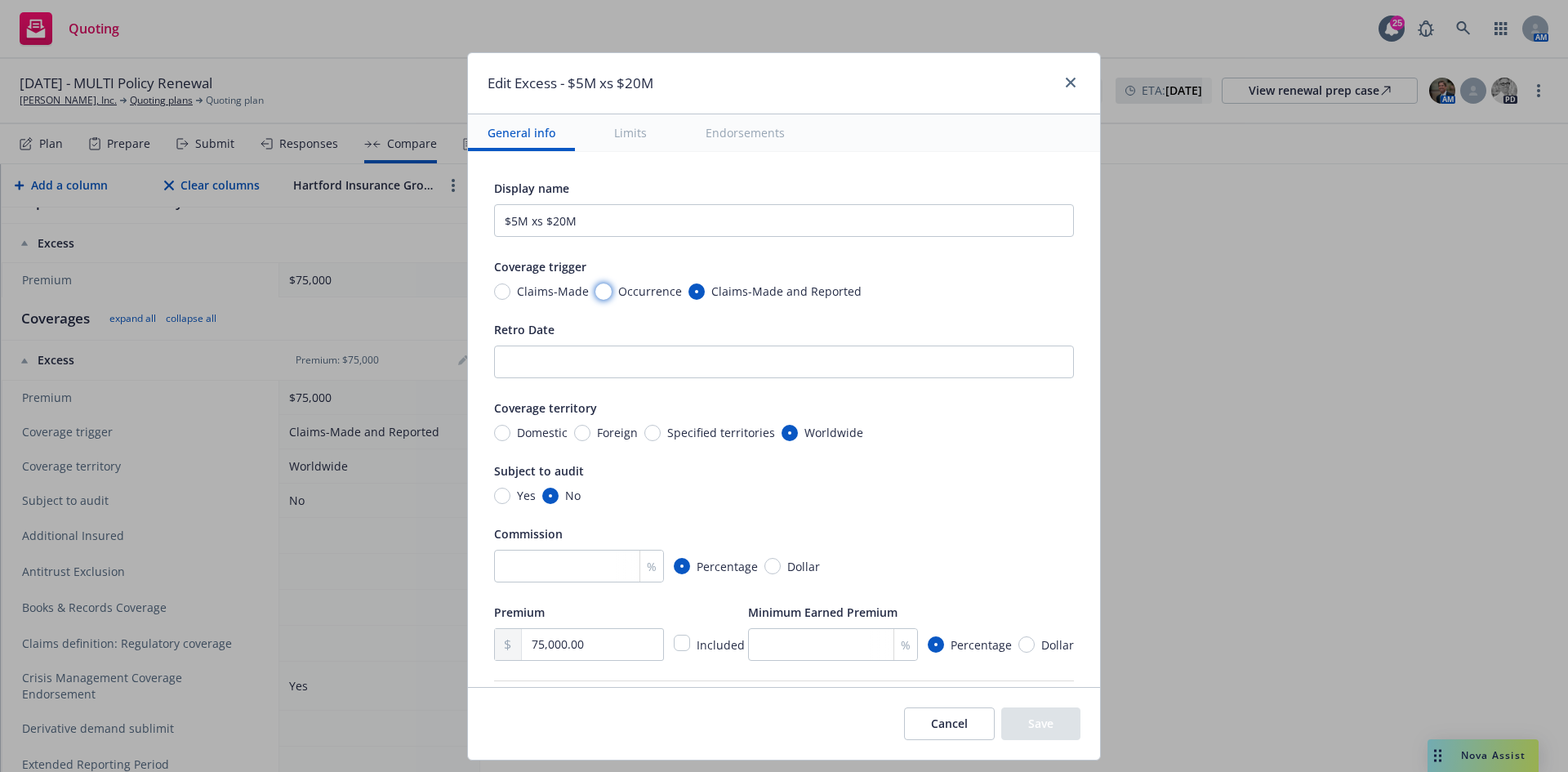
click at [596, 288] on input "Occurrence" at bounding box center [603, 291] width 16 height 16
radio input "true"
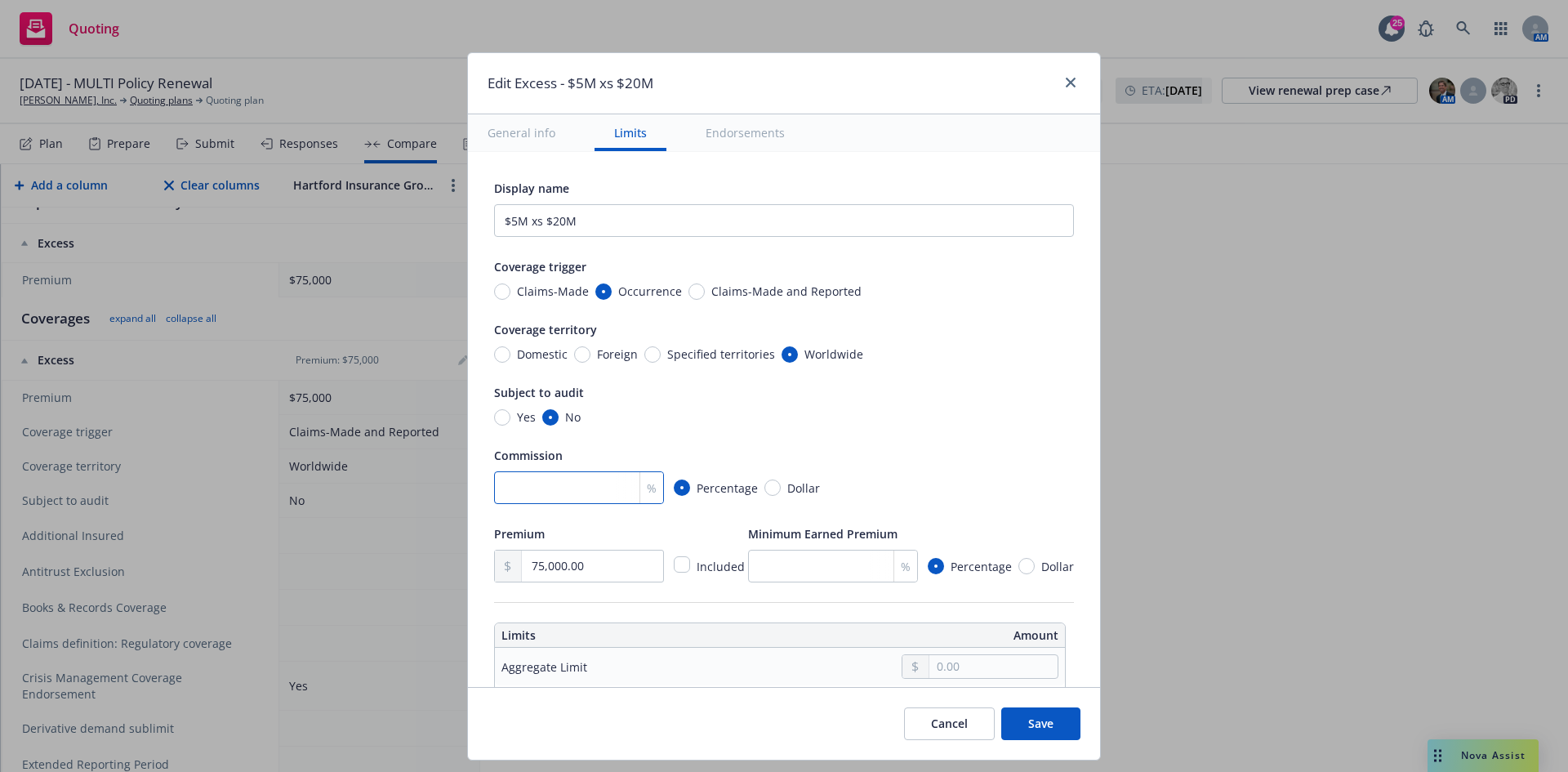
click at [571, 351] on input "number" at bounding box center [579, 487] width 170 height 32
type input "15"
click at [829, 351] on input "number" at bounding box center [833, 565] width 170 height 32
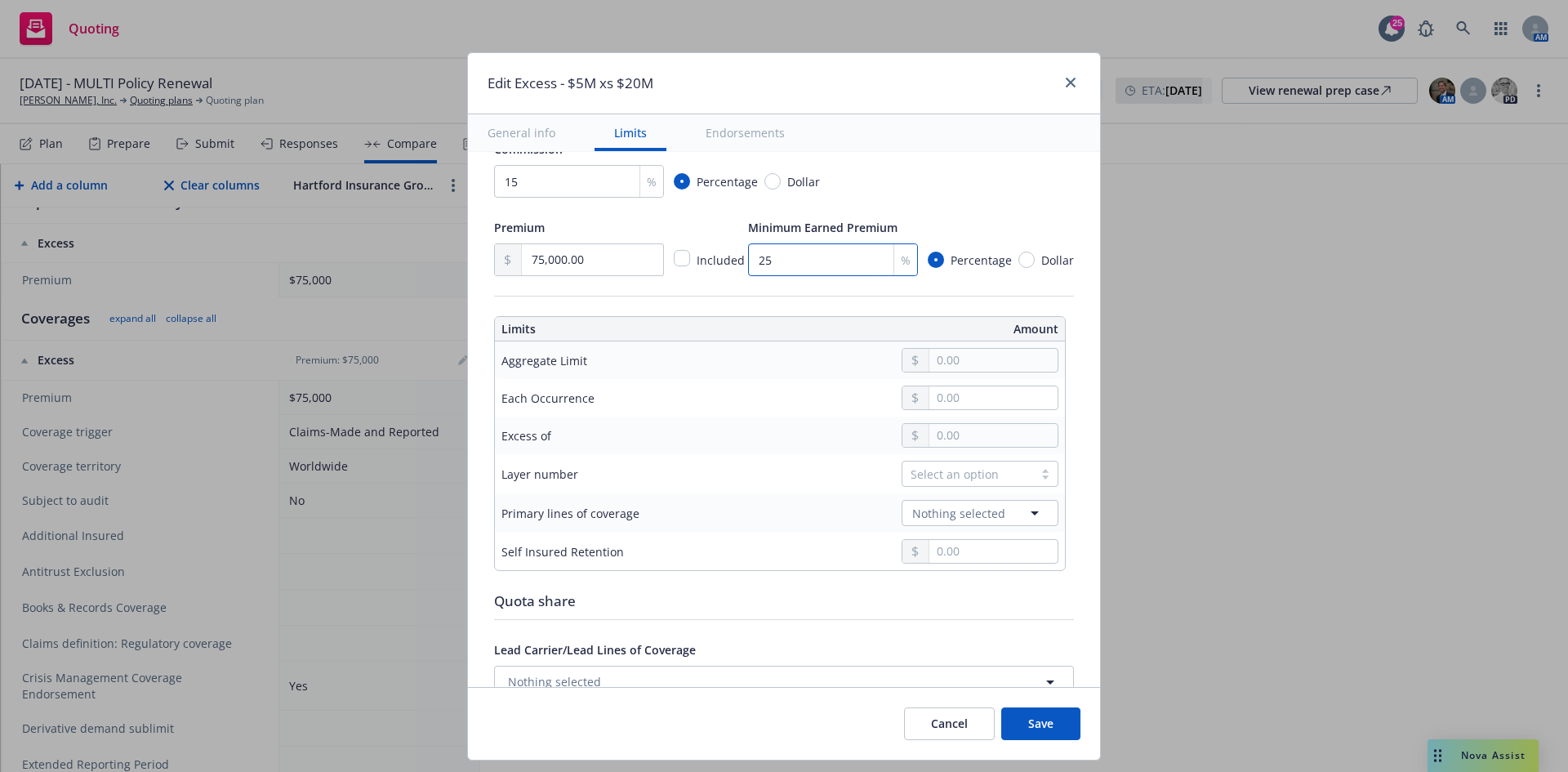
scroll to position [326, 0]
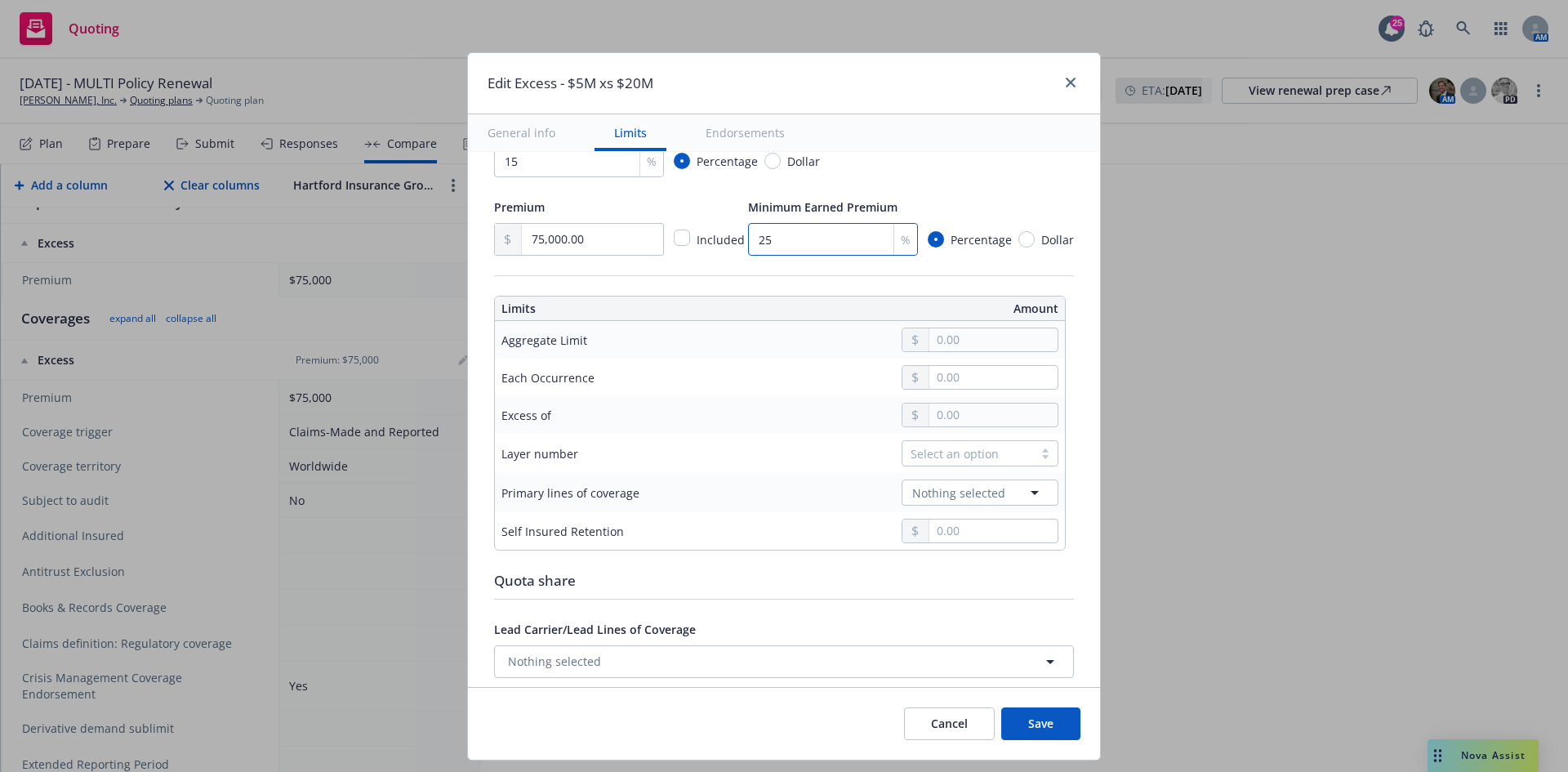
type input "25"
click at [992, 343] on input "text" at bounding box center [993, 340] width 128 height 23
type input "5,000,000.00"
click at [987, 351] on button "$5,000,000.00" at bounding box center [978, 470] width 140 height 30
click at [992, 351] on input "text" at bounding box center [993, 377] width 128 height 23
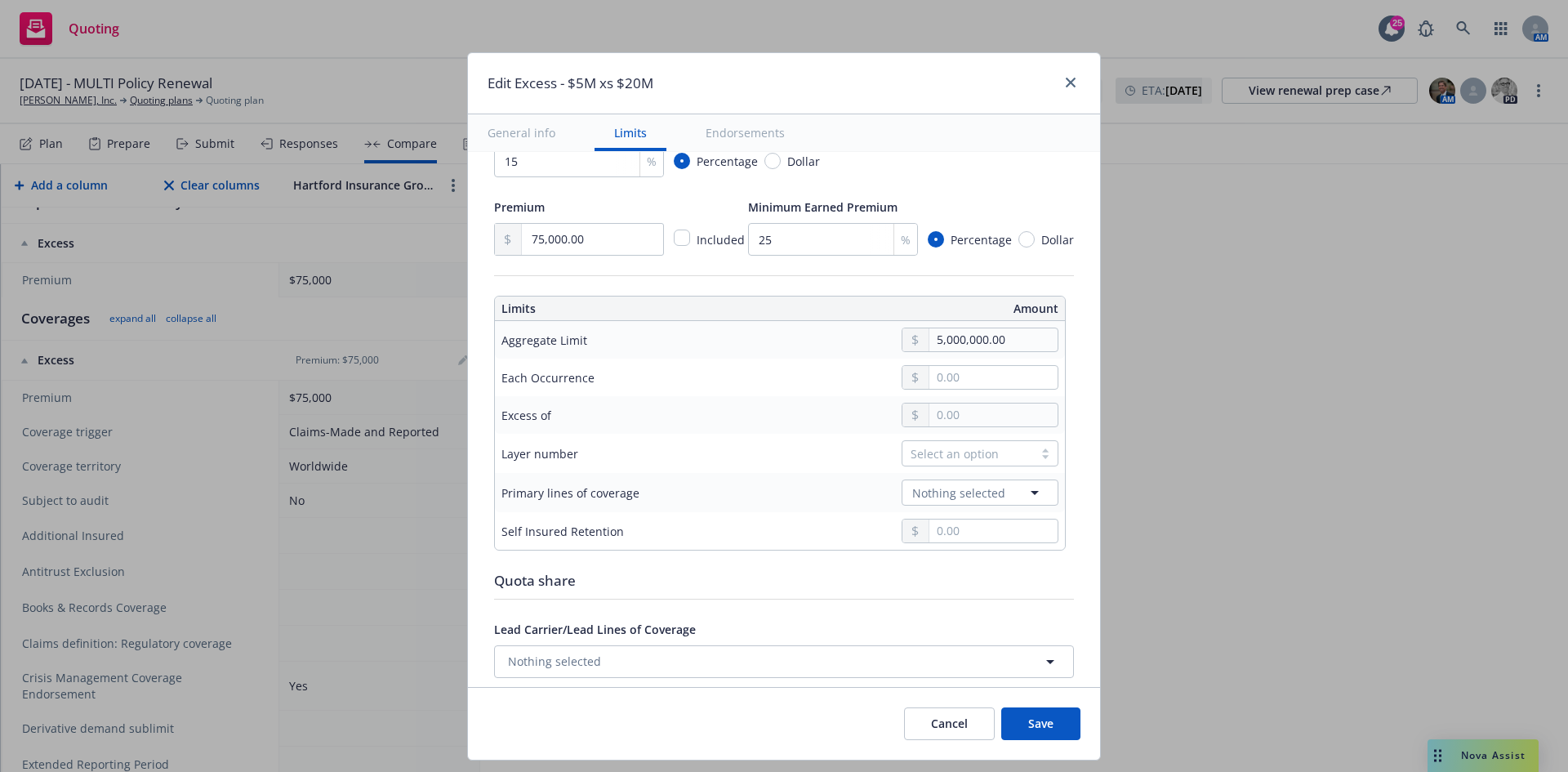
type input "5,000,000.00"
click at [977, 351] on button "$5,000,000.00" at bounding box center [978, 506] width 140 height 30
click at [942, 351] on input "text" at bounding box center [993, 414] width 128 height 23
type input "2.00"
type input "$5M excess of $2"
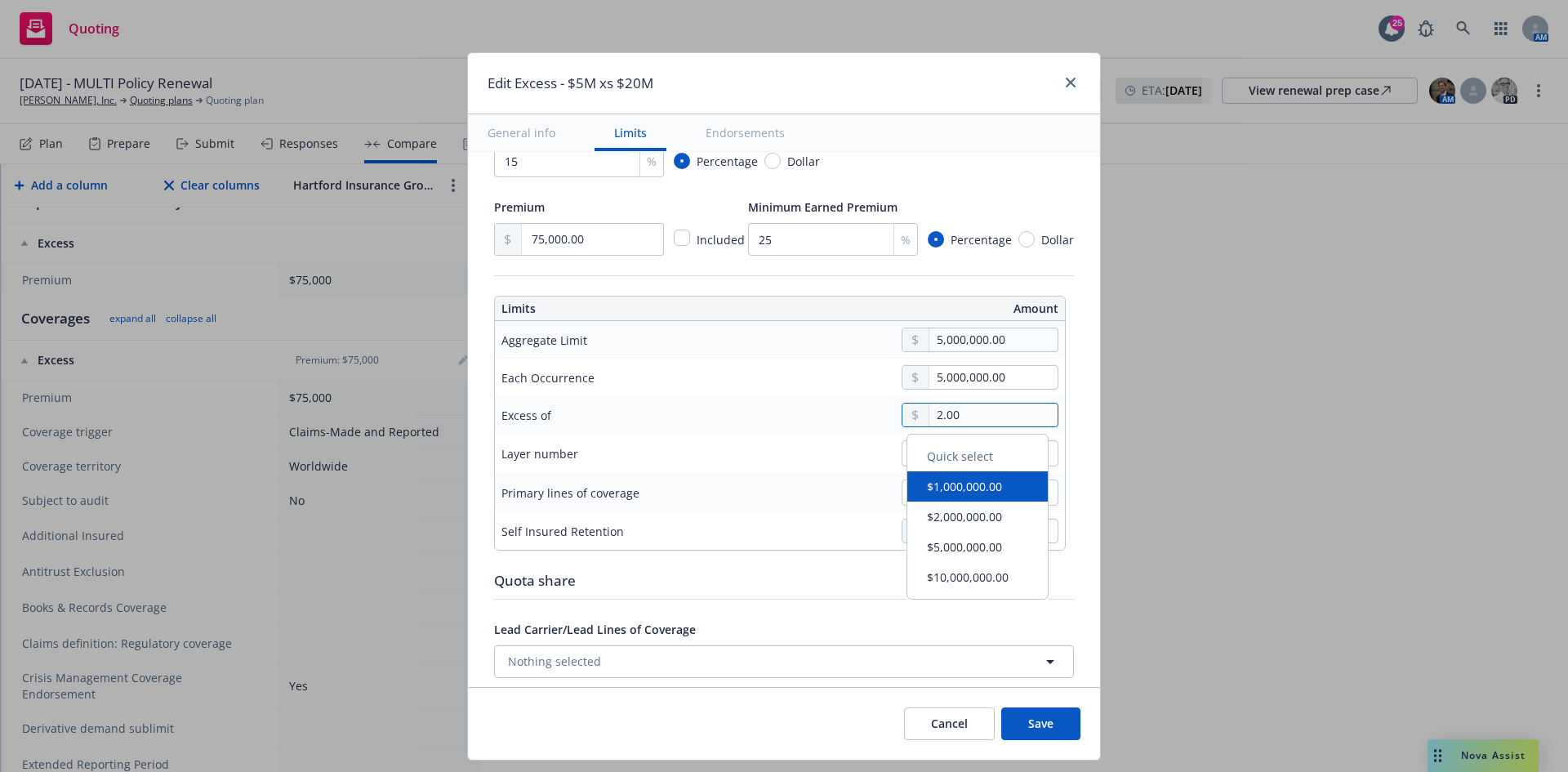
type input "20.00"
type input "$5M excess of $20"
type input "200.00"
type input "$5M excess of $200"
type input "2,000.00"
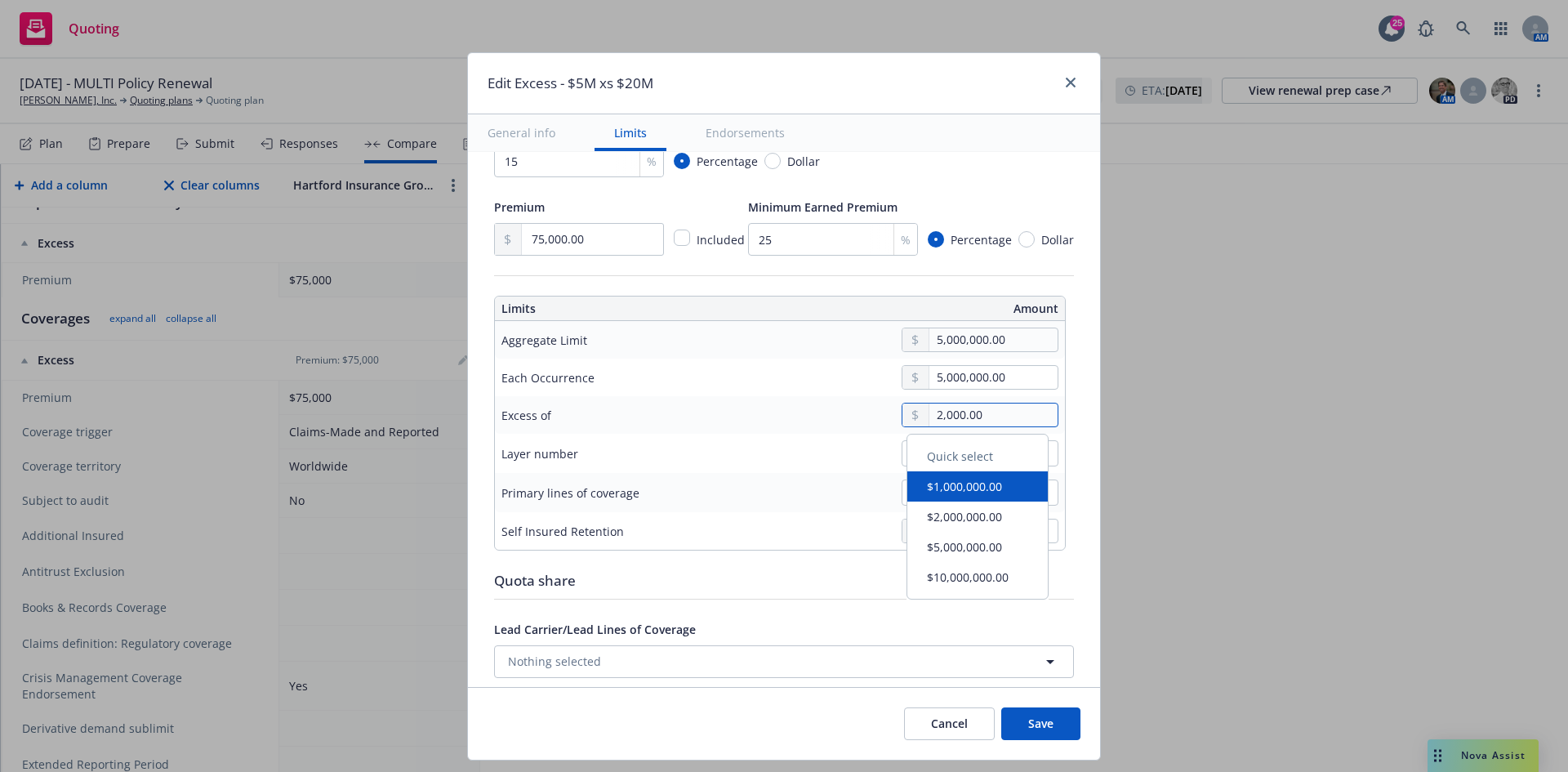
type input "$5M excess of $2K"
type input "20,000.00"
type input "$5M excess of $20K"
type input "200,000.00"
type input "$5M excess of $200K"
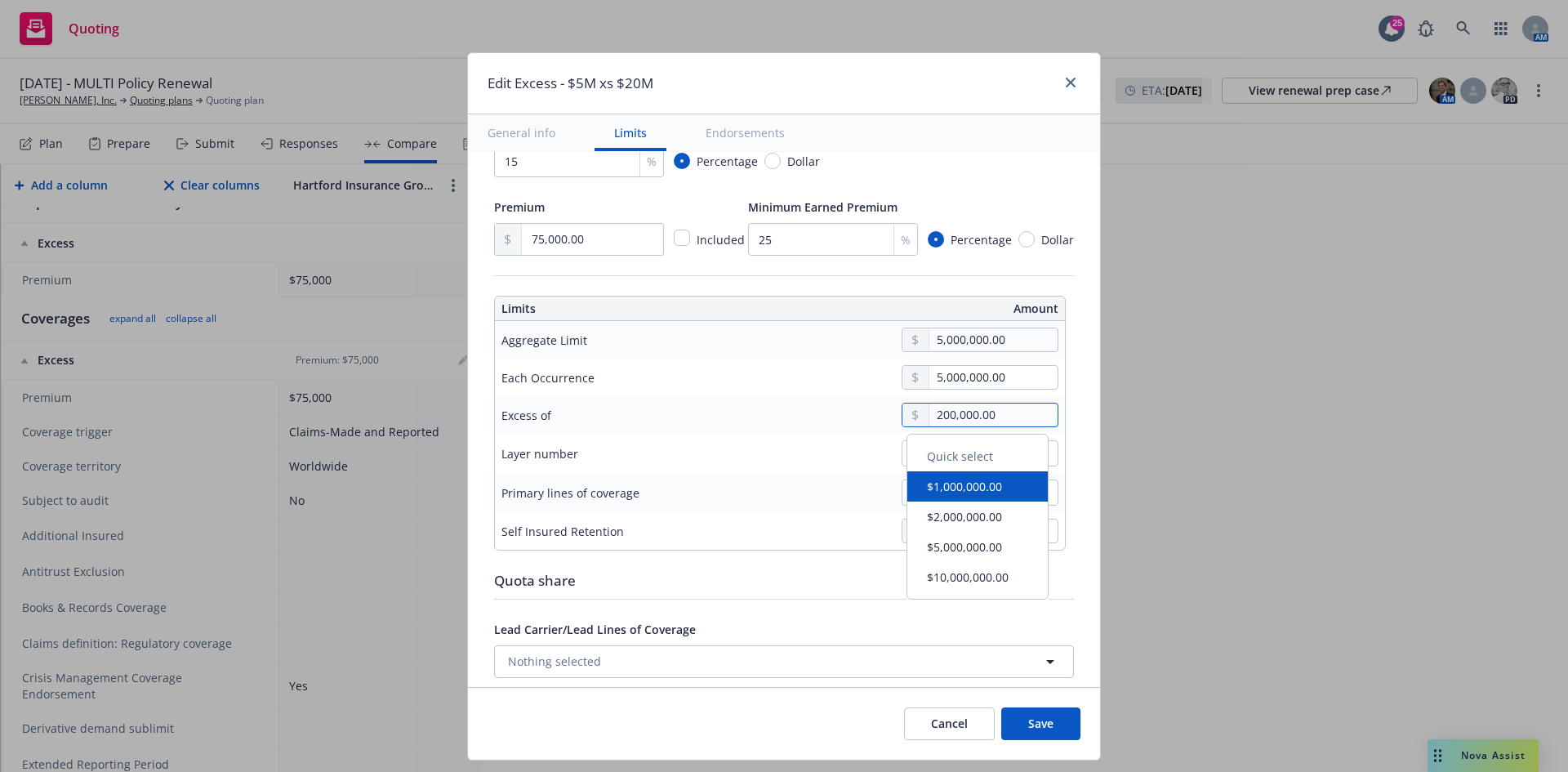
type input "2,000,000.00"
type input "$5M excess of $2M"
type input "20,000,000.00"
type input "$5M excess of $20M"
type input "20,000,000.00"
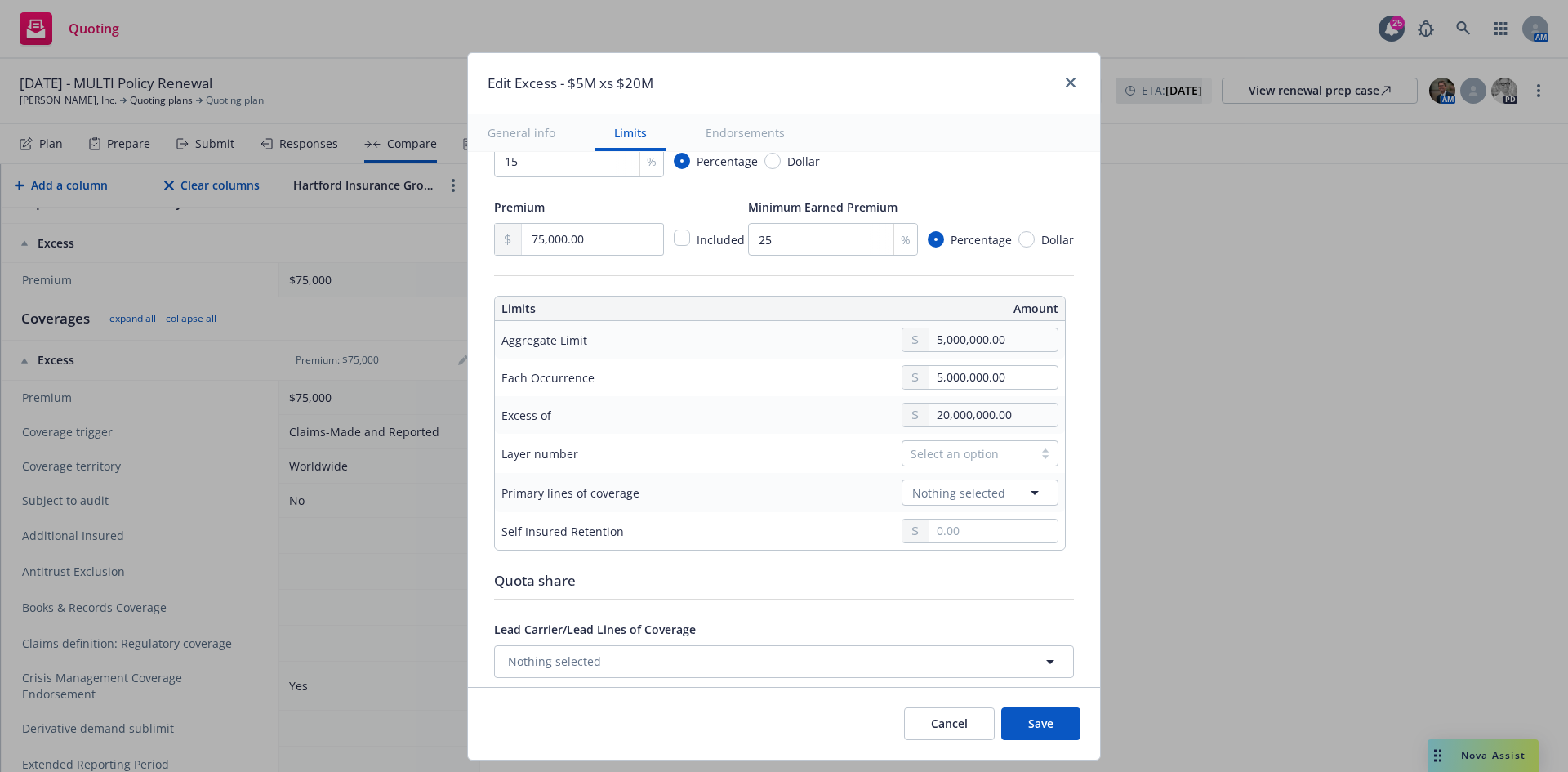
click at [825, 351] on td "20,000,000.00" at bounding box center [902, 415] width 325 height 38
click at [965, 351] on div "Select an option" at bounding box center [968, 453] width 115 height 17
click at [793, 351] on td "Nothing selected" at bounding box center [902, 491] width 325 height 39
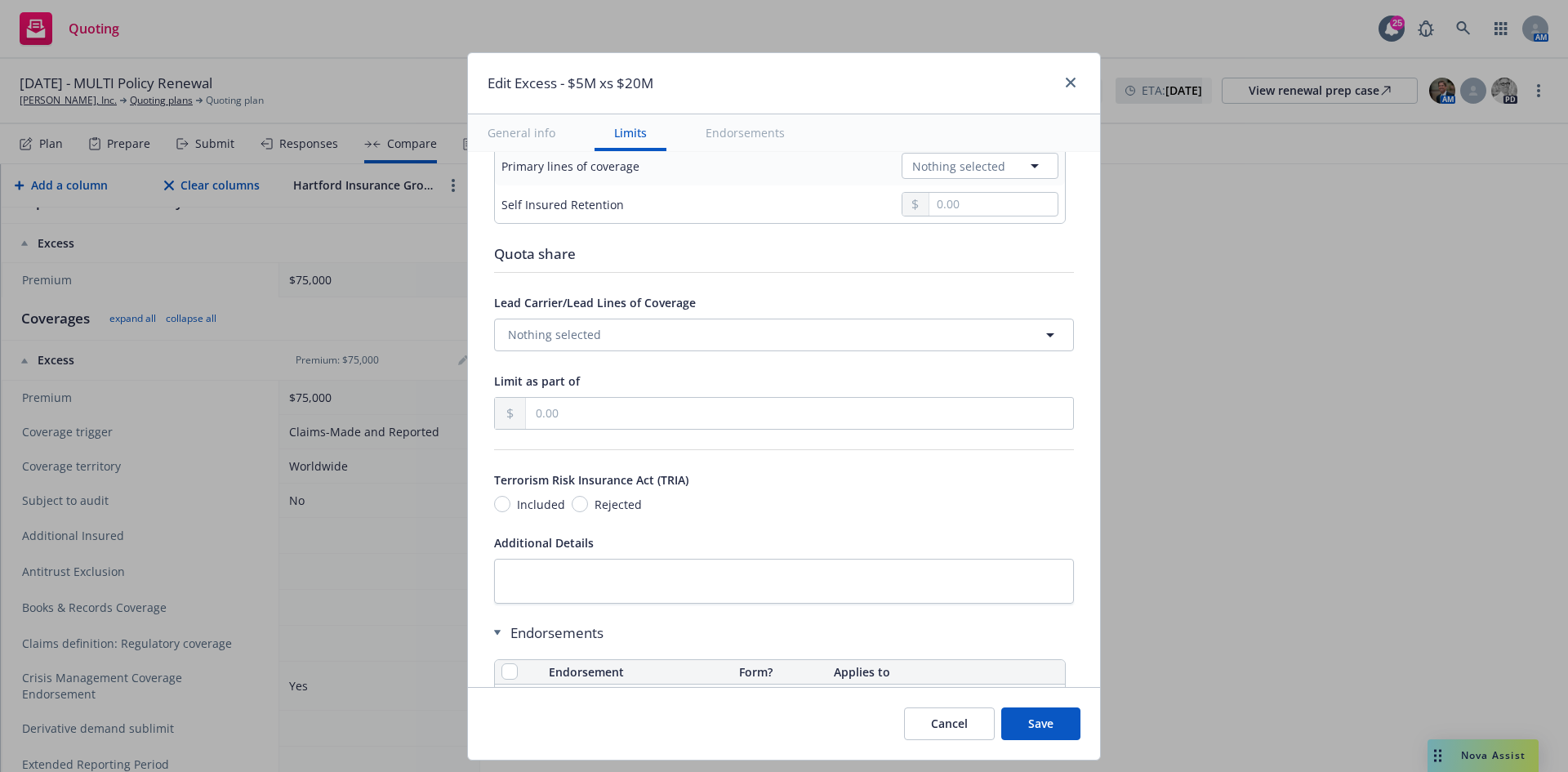
scroll to position [735, 0]
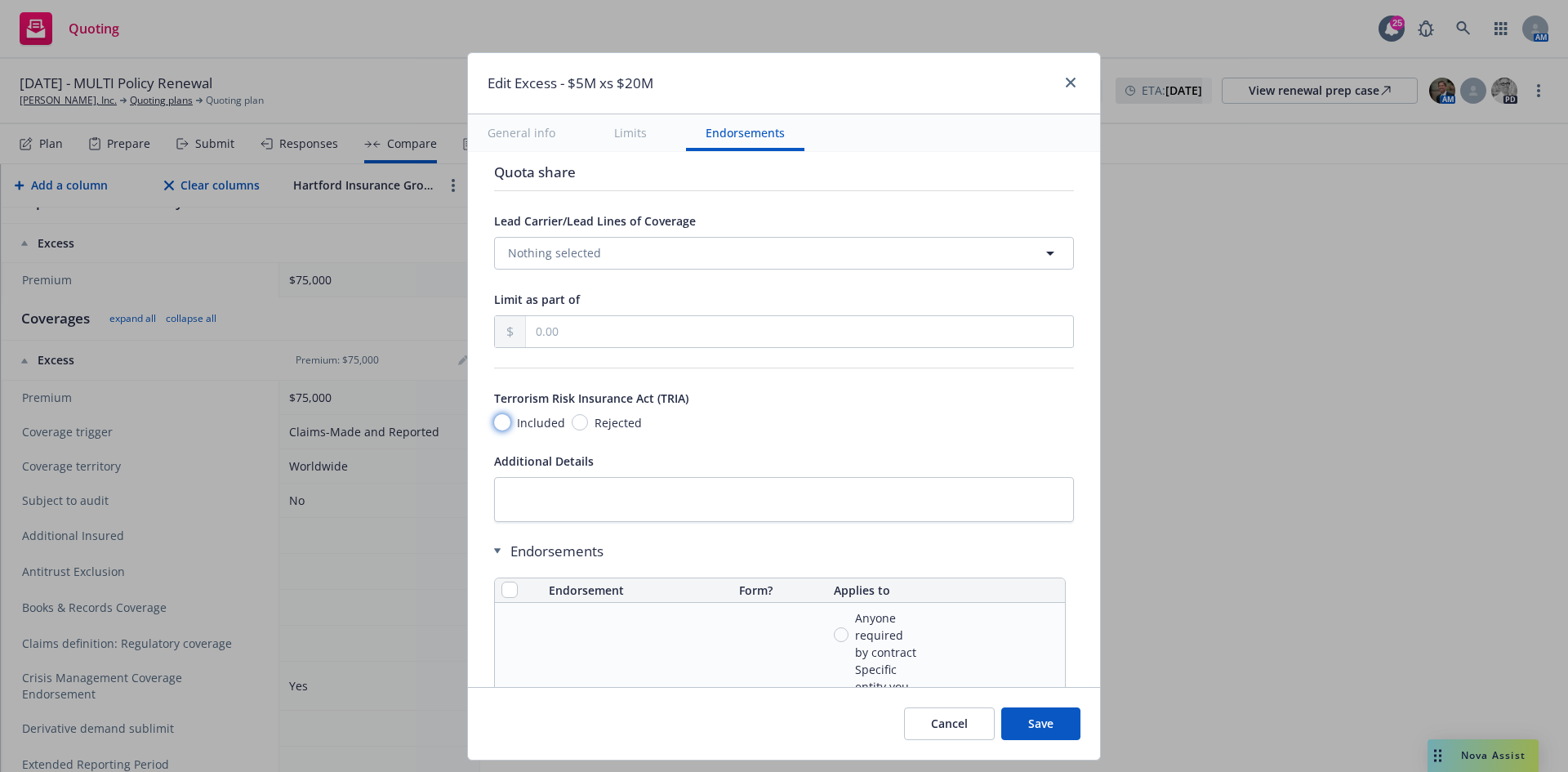
click at [494, 351] on input "Included" at bounding box center [502, 422] width 16 height 16
radio input "true"
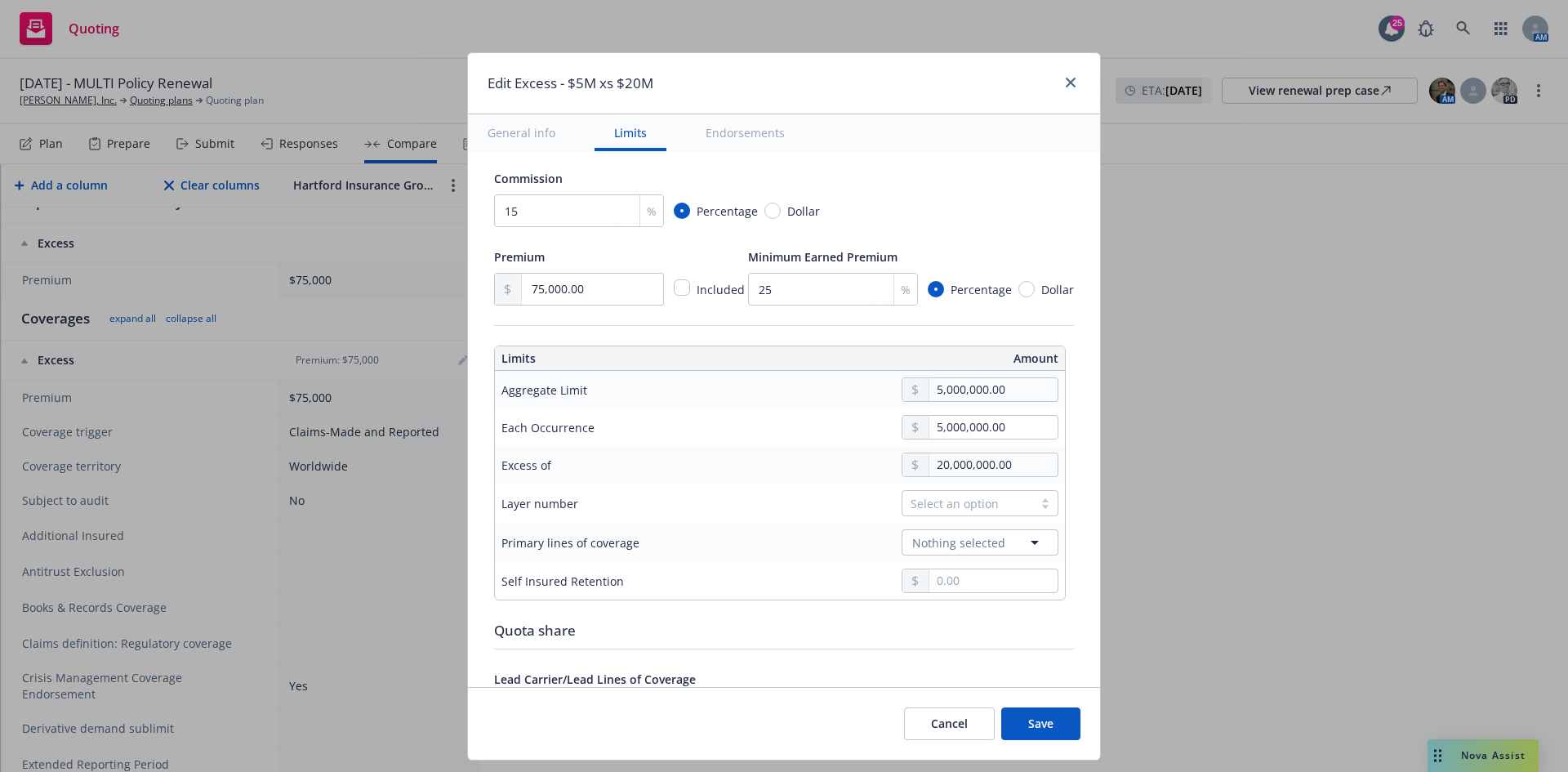
scroll to position [326, 0]
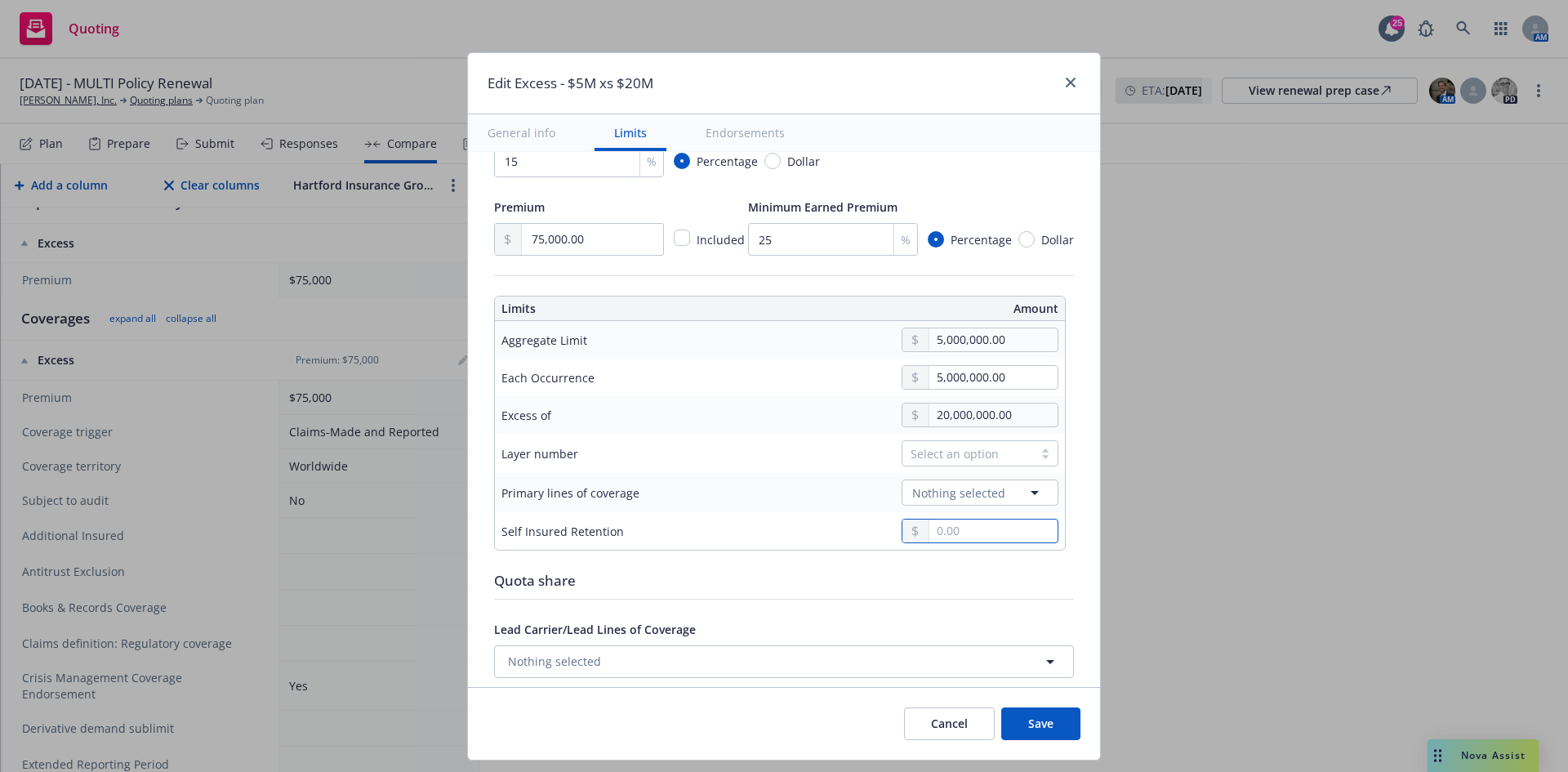
click at [983, 351] on input "text" at bounding box center [993, 531] width 128 height 23
type input "0.00"
click at [677, 351] on div "Layer number" at bounding box center [618, 452] width 232 height 20
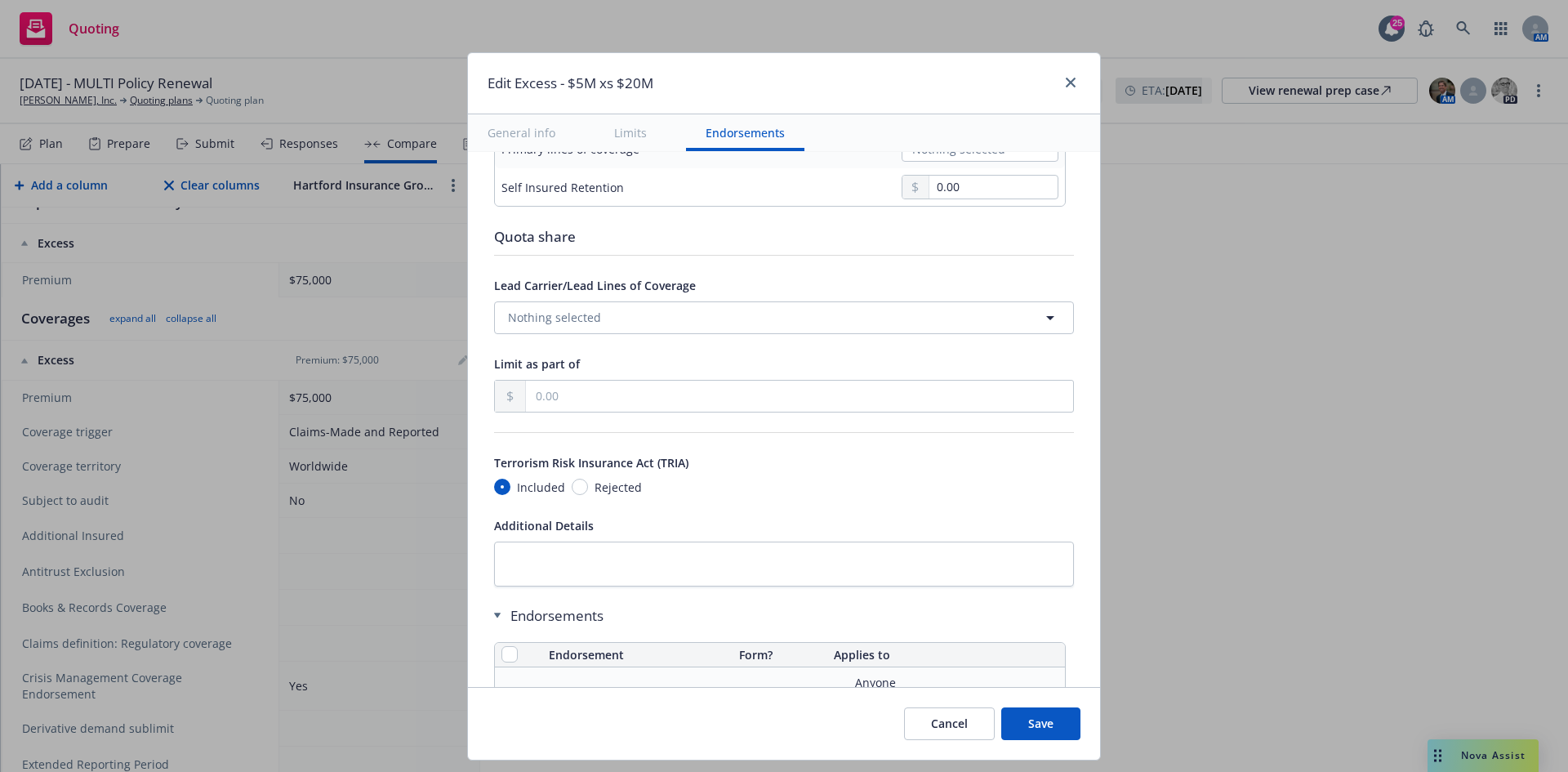
scroll to position [735, 0]
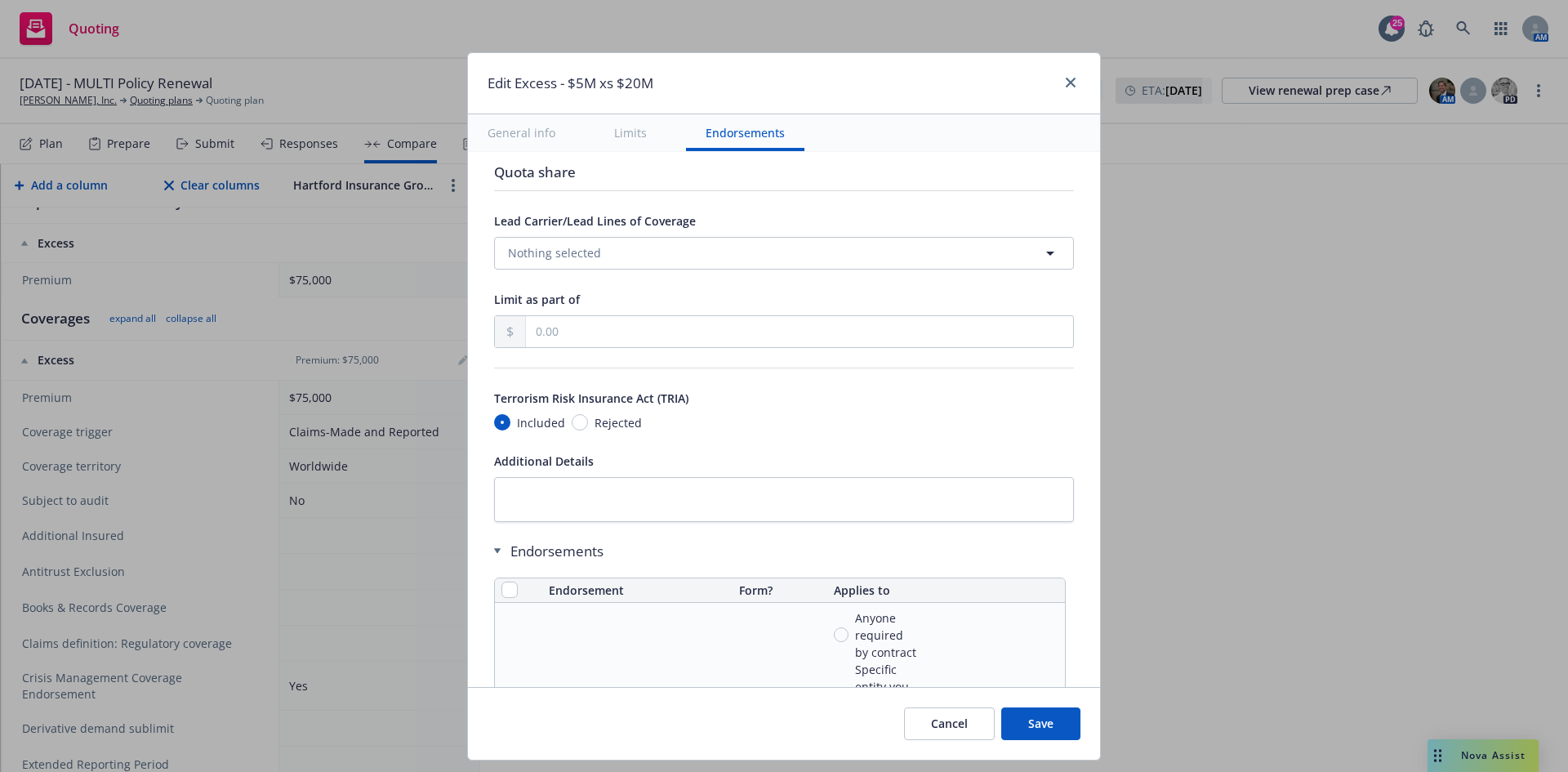
click at [1042, 351] on button "Save" at bounding box center [1042, 724] width 80 height 32
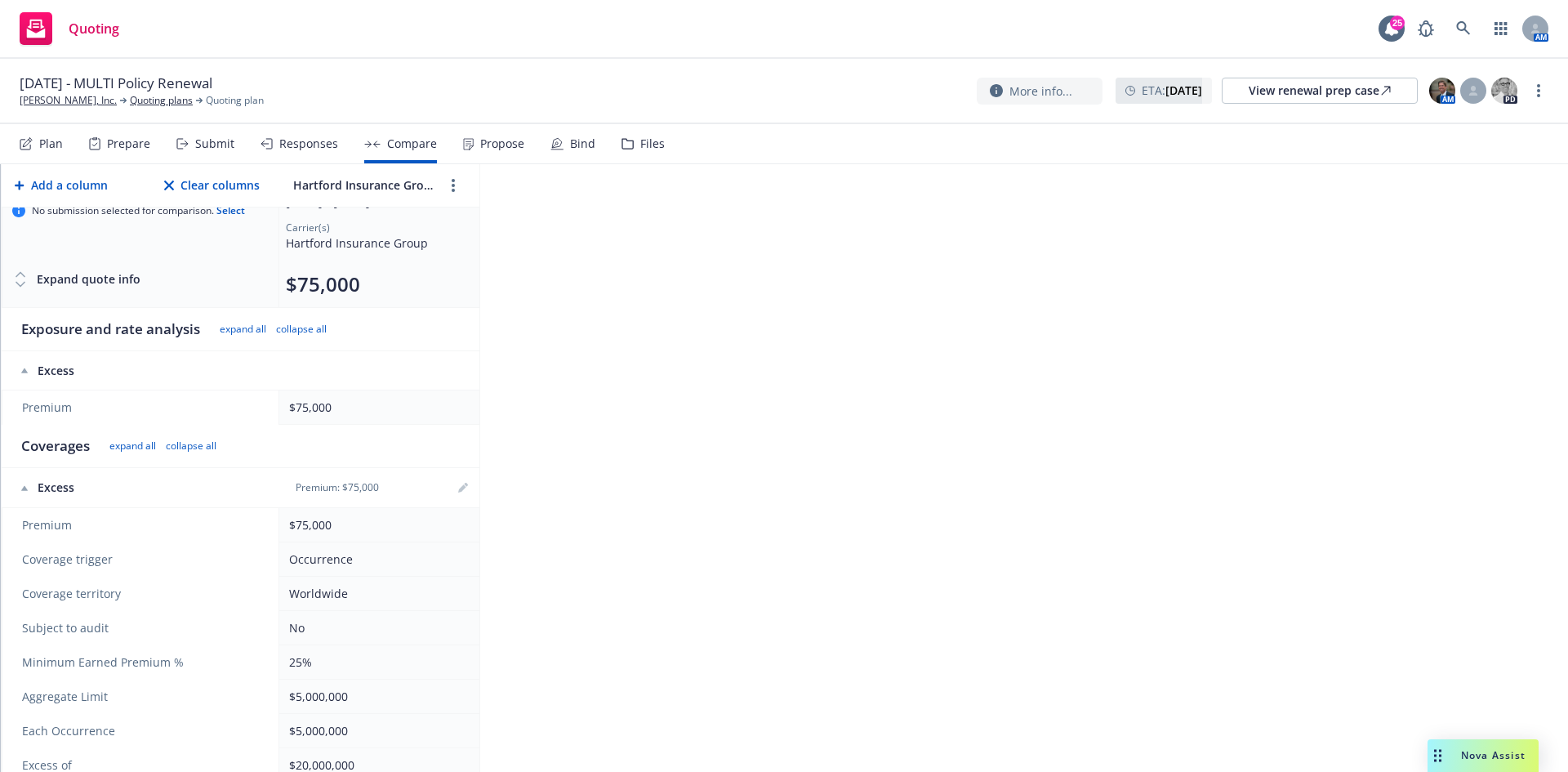
scroll to position [0, 0]
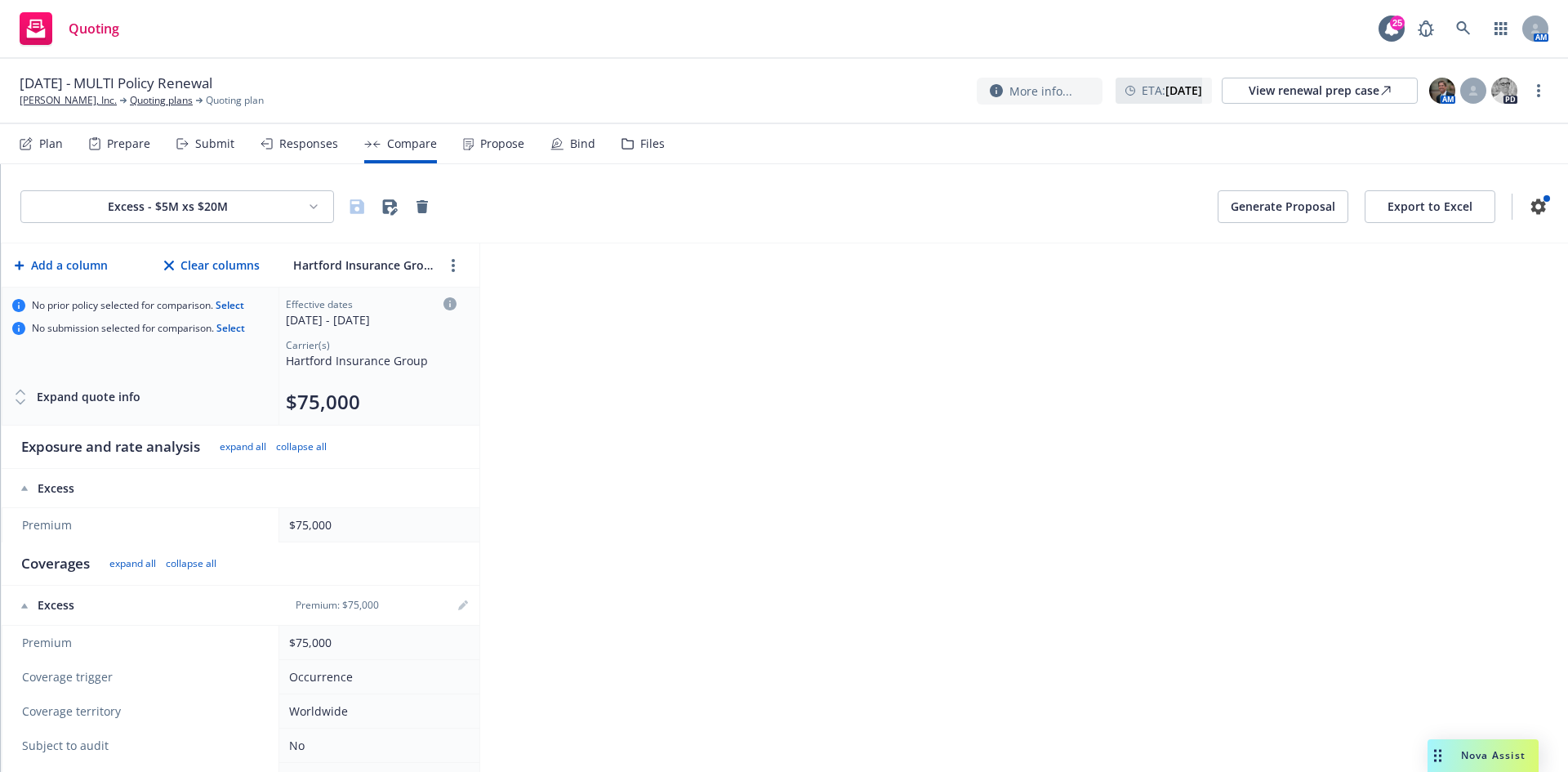
click at [1042, 351] on span "Nova Assist" at bounding box center [1493, 755] width 65 height 14
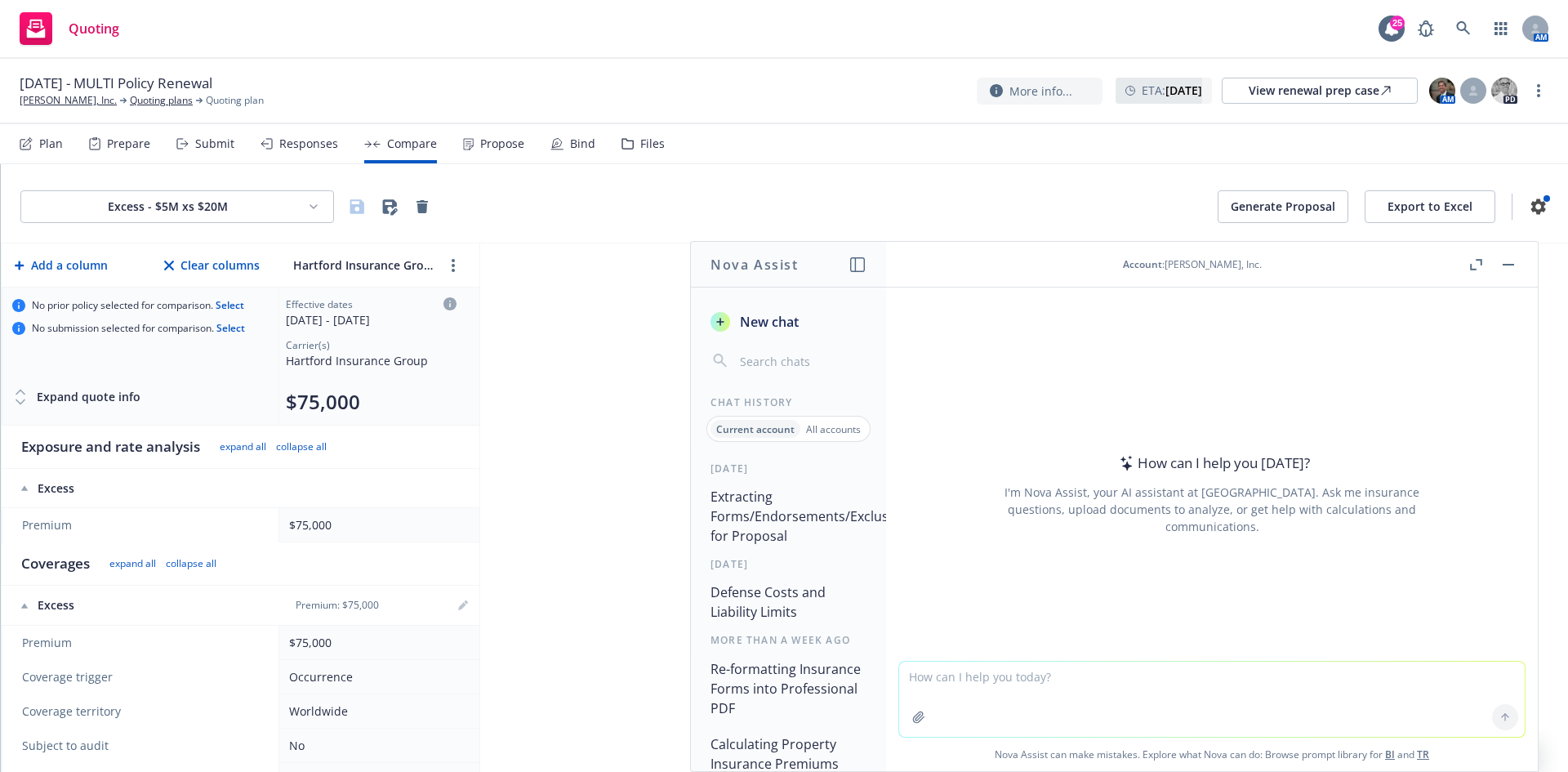
click at [1042, 351] on textarea at bounding box center [1211, 698] width 625 height 75
paste textarea "$146,450.00 $236,600.00"
type textarea "% variance between $146,450.00 $236,600.00"
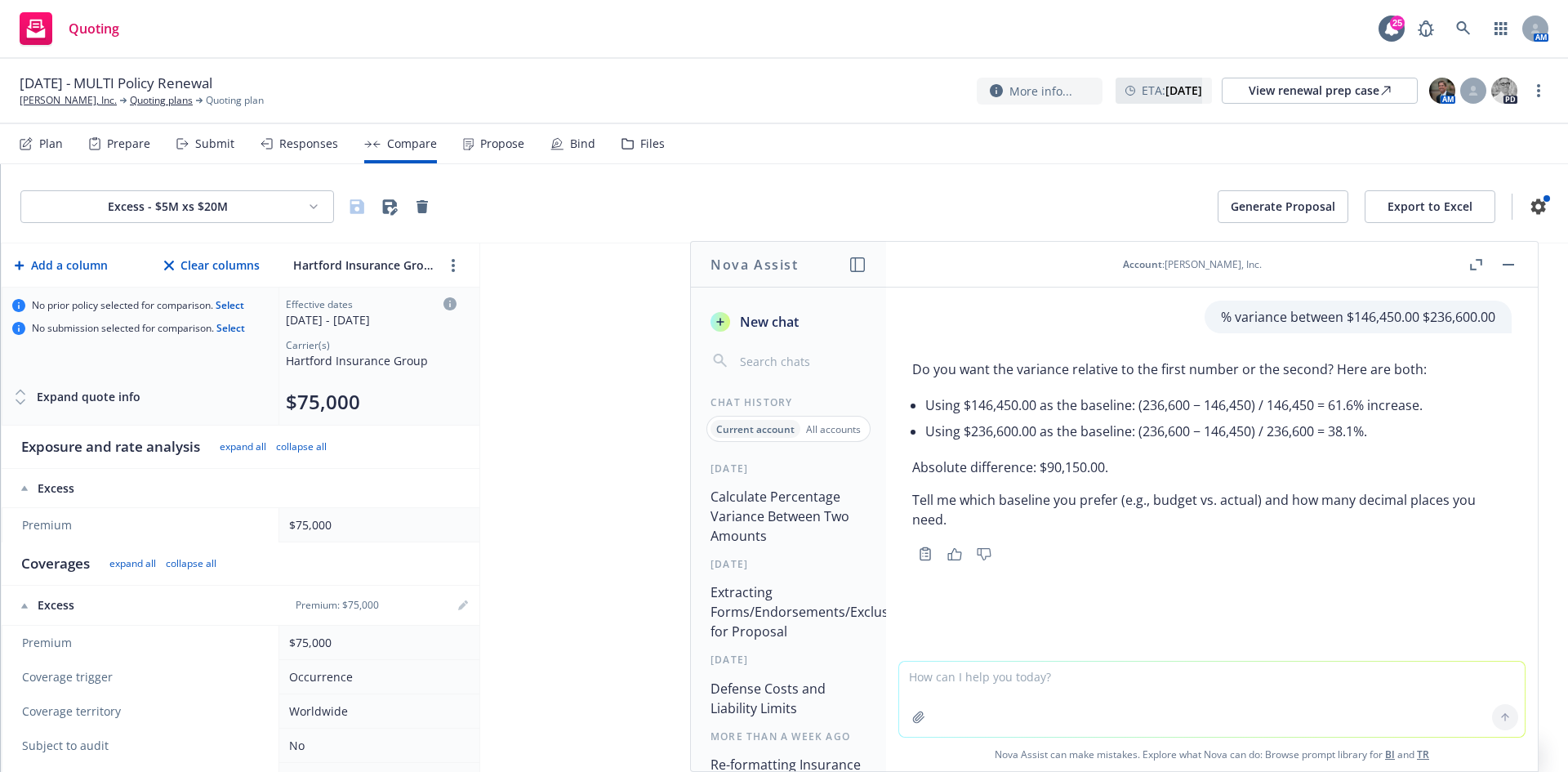
click at [1026, 351] on textarea at bounding box center [1211, 698] width 625 height 75
paste textarea "$146,450.00 $236,600.00"
click at [971, 351] on textarea "$146,450.00 $236,600.00" at bounding box center [1211, 698] width 625 height 77
click at [901, 351] on textarea "$146,450.00 and $236,600.00" at bounding box center [1211, 698] width 625 height 77
type textarea "% variance between $146,450.00 and $236,600.00"
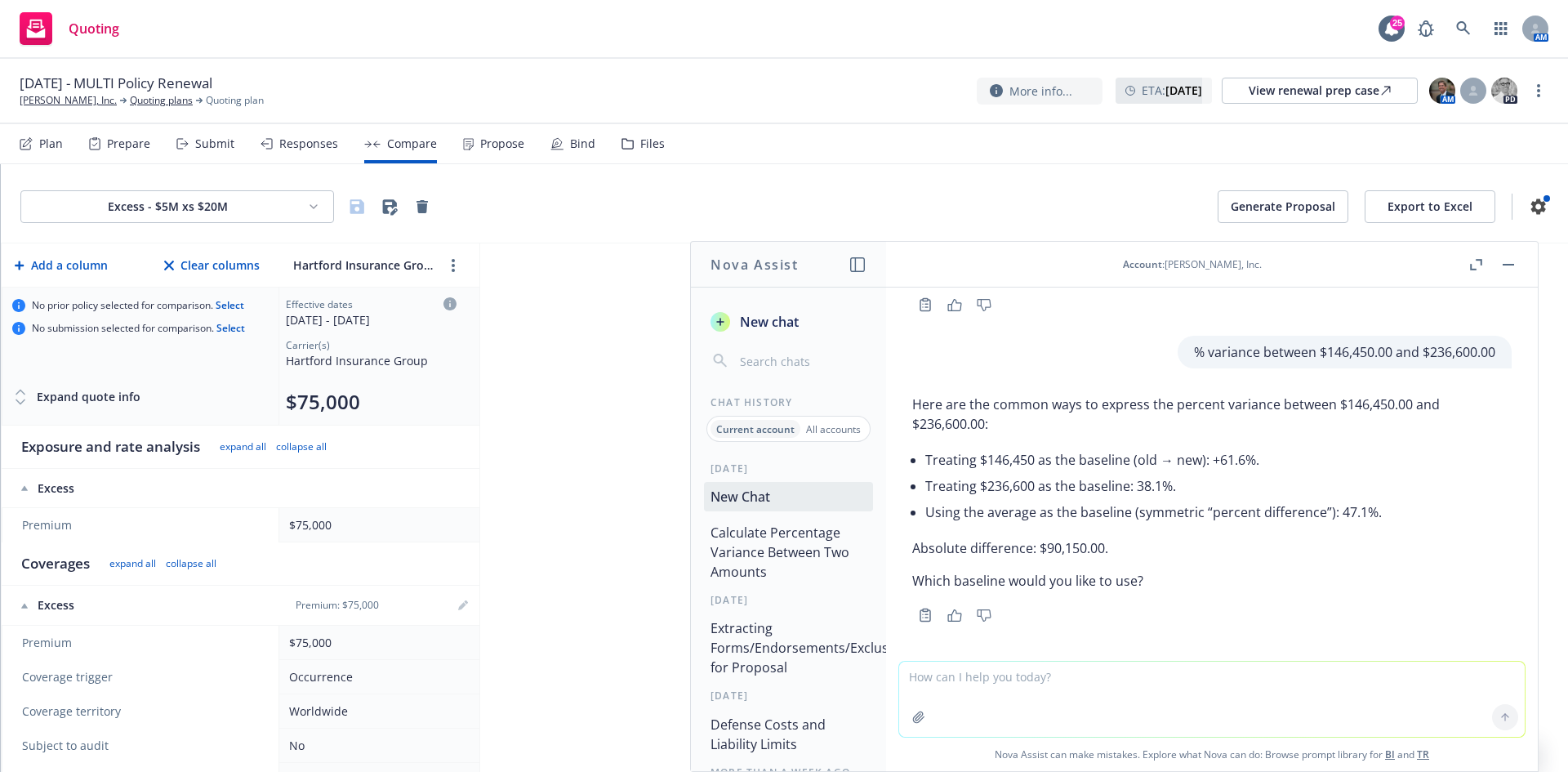
scroll to position [254, 0]
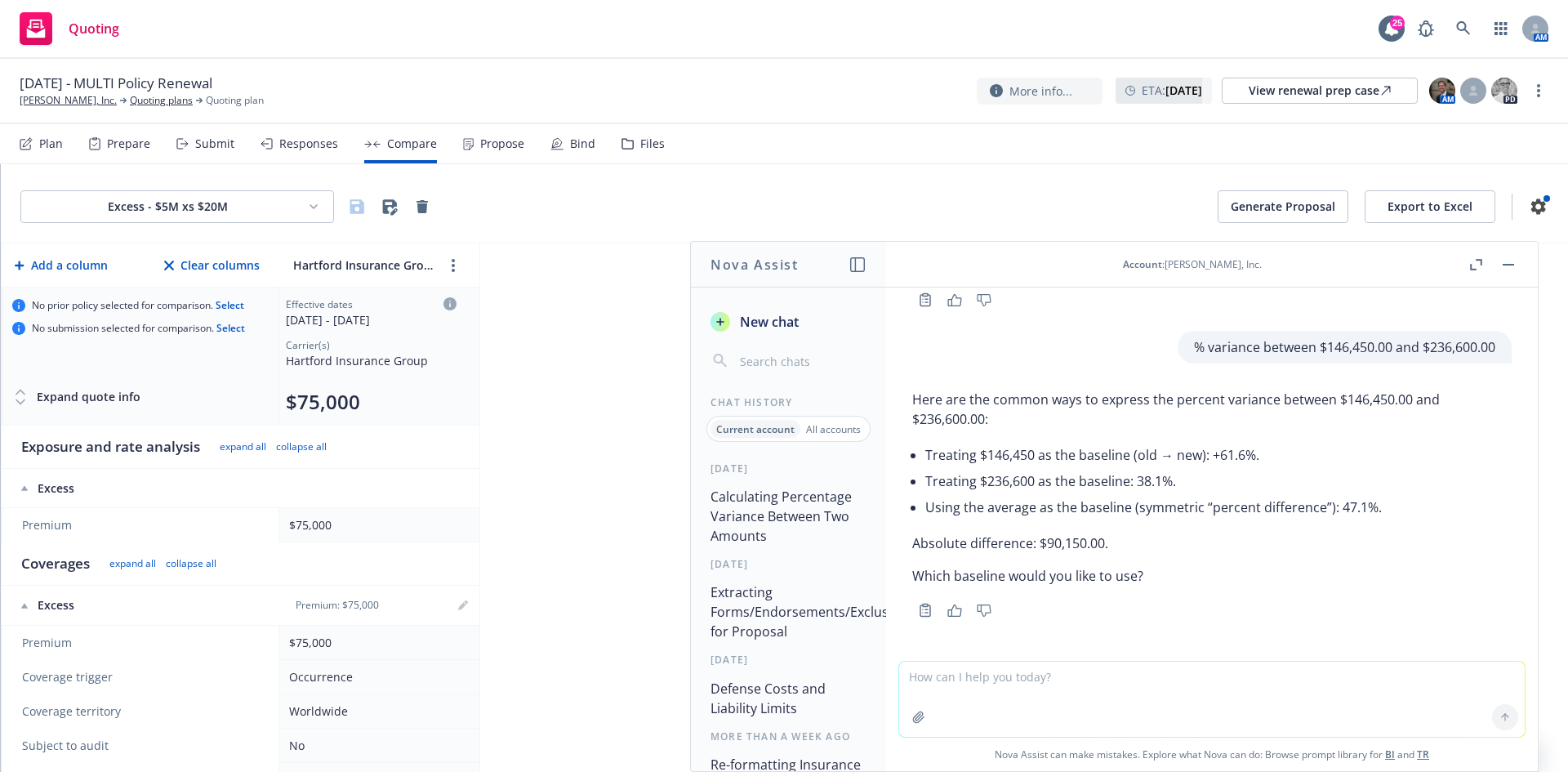
click at [1042, 351] on textarea at bounding box center [1211, 698] width 625 height 75
paste textarea "$146,450.00 $236,600.00"
click at [1042, 351] on textarea "% variance increase between last year's premium ($146,450.00 $236,600.00" at bounding box center [1211, 698] width 625 height 77
click at [1042, 351] on textarea "% variance increase between last year's premium: $146,450.00 $236,600.00" at bounding box center [1211, 698] width 625 height 77
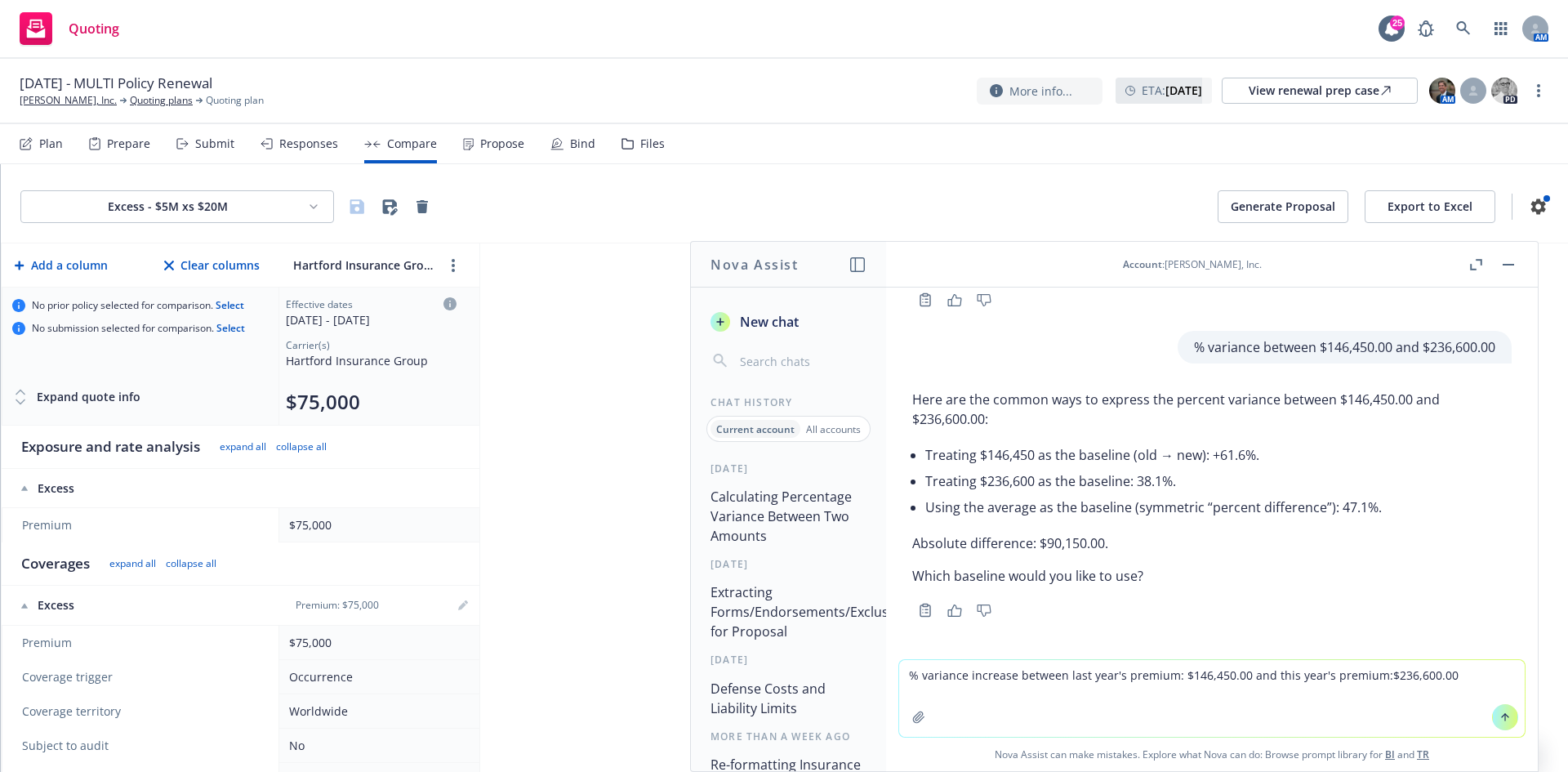
type textarea "% variance increase between last year's premium: $146,450.00 and this year's pr…"
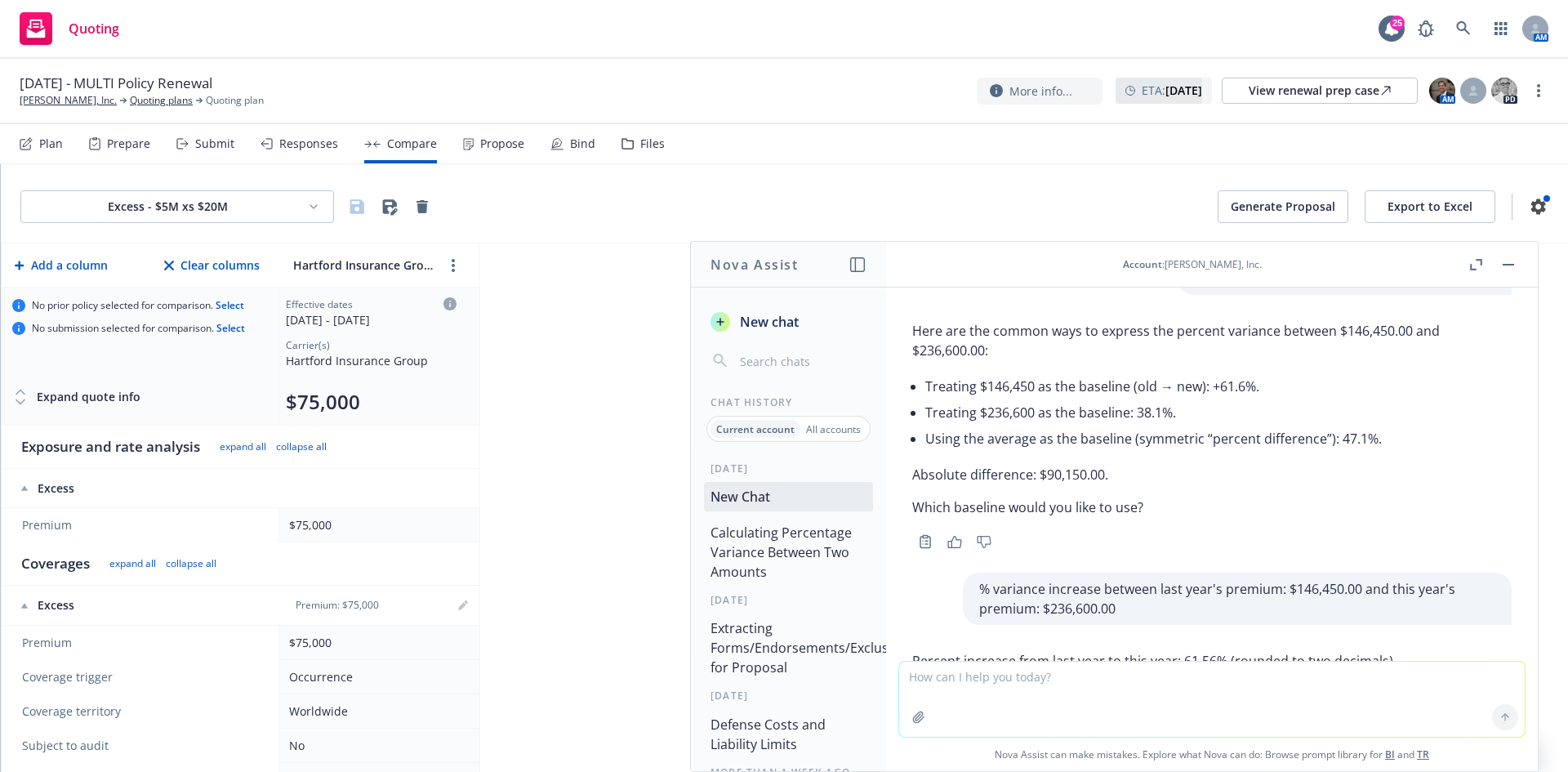
scroll to position [505, 0]
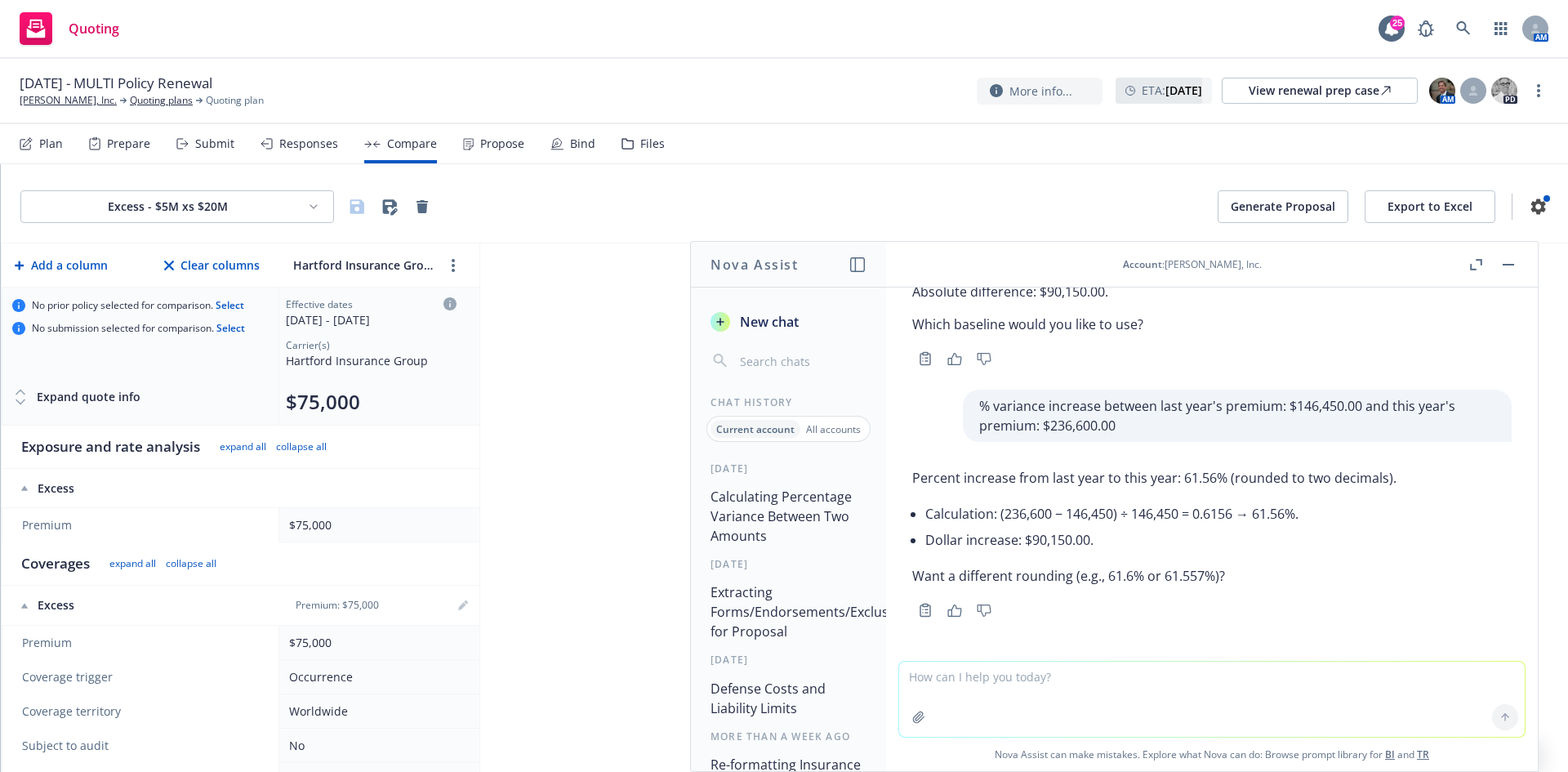
click at [976, 351] on textarea at bounding box center [1211, 698] width 625 height 75
paste textarea "$2,413,128.60 $2,740,326.56"
click at [984, 351] on textarea "$2,413,128.60 $2,740,326.56" at bounding box center [1211, 698] width 625 height 77
click at [977, 351] on textarea "$2,413,128.60 and $2,740,326.56" at bounding box center [1211, 698] width 625 height 77
drag, startPoint x: 919, startPoint y: 472, endPoint x: 1008, endPoint y: 472, distance: 89.0
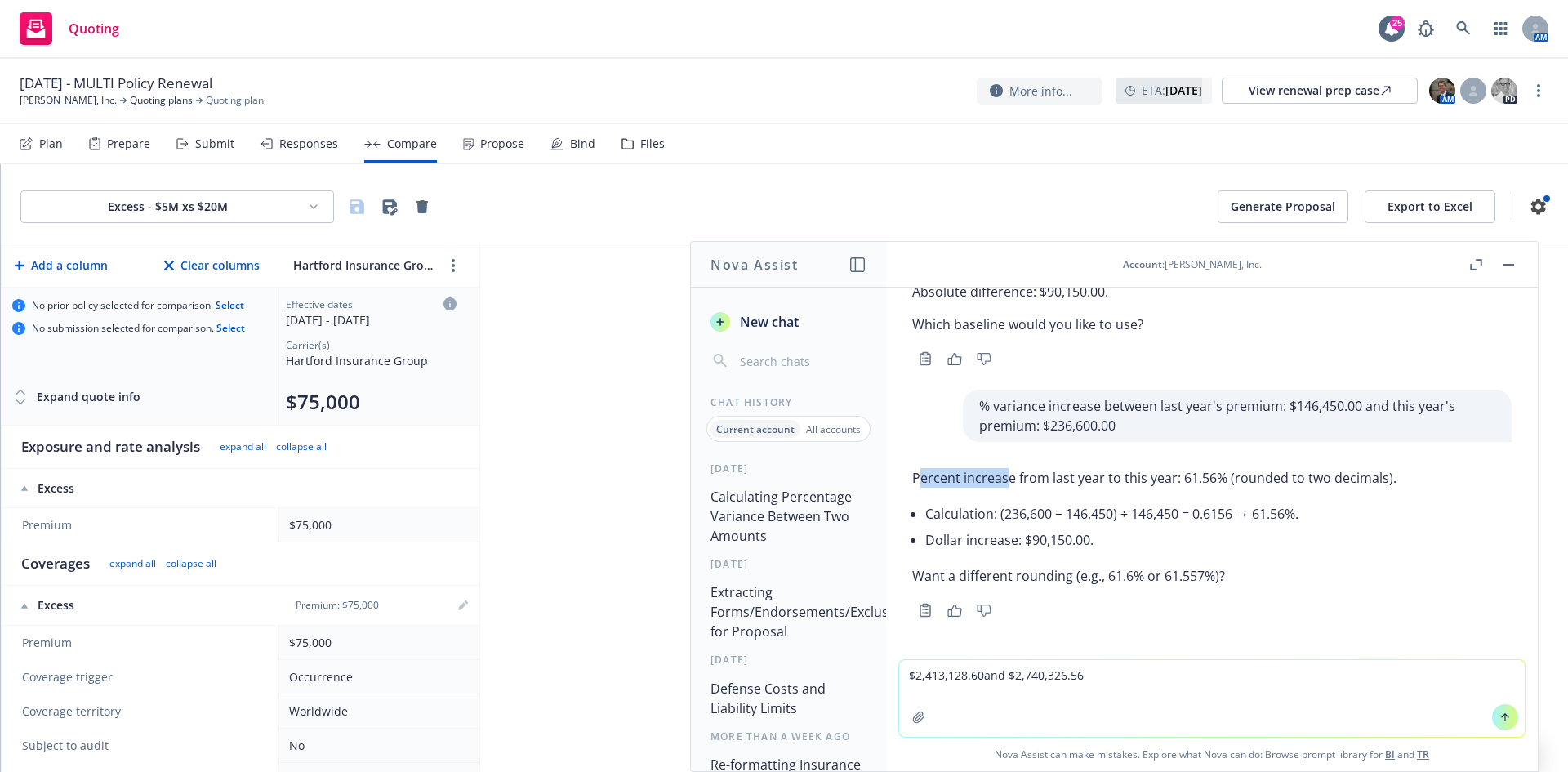
click at [1008, 351] on p "Percent increase from last year to this year: 61.56% (rounded to two decimals)." at bounding box center [1154, 477] width 485 height 20
click at [912, 351] on div "Percent increase from last year to this year: 61.56% (rounded to two decimals).…" at bounding box center [1211, 541] width 625 height 160
drag, startPoint x: 922, startPoint y: 479, endPoint x: 1171, endPoint y: 477, distance: 249.0
click at [1042, 351] on p "Percent increase from last year to this year: 61.56% (rounded to two decimals)." at bounding box center [1154, 477] width 485 height 20
drag, startPoint x: 913, startPoint y: 476, endPoint x: 1171, endPoint y: 472, distance: 258.0
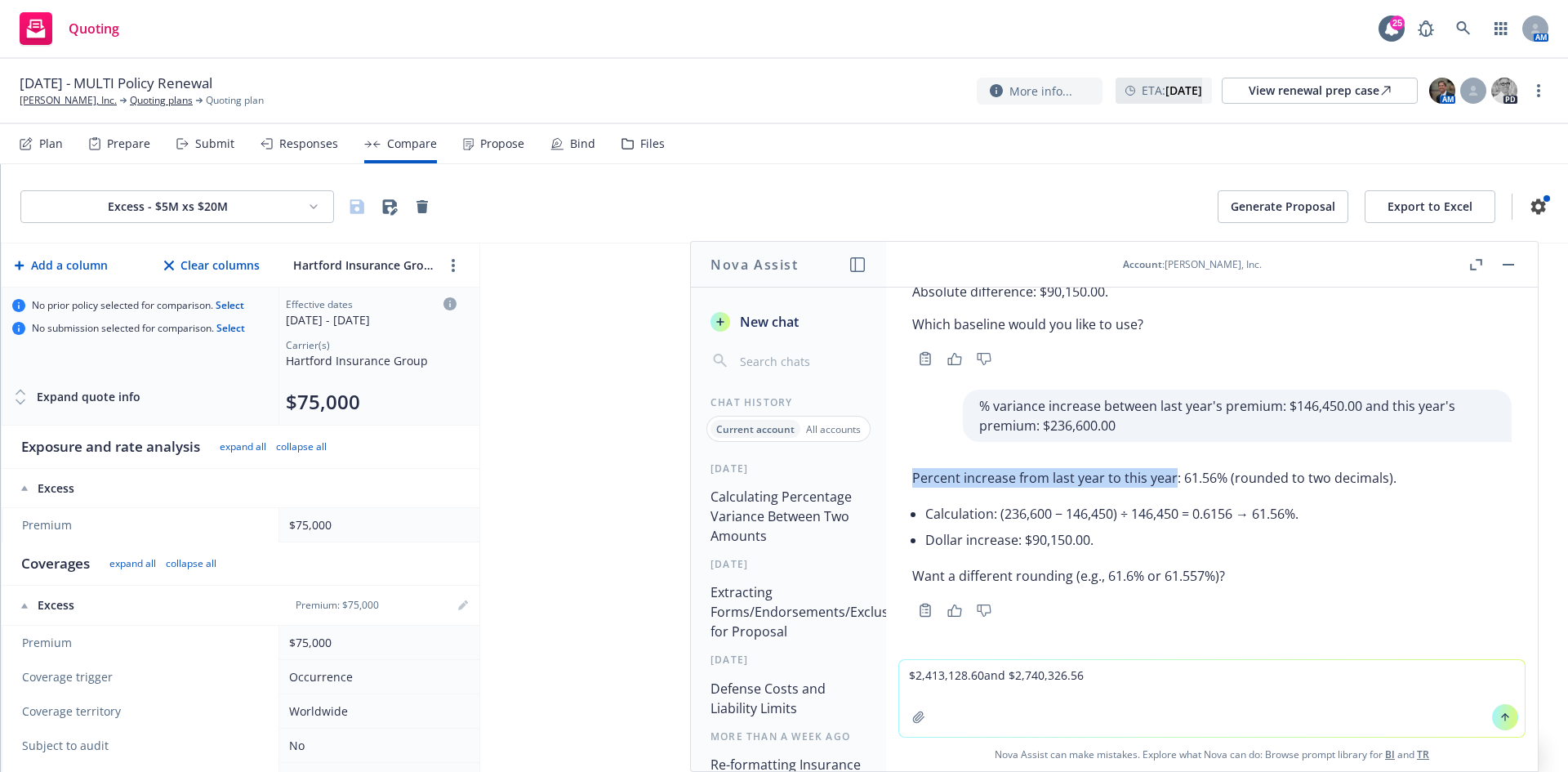
click at [1042, 351] on p "Percent increase from last year to this year: 61.56% (rounded to two decimals)." at bounding box center [1154, 477] width 485 height 20
copy p "Percent increase from last year to this year"
click at [901, 351] on textarea "$2,413,128.60and $2,740,326.56" at bounding box center [1211, 698] width 625 height 77
paste textarea "Percent increase from last year to this year"
click at [1042, 351] on textarea "Percent increase from last year to this year $2,413,128.60and $2,740,326.56" at bounding box center [1211, 698] width 625 height 77
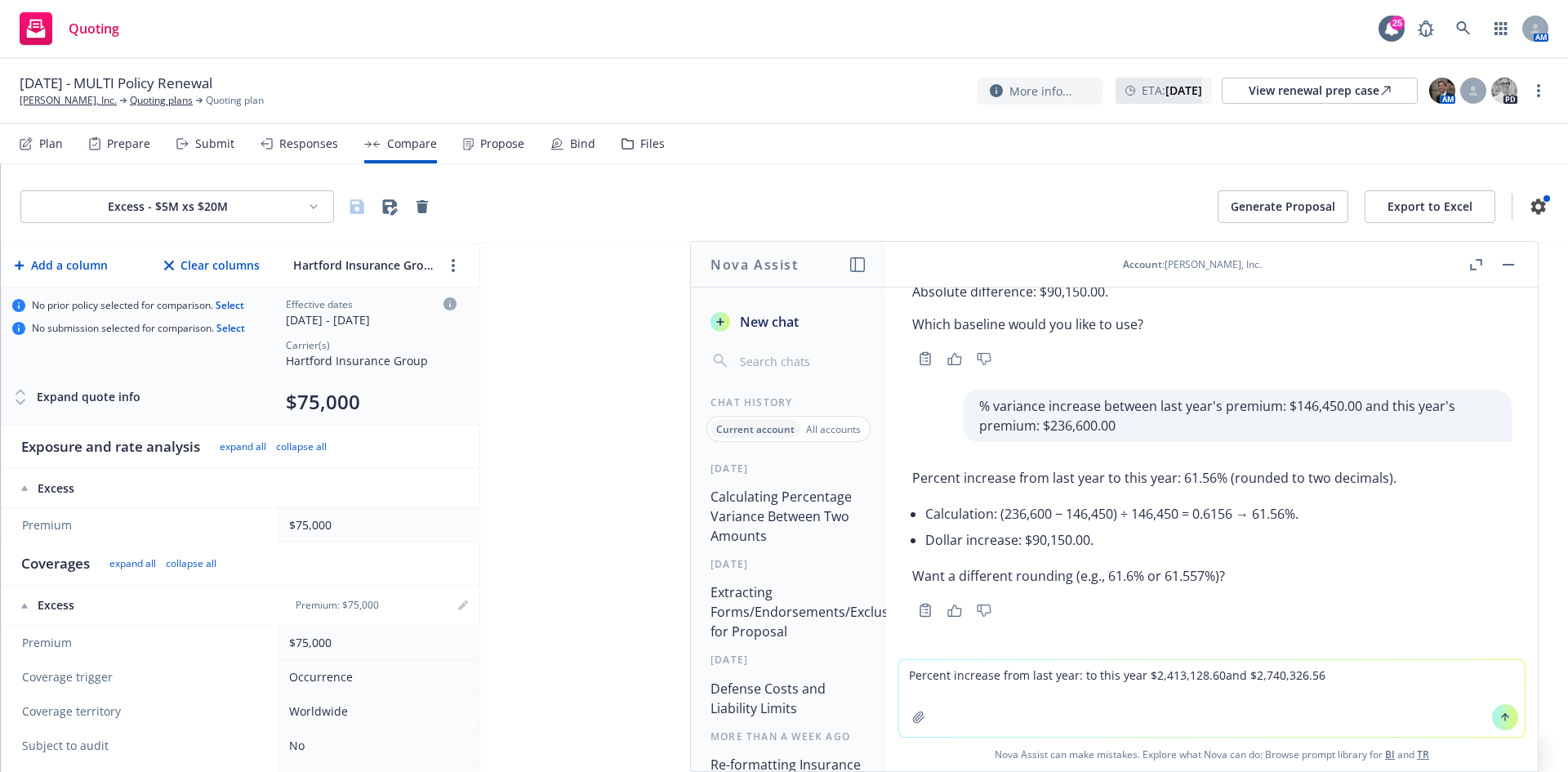
paste textarea "Percent increase from last year to this year"
drag, startPoint x: 1095, startPoint y: 672, endPoint x: 1330, endPoint y: 688, distance: 235.5
click at [1042, 351] on textarea "Percent increase from last year: Percent increase from last year to this yearto…" at bounding box center [1211, 698] width 625 height 77
drag, startPoint x: 1211, startPoint y: 675, endPoint x: 1137, endPoint y: 683, distance: 74.4
click at [1042, 351] on textarea "Percent increase from last year: to this year $2,413,128.60and $2,740,326.56" at bounding box center [1211, 698] width 625 height 77
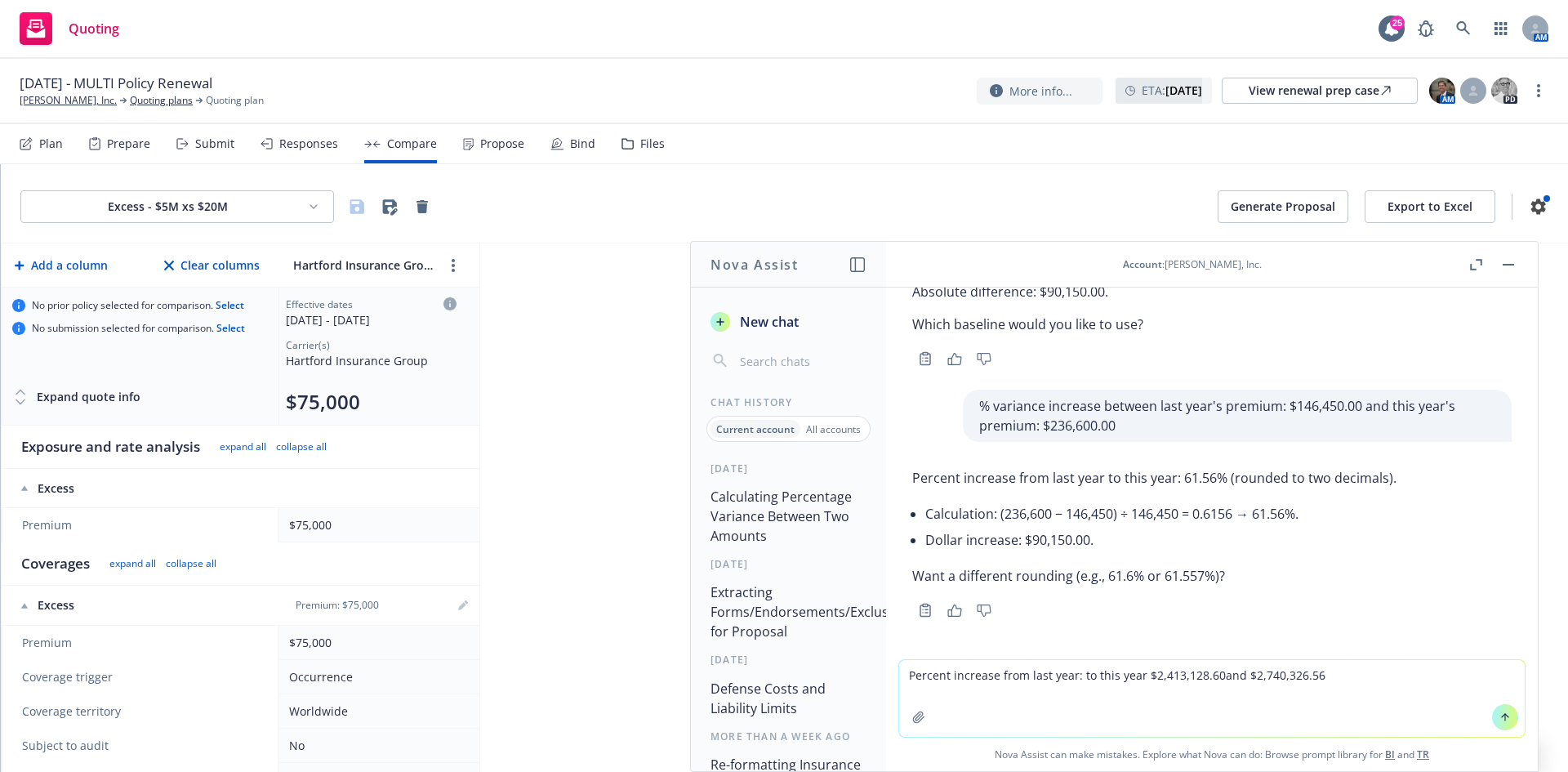
click at [1042, 351] on textarea "Percent increase from last year: to this year $2,413,128.60and $2,740,326.56" at bounding box center [1211, 698] width 625 height 77
paste textarea "$2,413,128.60"
drag, startPoint x: 1216, startPoint y: 673, endPoint x: 1322, endPoint y: 693, distance: 107.9
click at [1042, 351] on textarea "Percent increase from last year: $2,413,128.60 to this year $2,413,128.60and $2…" at bounding box center [1211, 698] width 625 height 77
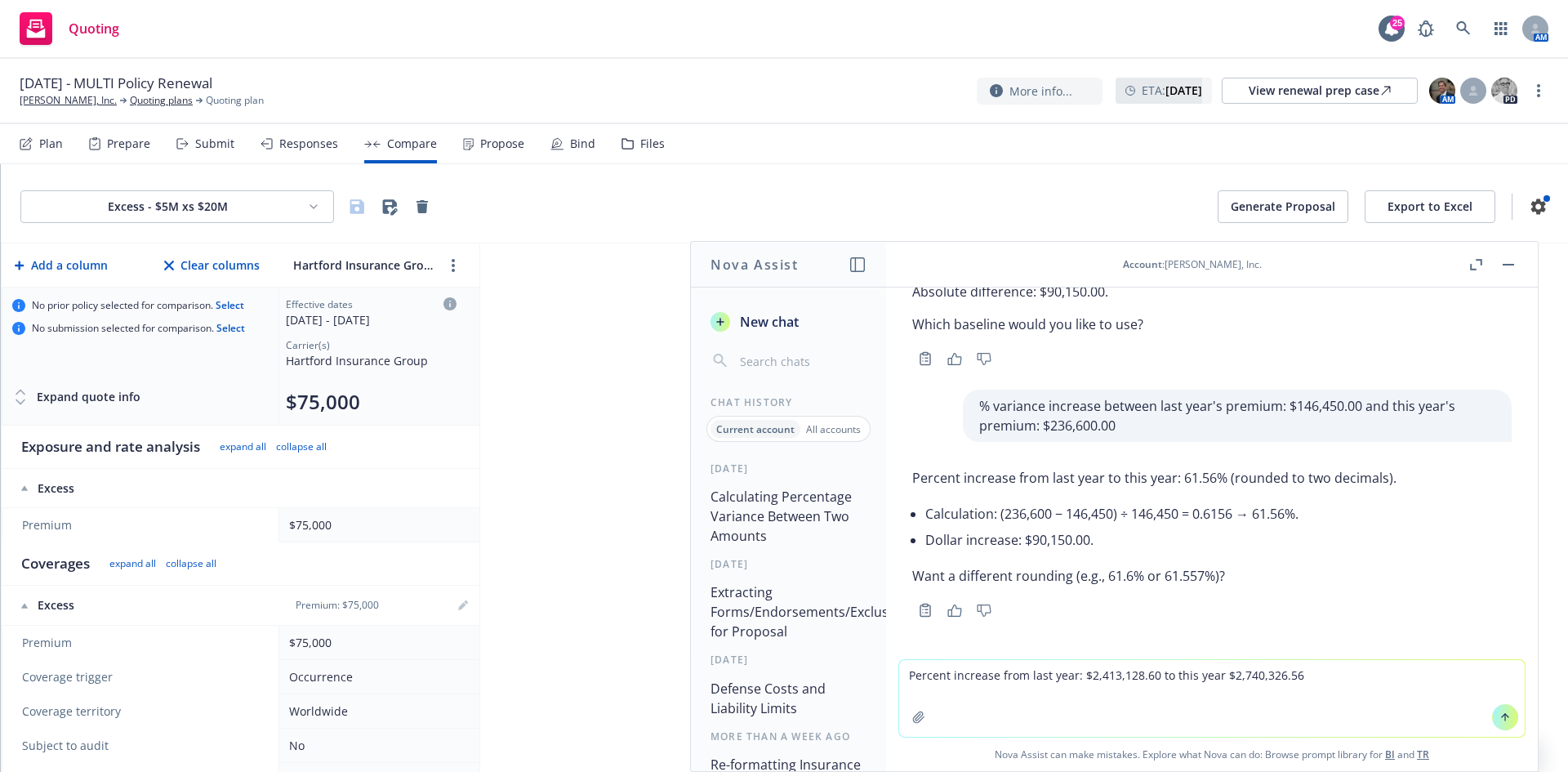
type textarea "Percent increase from last year: $2,413,128.60 to this year: $2,740,326.56"
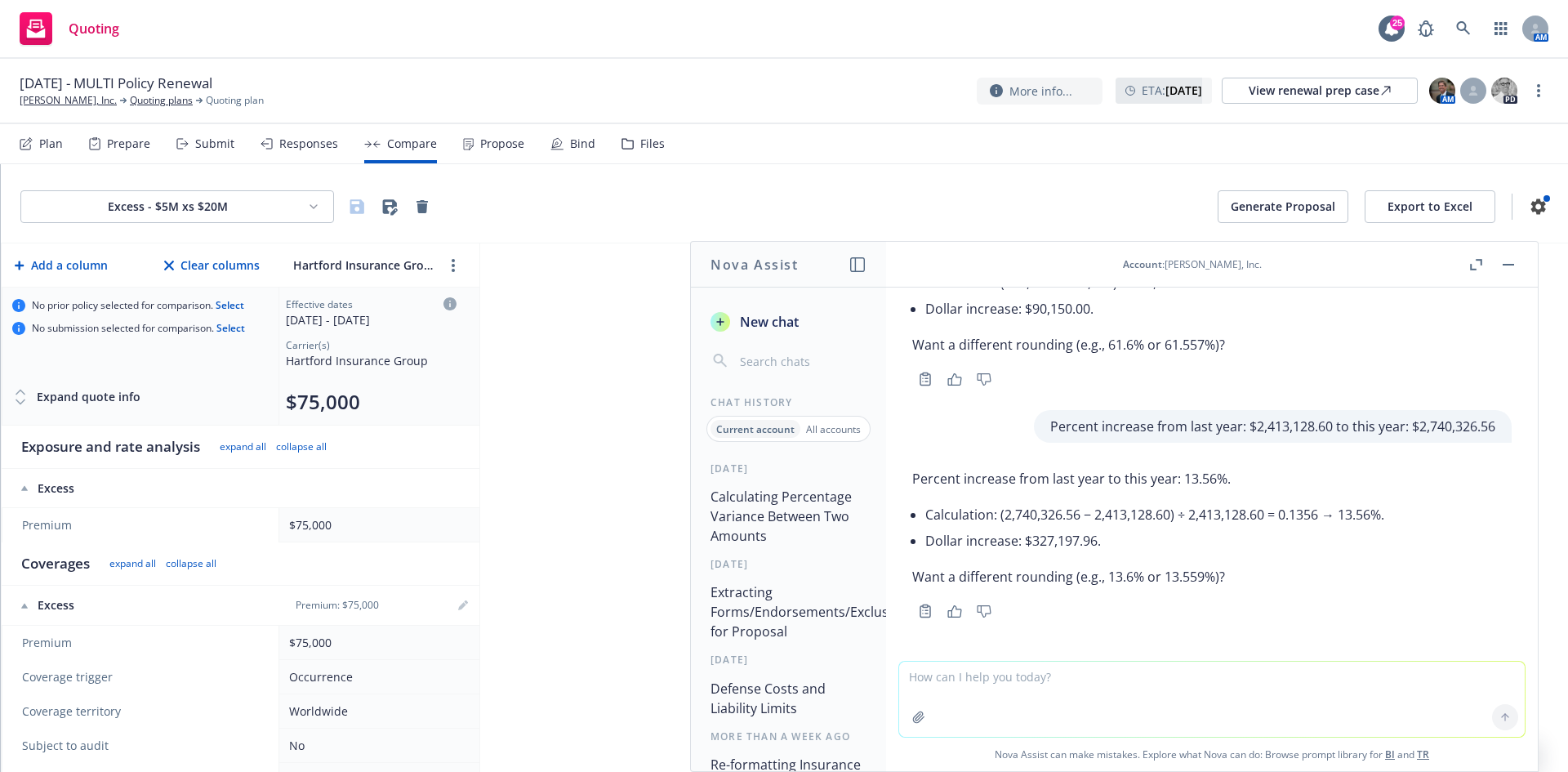
scroll to position [737, 0]
click at [584, 351] on div "Excess - $5M xs $20M Generate Proposal Export to Excel Add a column Clear colum…" at bounding box center [784, 468] width 1567 height 608
click at [1042, 267] on button "button" at bounding box center [1508, 265] width 20 height 20
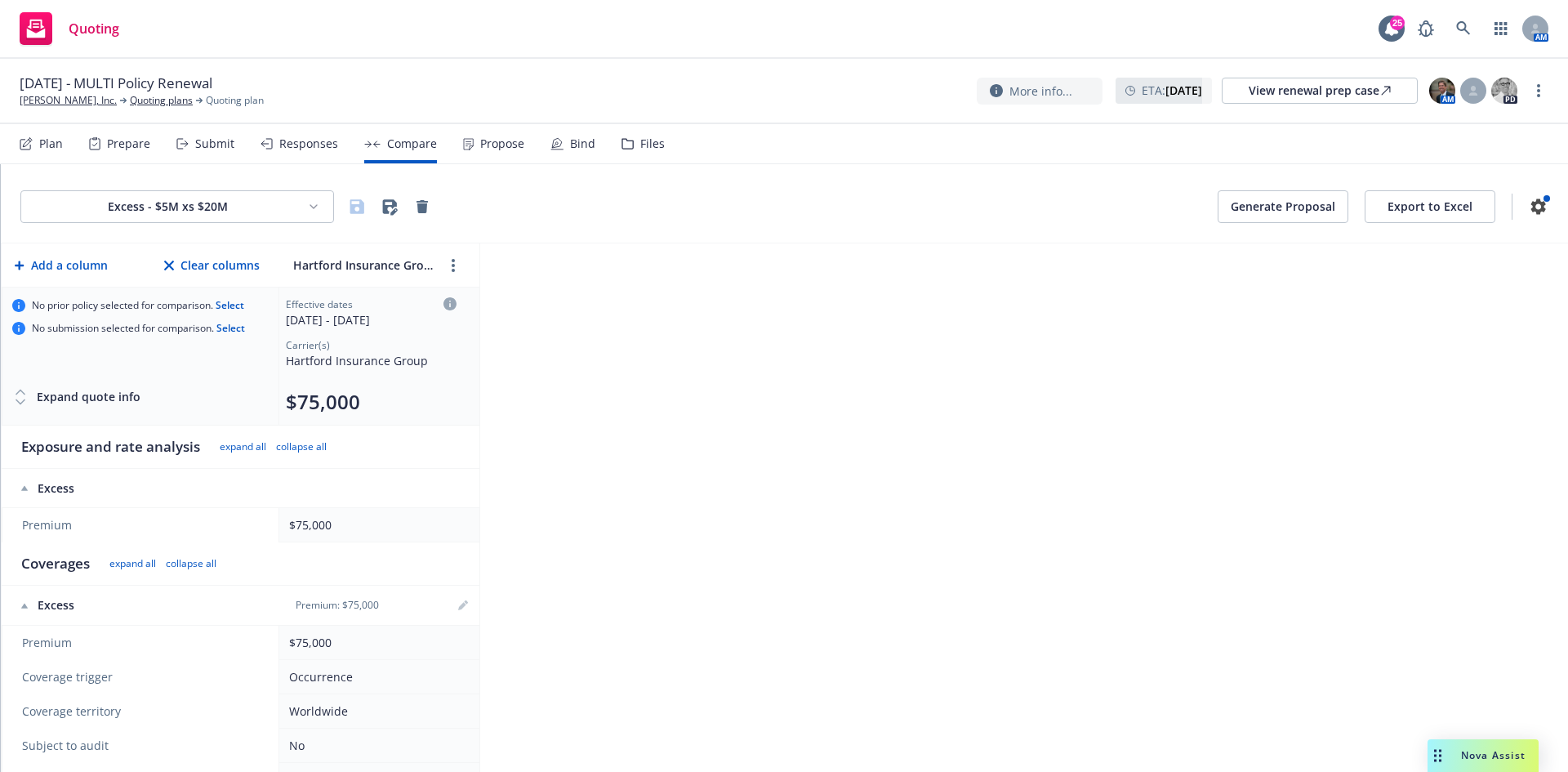
click at [1042, 204] on button "Export to Excel" at bounding box center [1430, 207] width 131 height 32
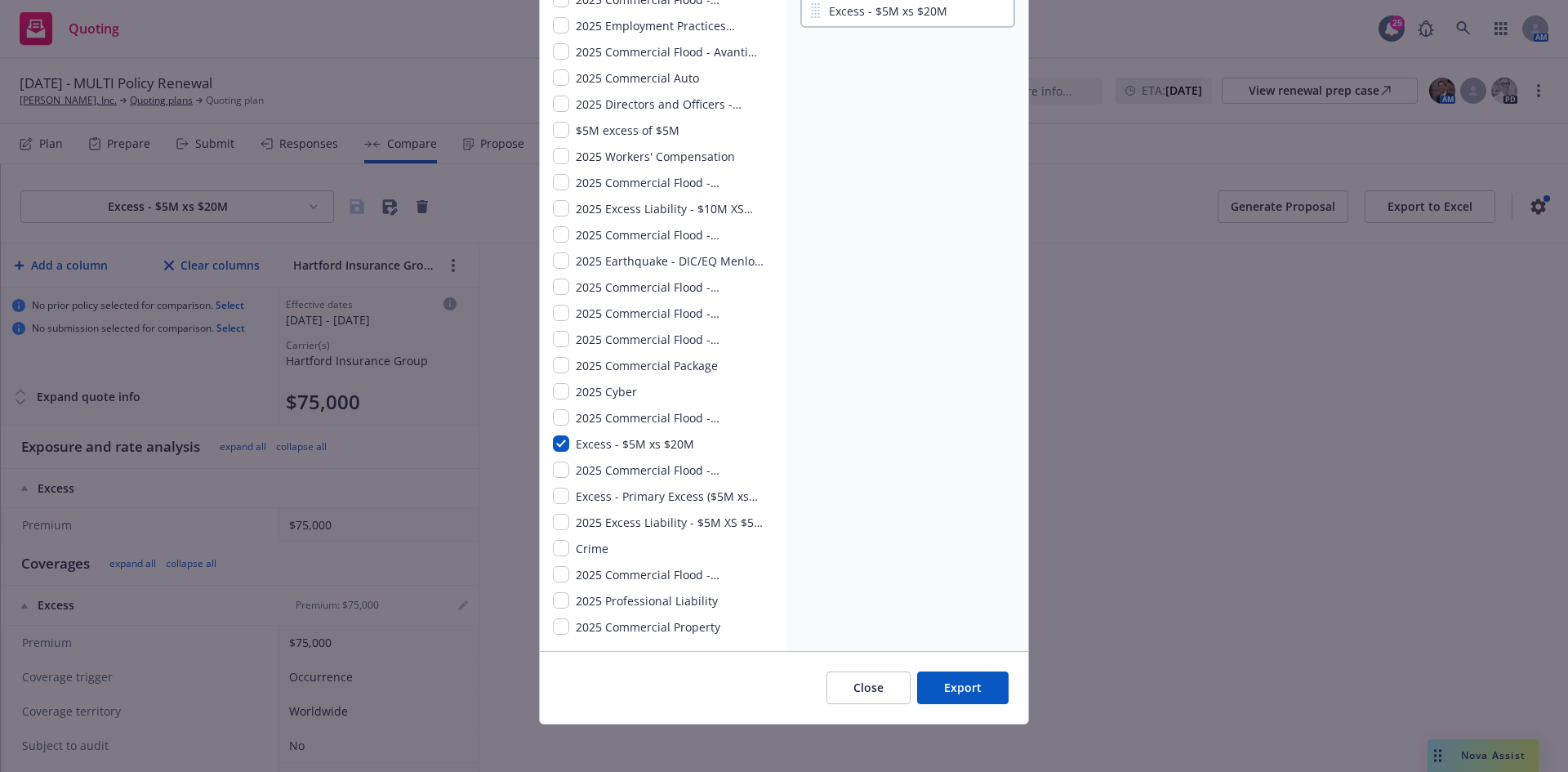
scroll to position [268, 0]
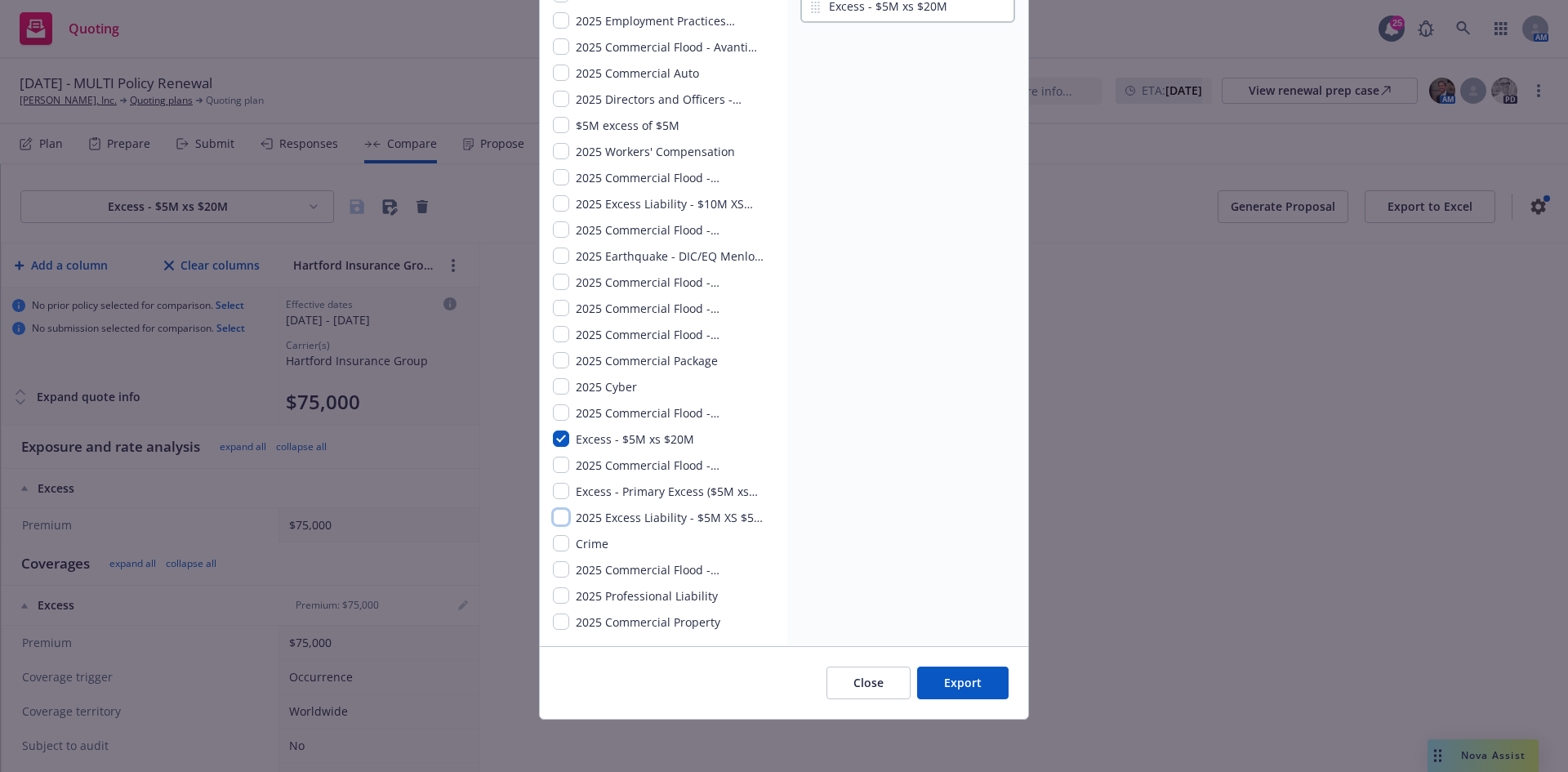
click at [557, 351] on input "checkbox" at bounding box center [561, 516] width 16 height 16
checkbox input "true"
click at [559, 351] on input "checkbox" at bounding box center [561, 490] width 16 height 16
checkbox input "true"
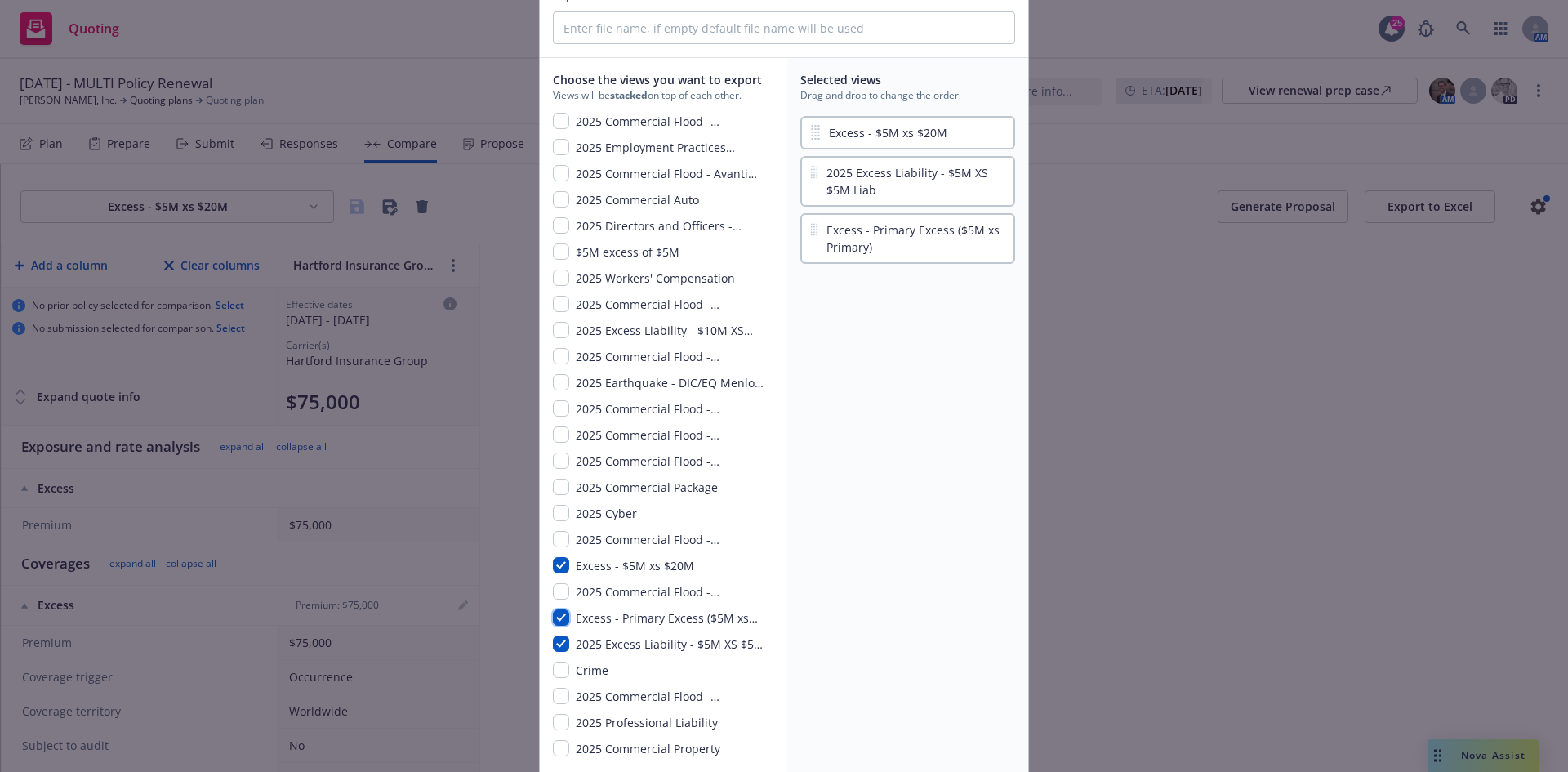
scroll to position [105, 0]
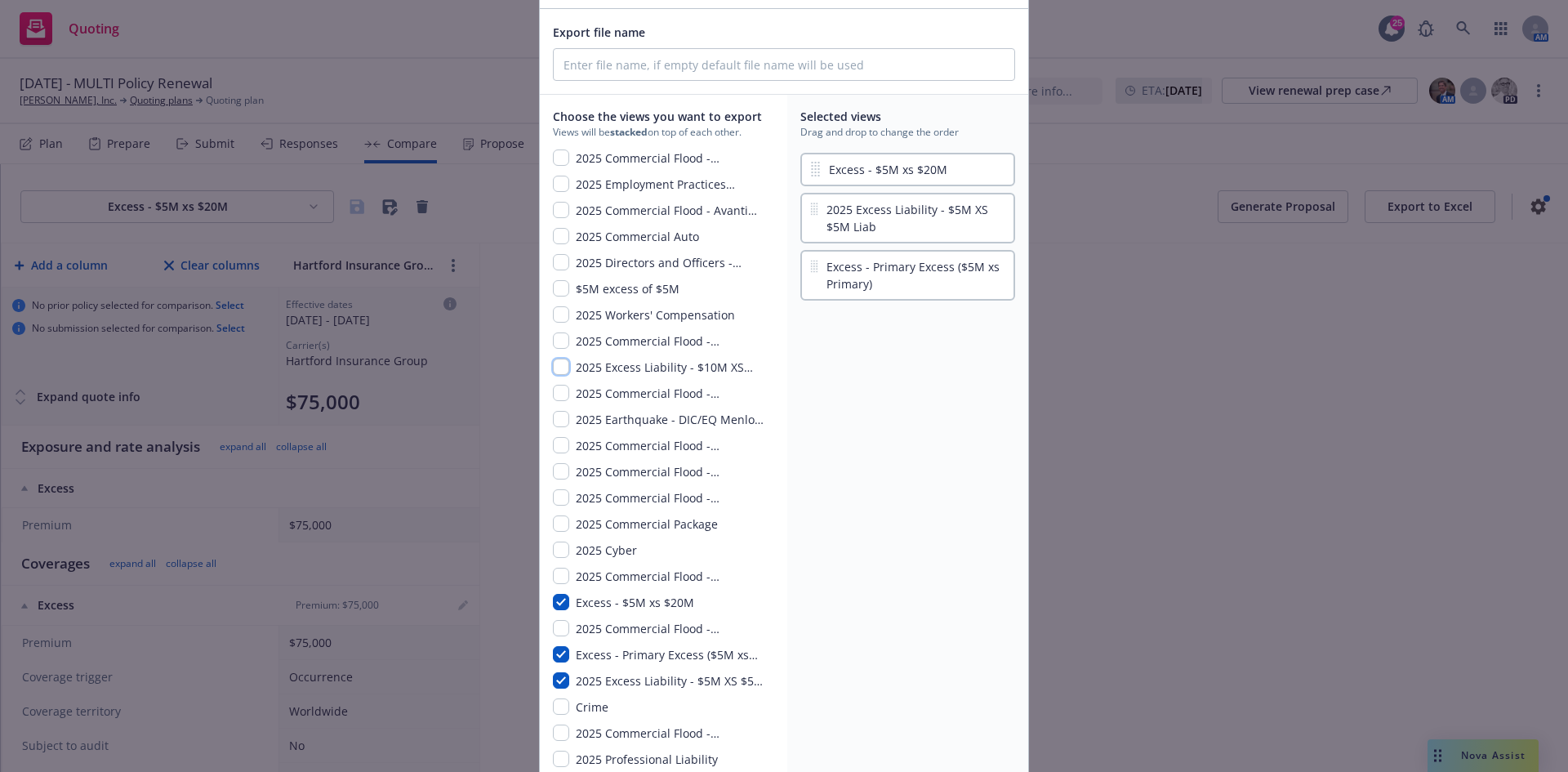
click at [555, 351] on input "checkbox" at bounding box center [561, 366] width 16 height 16
checkbox input "true"
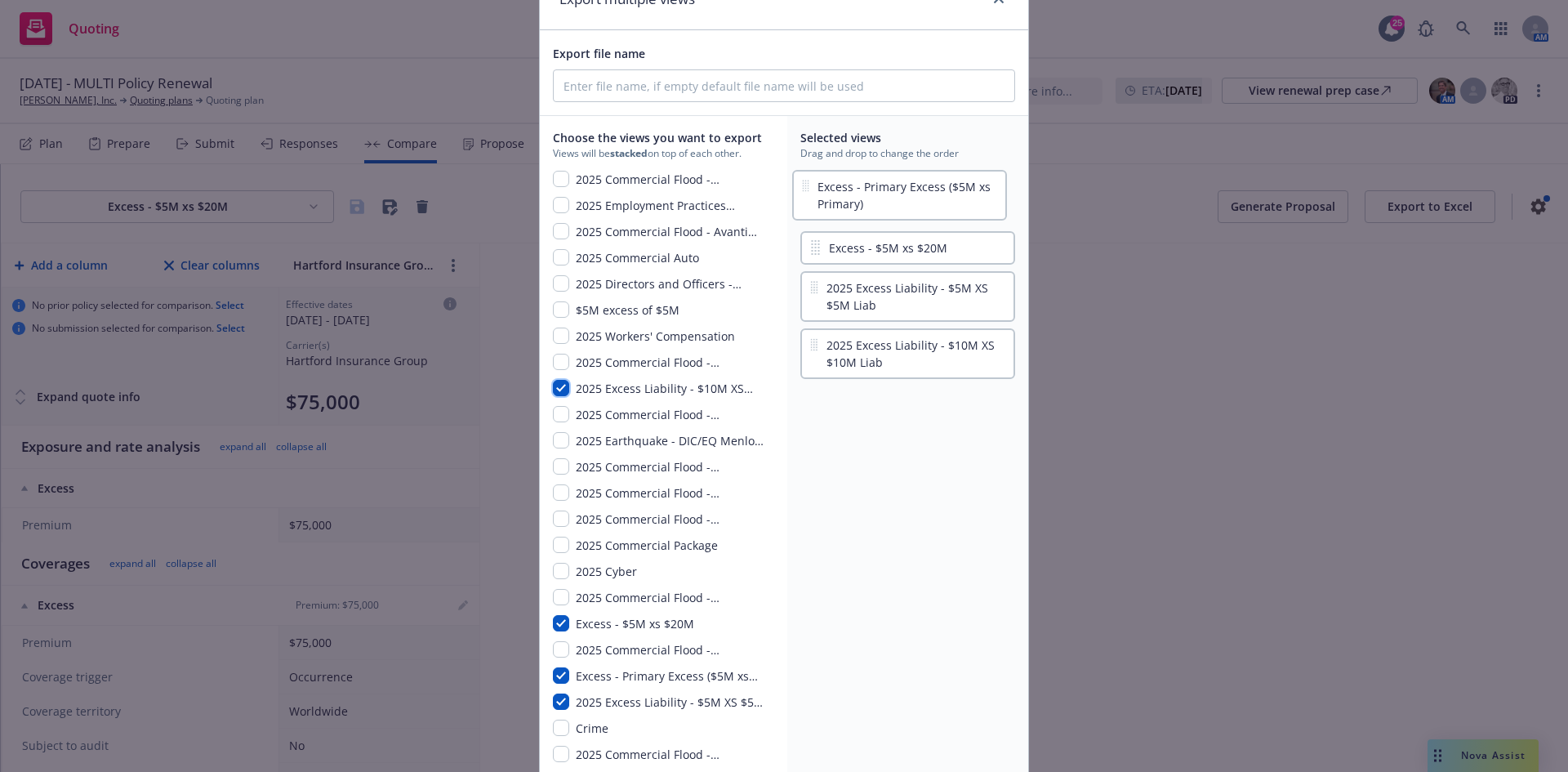
scroll to position [80, 0]
drag, startPoint x: 920, startPoint y: 244, endPoint x: 913, endPoint y: 195, distance: 49.5
click at [913, 195] on div "Excess - $5M xs $20M 2025 Excess Liability - $5M XS $5M Liab Excess - Primary E…" at bounding box center [908, 251] width 214 height 155
drag, startPoint x: 932, startPoint y: 306, endPoint x: 933, endPoint y: 255, distance: 51.0
click at [933, 255] on div "Excess - Primary Excess ($5M xs Primary) Excess - $5M xs $20M 2025 Excess Liabi…" at bounding box center [908, 251] width 214 height 155
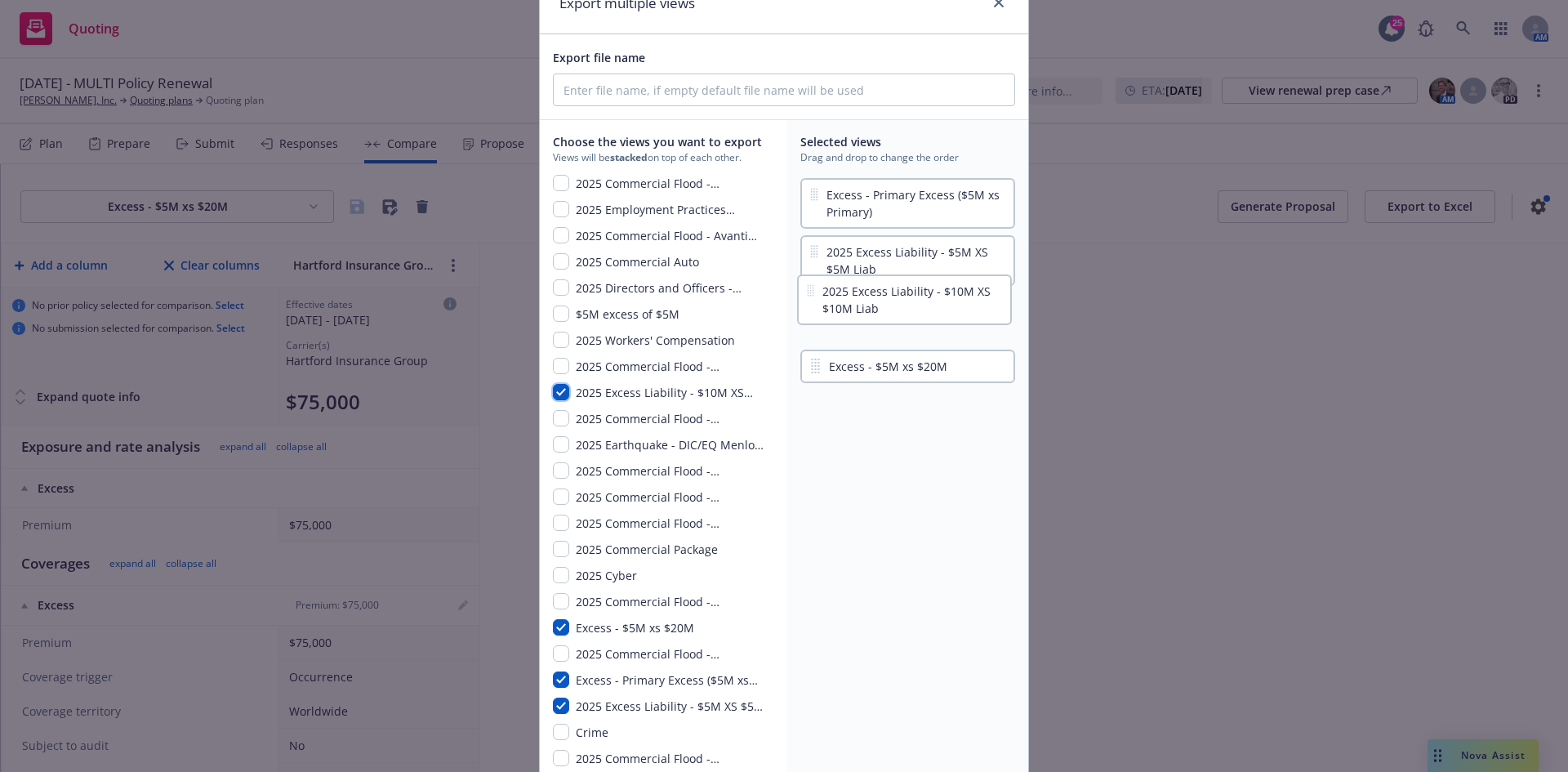
drag, startPoint x: 911, startPoint y: 367, endPoint x: 913, endPoint y: 305, distance: 62.0
click at [913, 305] on div "Excess - Primary Excess ($5M xs Primary) 2025 Excess Liability - $5M XS $5M Lia…" at bounding box center [908, 251] width 214 height 155
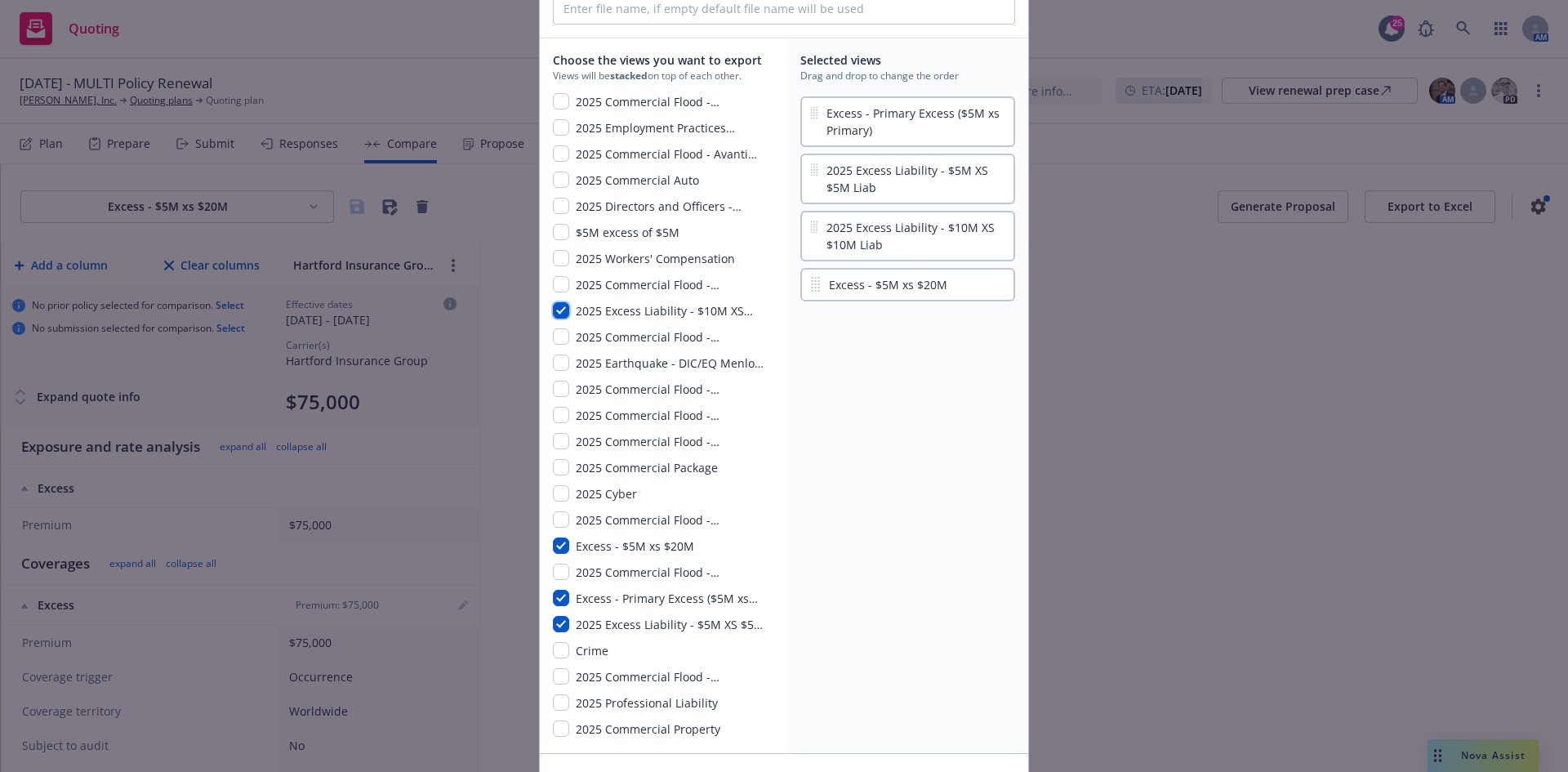
scroll to position [268, 0]
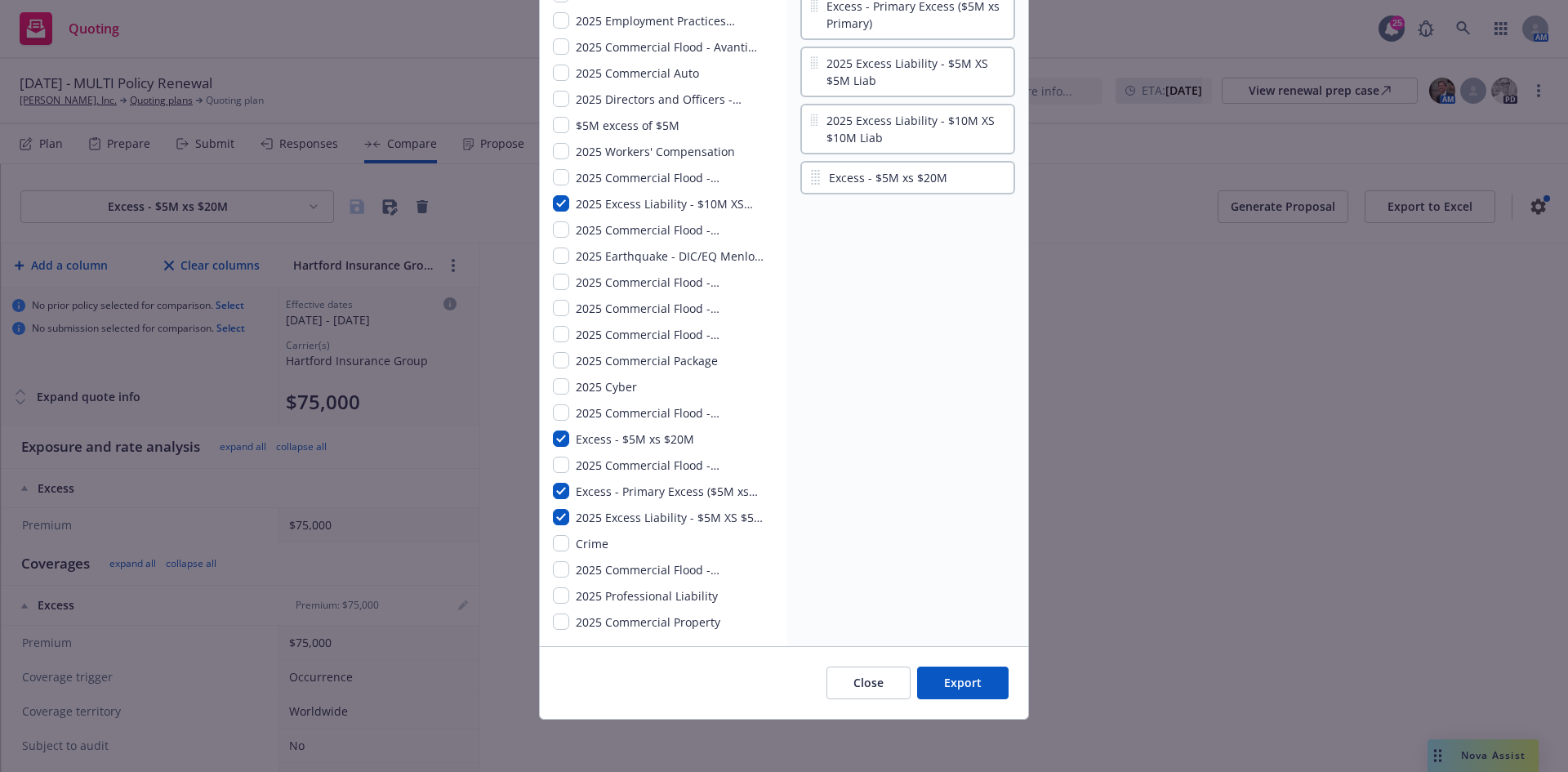
click at [957, 351] on button "Export" at bounding box center [963, 683] width 91 height 32
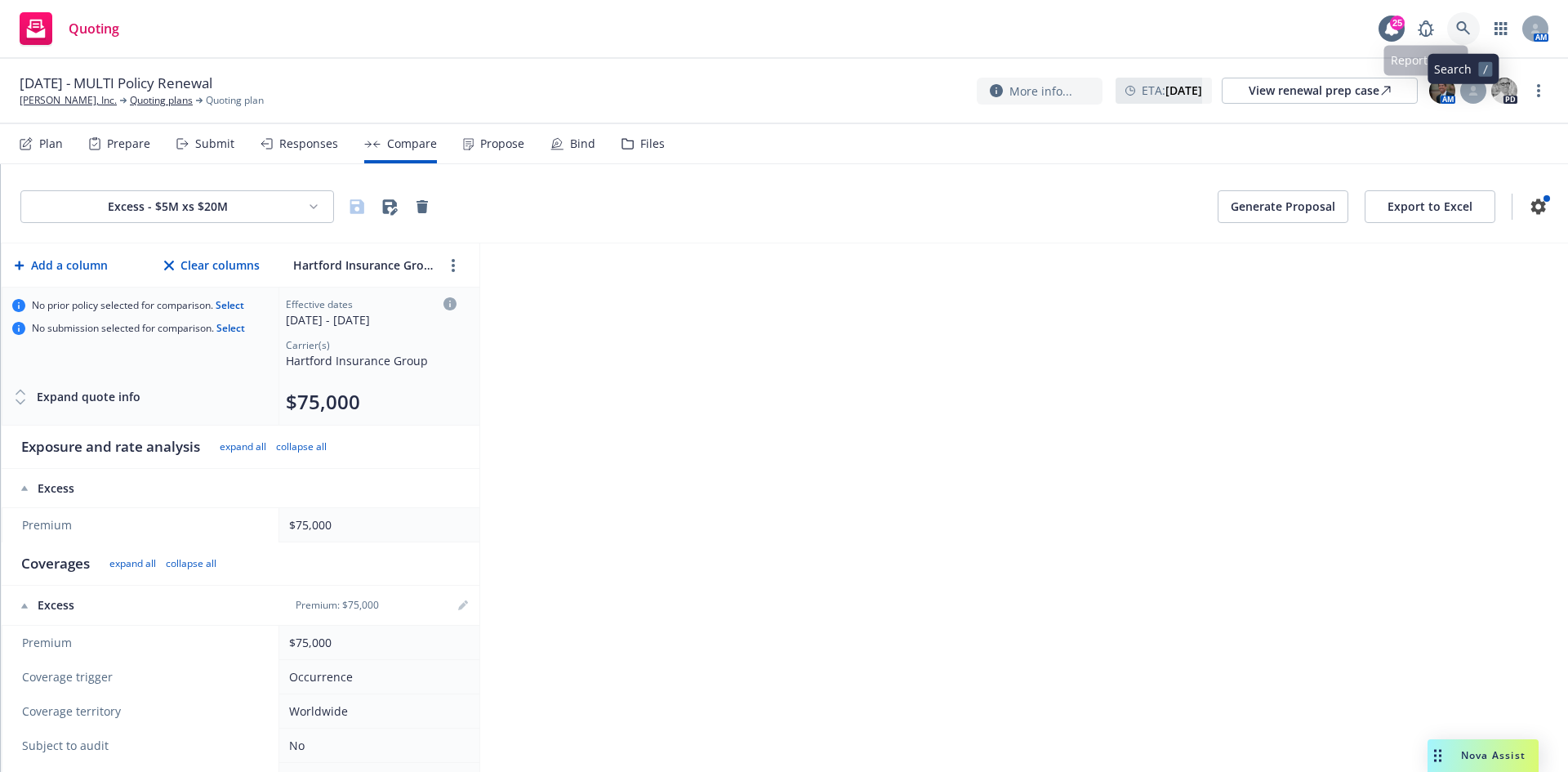
click at [1042, 22] on icon at bounding box center [1463, 28] width 14 height 14
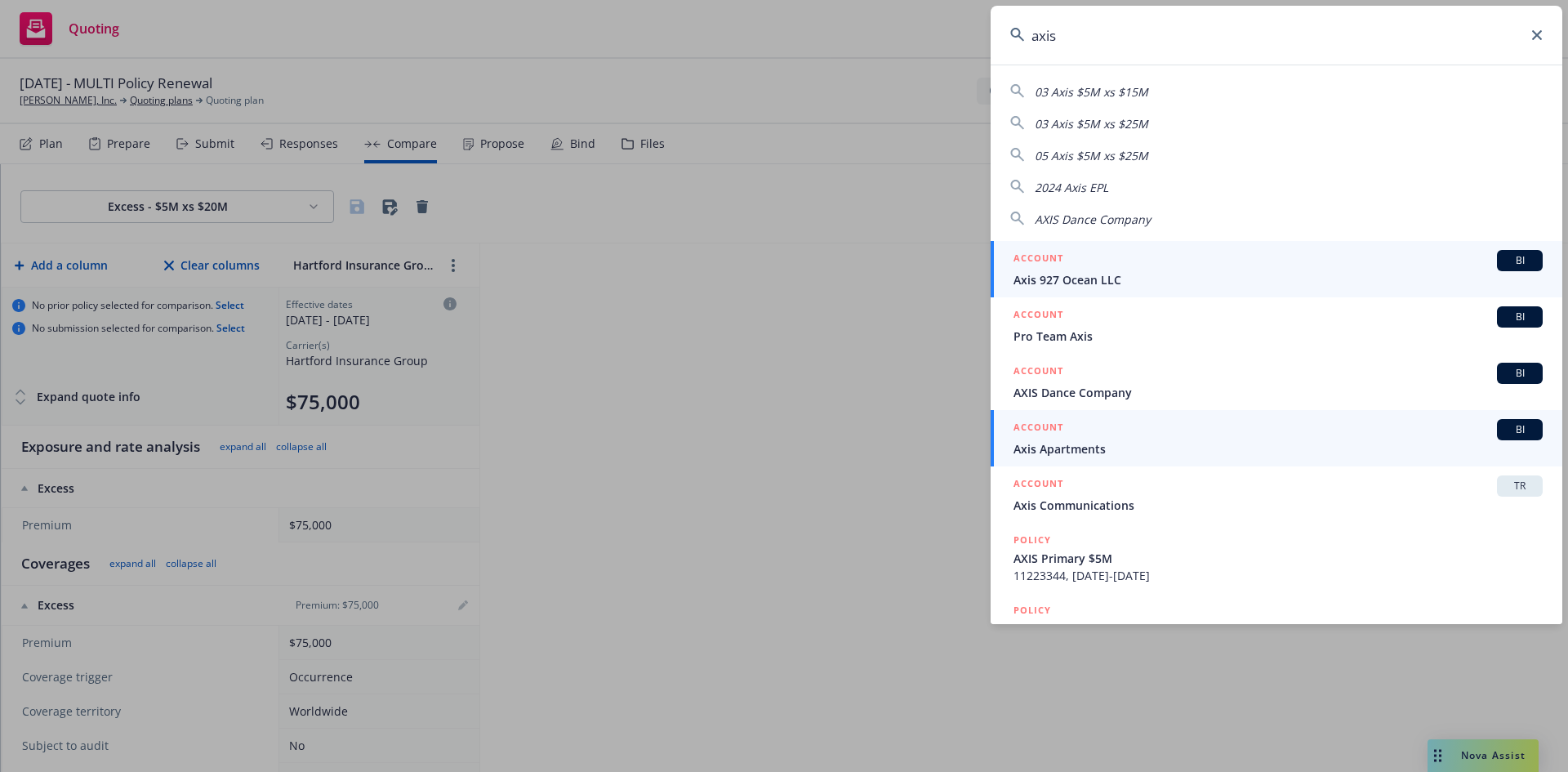
type input "axis"
click at [1042, 351] on span "Axis Apartments" at bounding box center [1278, 449] width 529 height 17
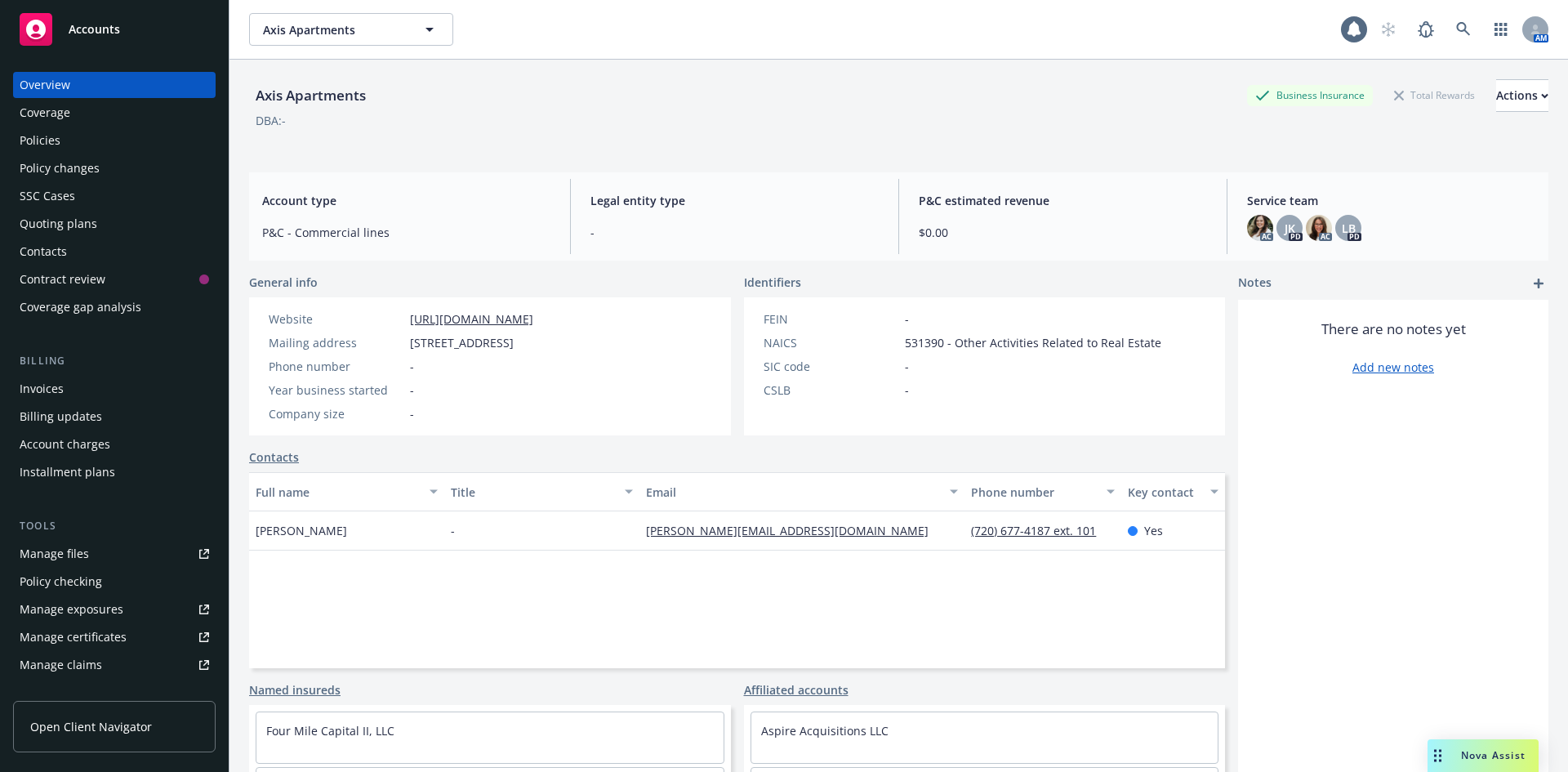
drag, startPoint x: 0, startPoint y: 0, endPoint x: 1457, endPoint y: 751, distance: 1639.2
click at [1457, 751] on div "Nova Assist" at bounding box center [1493, 755] width 91 height 14
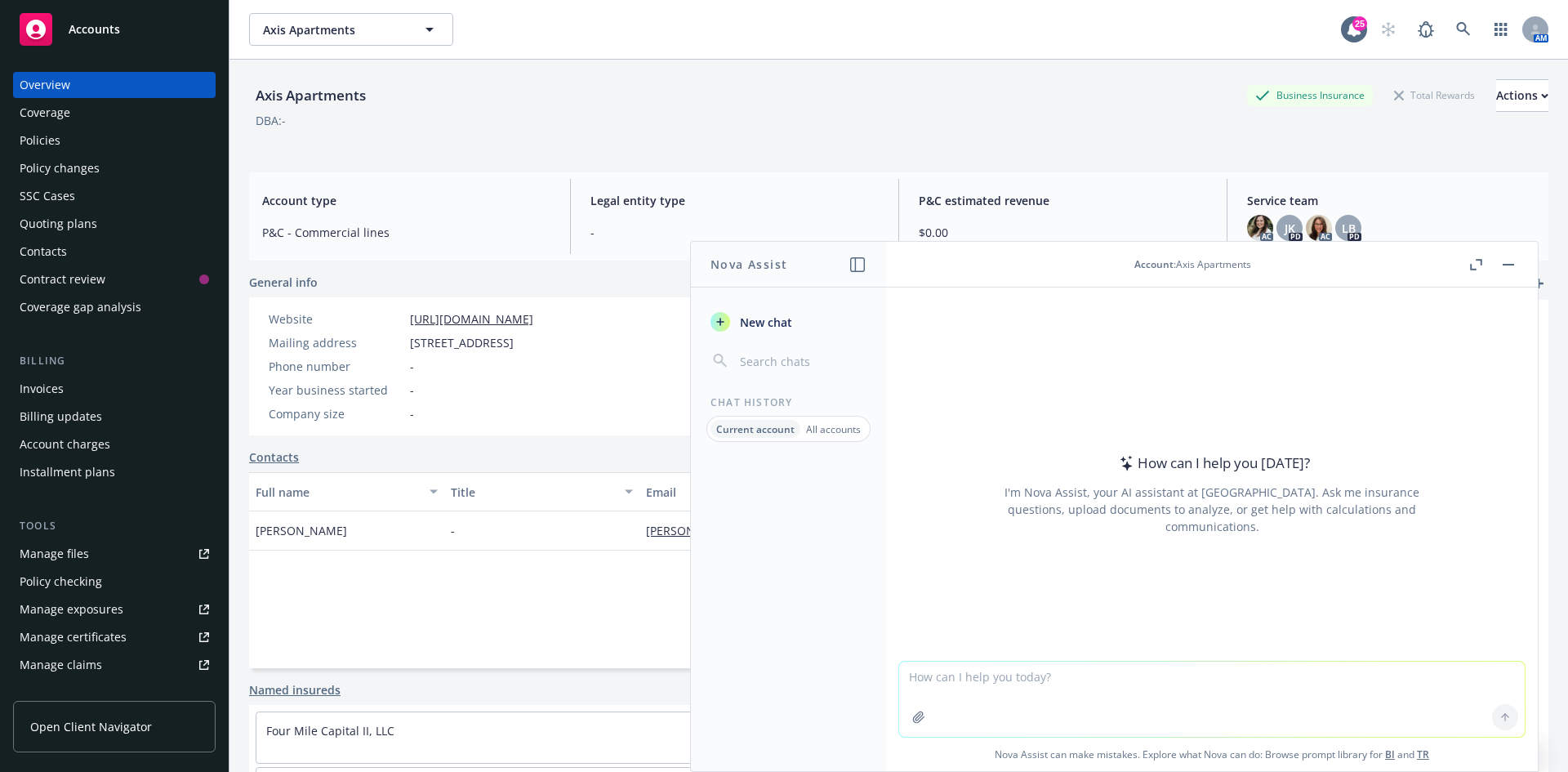
click at [1217, 704] on textarea at bounding box center [1211, 698] width 625 height 75
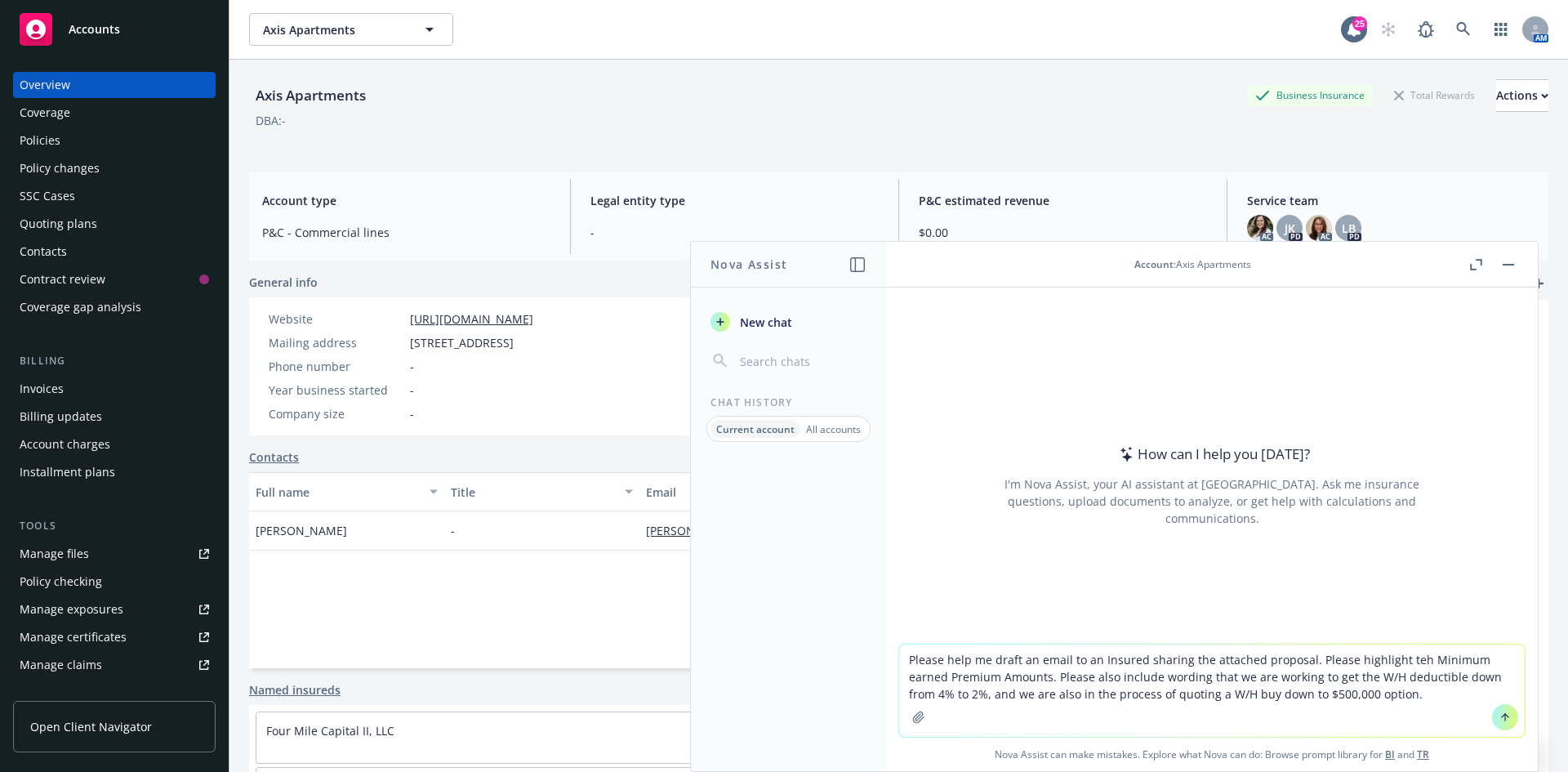
click at [1396, 695] on textarea "Please help me draft an email to an Insured sharing the attached proposal. Plea…" at bounding box center [1211, 689] width 625 height 92
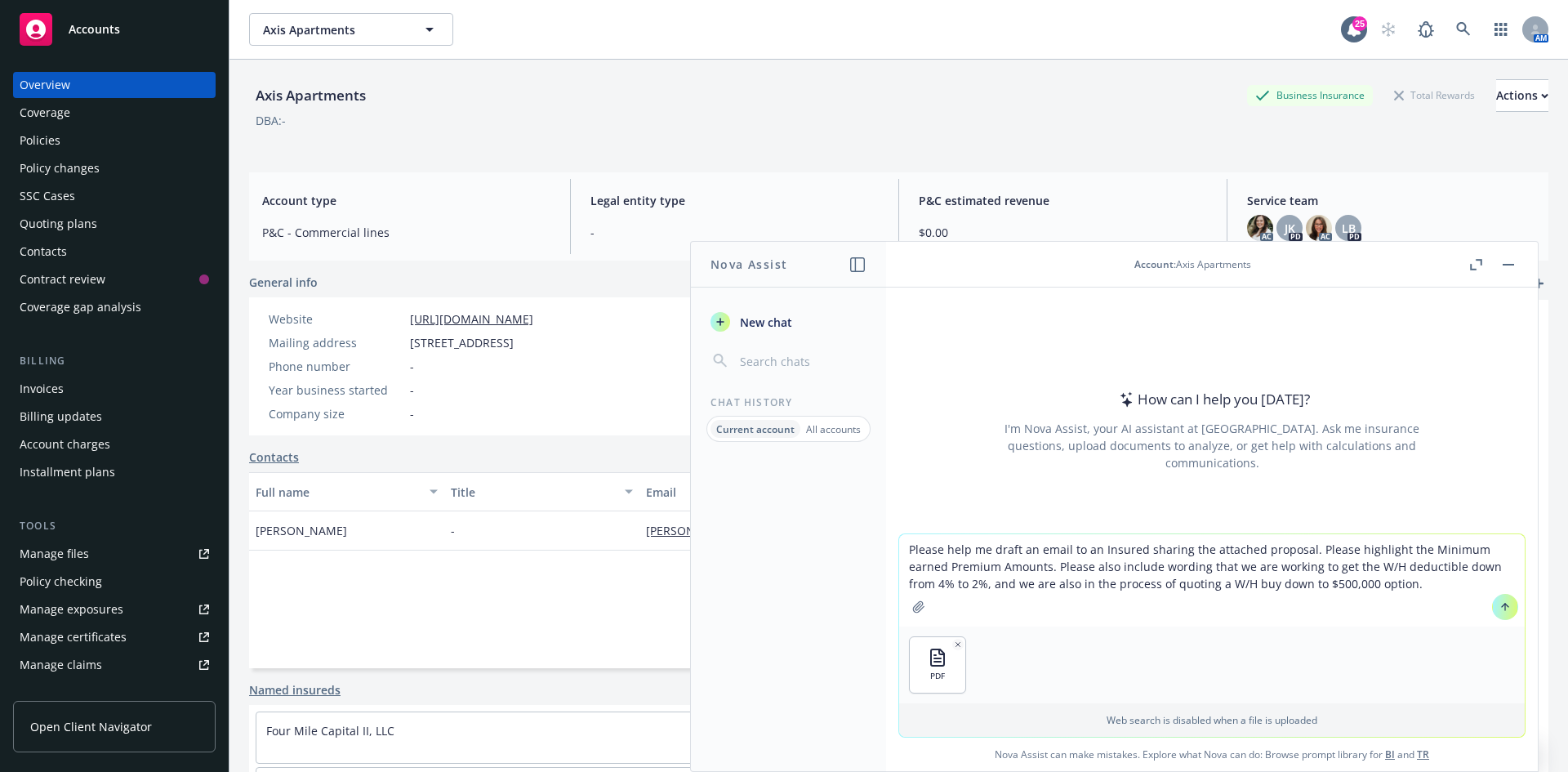
drag, startPoint x: 1393, startPoint y: 584, endPoint x: 1473, endPoint y: 584, distance: 80.0
click at [1396, 584] on textarea "Please help me draft an email to an Insured sharing the attached proposal. Plea…" at bounding box center [1211, 579] width 625 height 92
type textarea "Please help me draft an email to an Insured sharing the attached proposal. Plea…"
click at [1502, 602] on icon at bounding box center [1505, 607] width 11 height 11
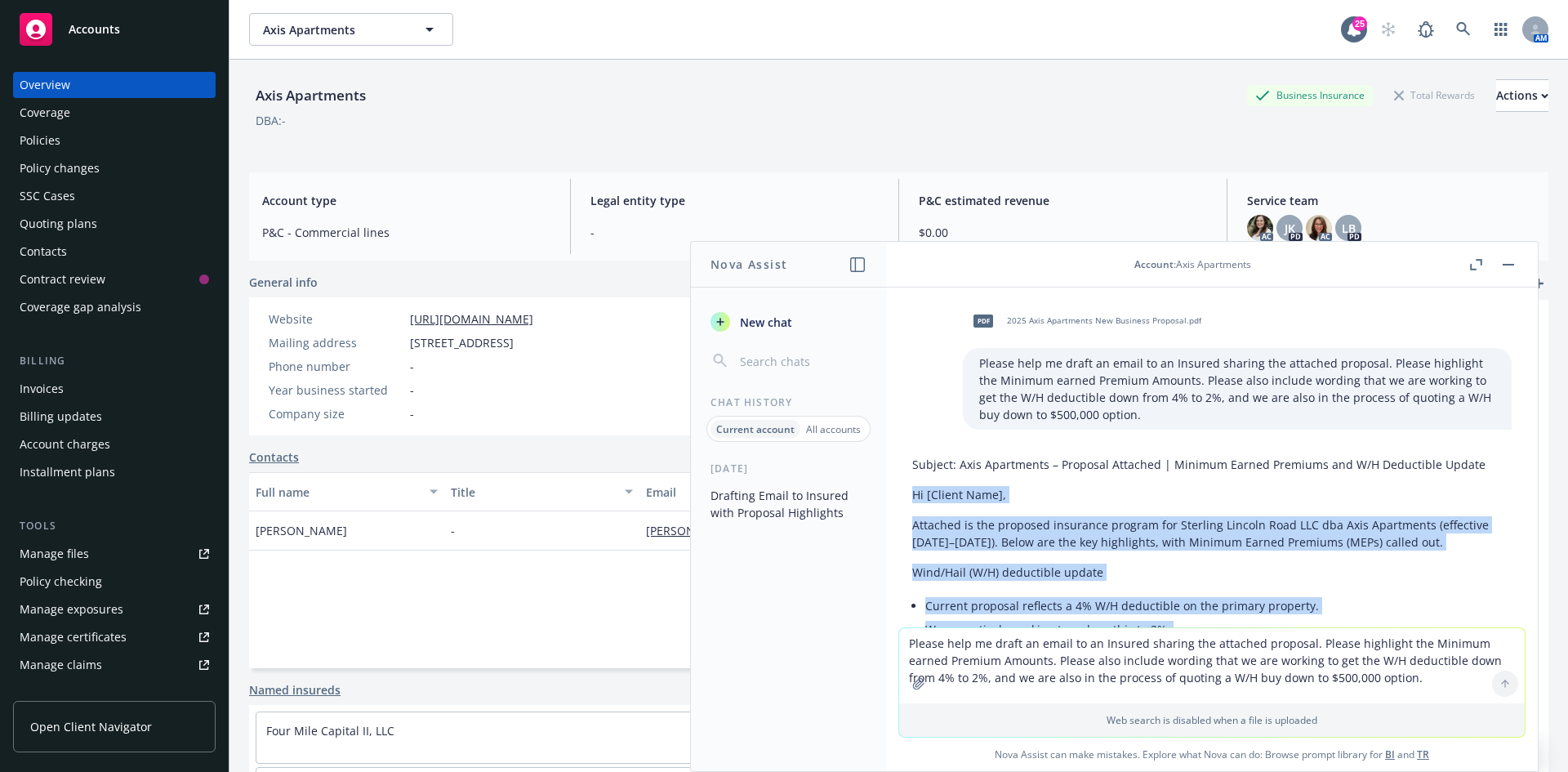
drag, startPoint x: 1492, startPoint y: 479, endPoint x: 902, endPoint y: 487, distance: 590.1
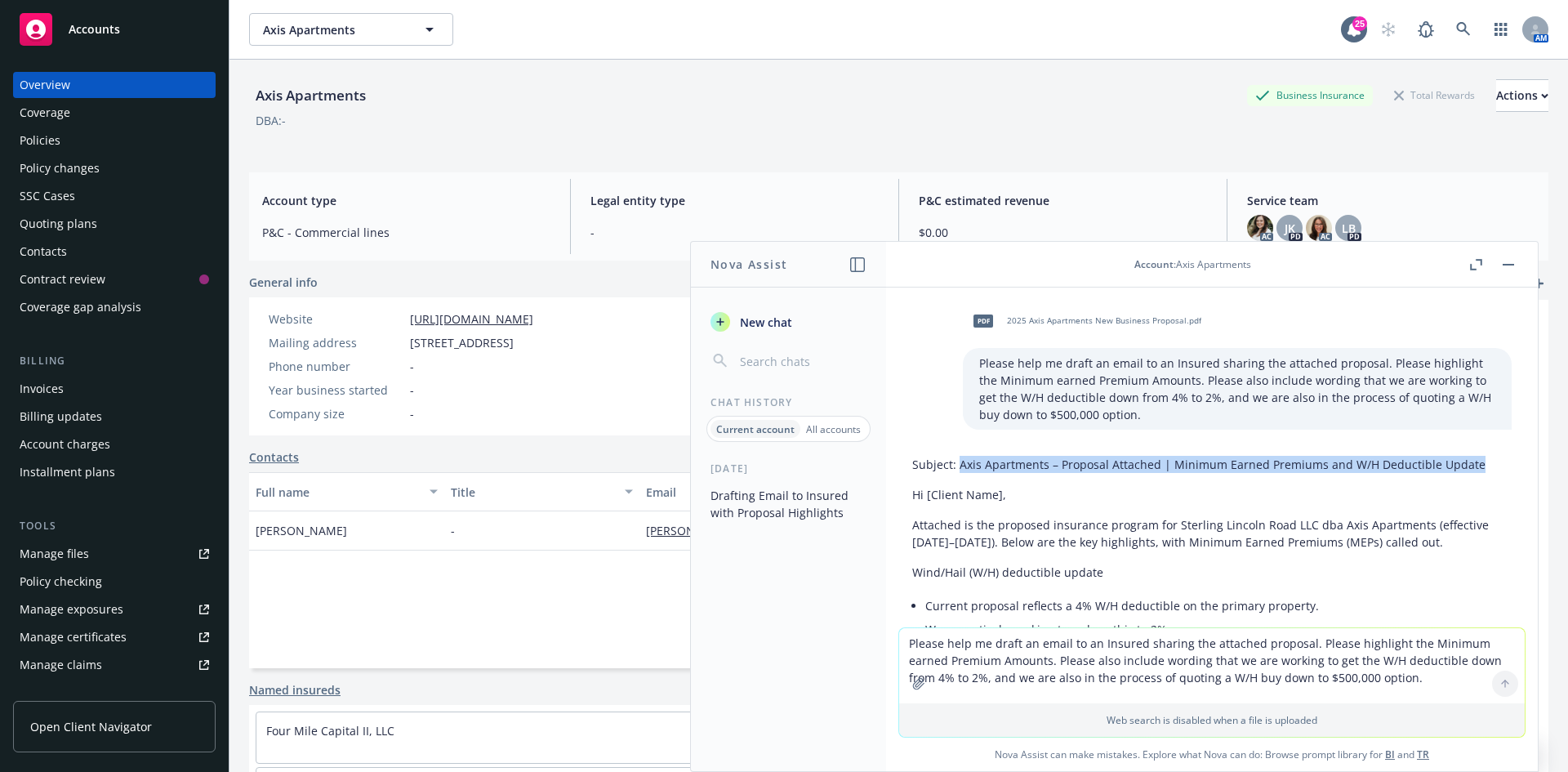
drag, startPoint x: 1467, startPoint y: 465, endPoint x: 957, endPoint y: 464, distance: 510.0
click at [957, 464] on p "Subject: Axis Apartments – Proposal Attached | Minimum Earned Premiums and W/H …" at bounding box center [1212, 464] width 600 height 17
copy p "Axis Apartments – Proposal Attached | Minimum Earned Premiums and W/H Deductibl…"
click at [938, 517] on p "Attached is the proposed insurance program for Sterling Lincoln Road LLC dba Ax…" at bounding box center [1212, 533] width 600 height 34
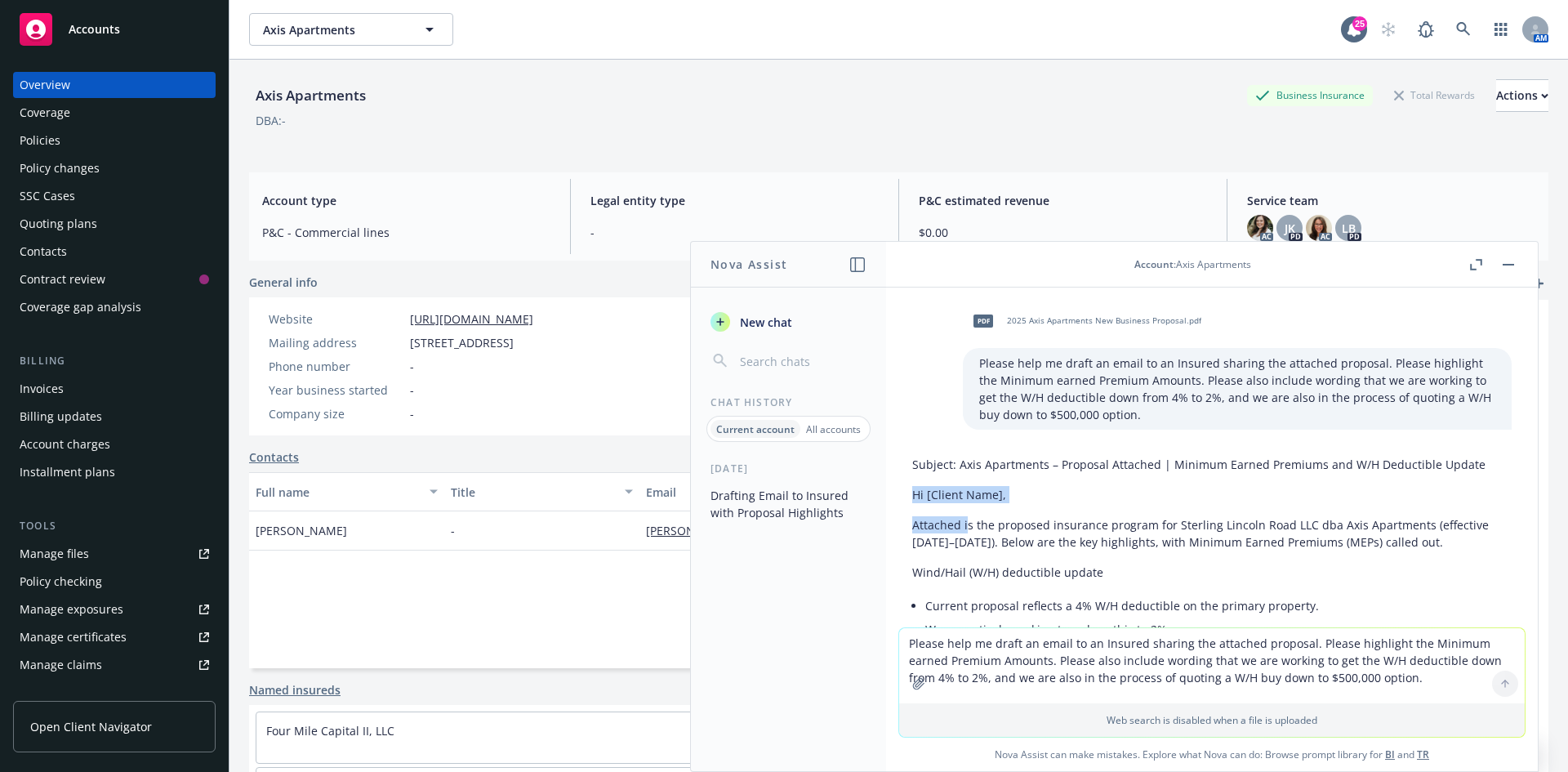
drag, startPoint x: 908, startPoint y: 491, endPoint x: 967, endPoint y: 513, distance: 63.0
click at [966, 518] on p "Attached is the proposed insurance program for Sterling Lincoln Road LLC dba Ax…" at bounding box center [1212, 533] width 600 height 34
drag, startPoint x: 951, startPoint y: 570, endPoint x: 954, endPoint y: 549, distance: 21.2
click at [951, 570] on p "Wind/Hail (W/H) deductible update" at bounding box center [1212, 572] width 600 height 17
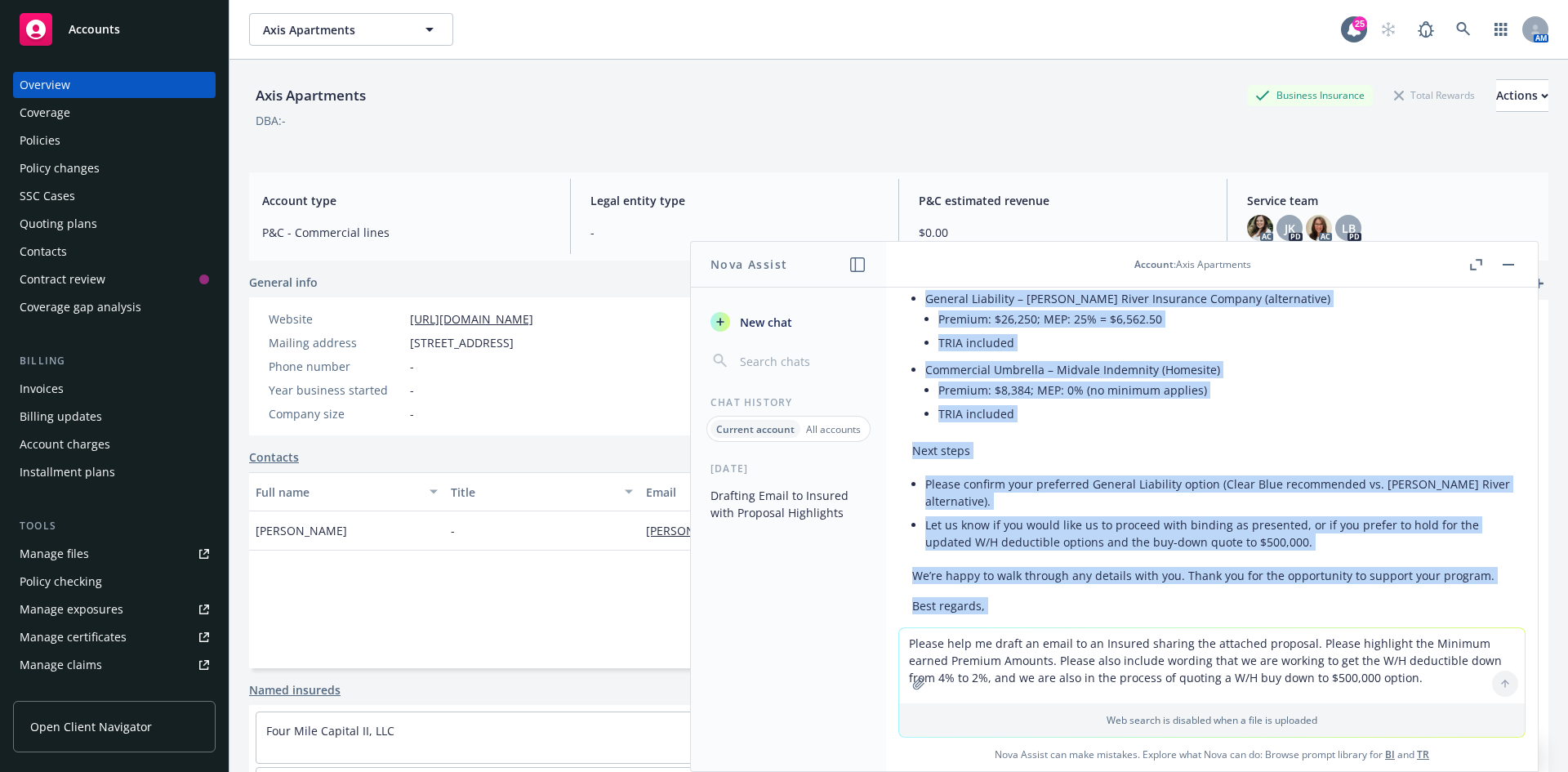
scroll to position [722, 0]
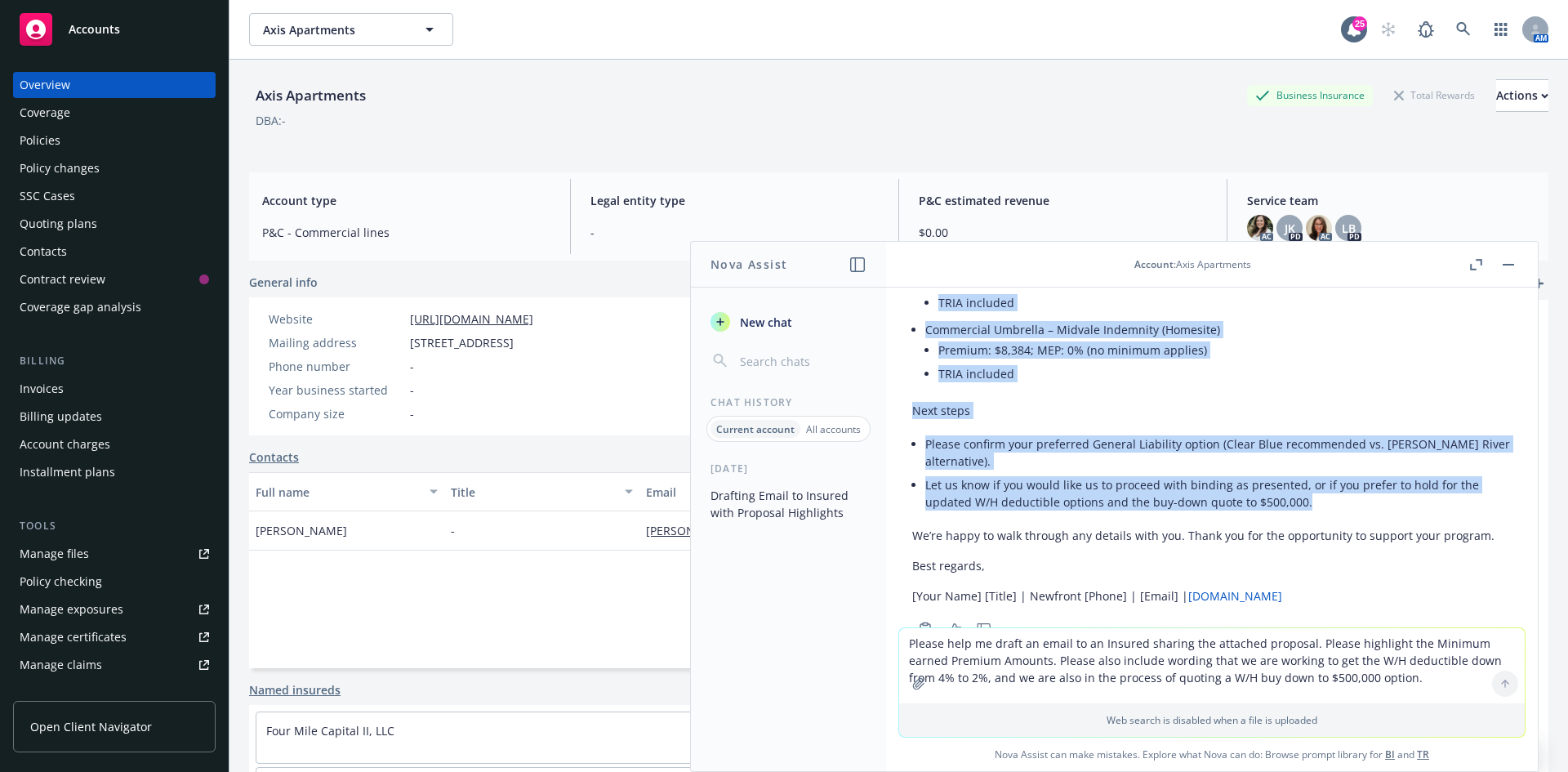
drag, startPoint x: 913, startPoint y: 526, endPoint x: 1307, endPoint y: 508, distance: 394.4
click at [1307, 508] on div "Subject: Axis Apartments – Proposal Attached | Minimum Earned Premiums and W/H …" at bounding box center [1212, 169] width 600 height 884
copy div "Attached is the proposed insurance program for Sterling Lincoln Road LLC dba Ax…"
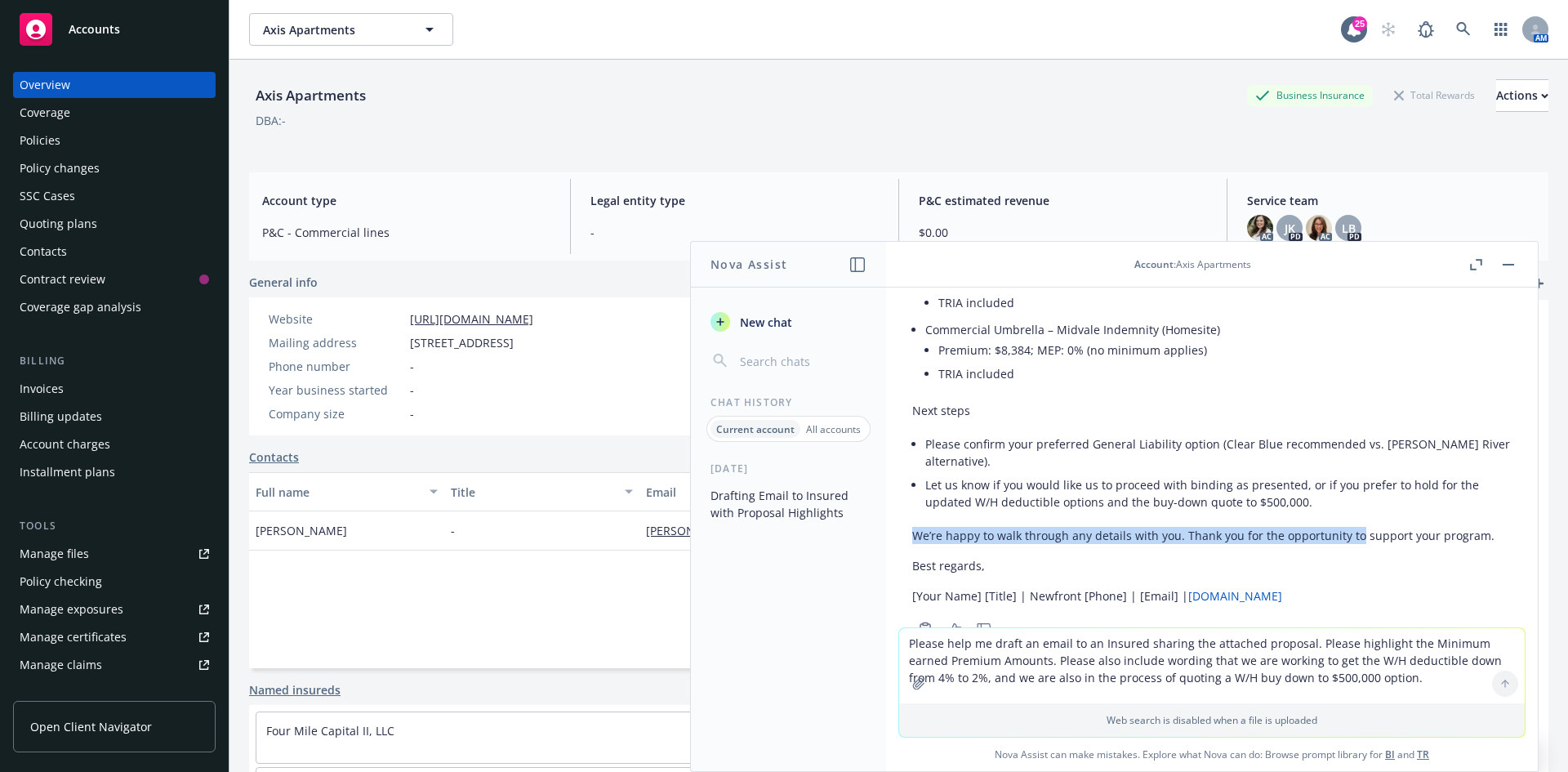
drag, startPoint x: 913, startPoint y: 533, endPoint x: 1355, endPoint y: 538, distance: 442.0
click at [1355, 538] on p "We’re happy to walk through any details with you. Thank you for the opportunity…" at bounding box center [1212, 535] width 600 height 17
copy p "We’re happy to walk through any details with you. Thank you for the opportunity…"
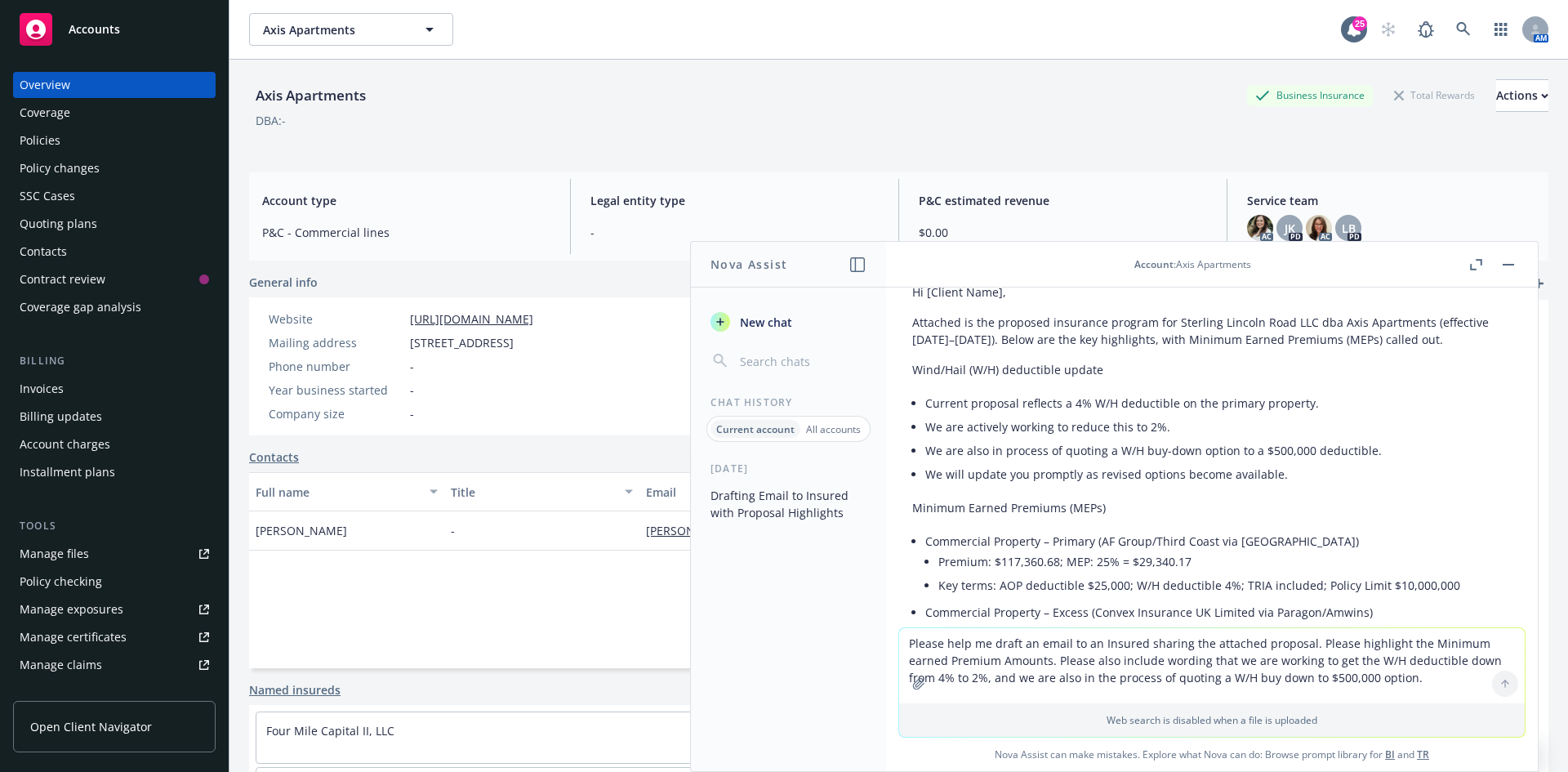
scroll to position [0, 0]
